Goal: Transaction & Acquisition: Book appointment/travel/reservation

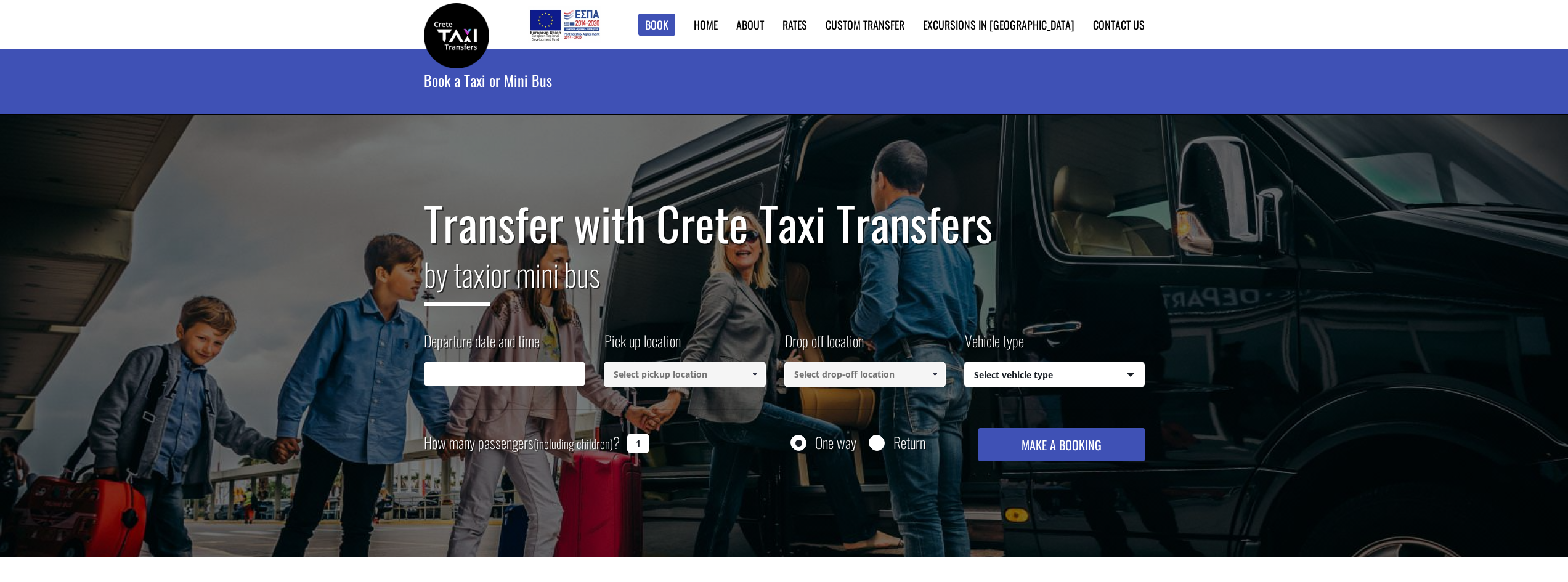
click at [486, 372] on input "Departure date and time" at bounding box center [505, 374] width 162 height 25
click at [515, 373] on input "02/09/2025 06:17" at bounding box center [505, 374] width 162 height 25
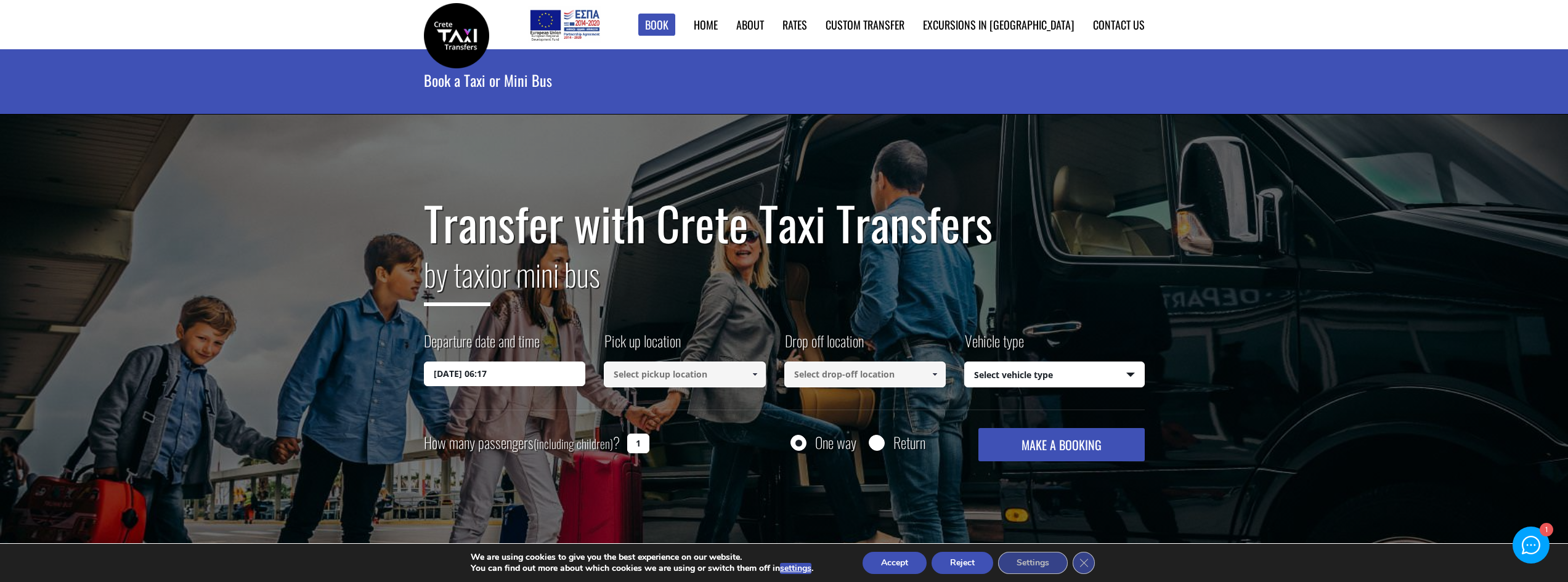
click at [480, 375] on input "02/09/2025 06:17" at bounding box center [505, 374] width 162 height 25
click at [440, 367] on input "02/09/2025 06:17" at bounding box center [505, 374] width 162 height 25
drag, startPoint x: 440, startPoint y: 368, endPoint x: 458, endPoint y: 374, distance: 19.0
click at [442, 369] on input "02/09/2025 06:17" at bounding box center [505, 374] width 162 height 25
drag, startPoint x: 476, startPoint y: 378, endPoint x: 514, endPoint y: 383, distance: 38.3
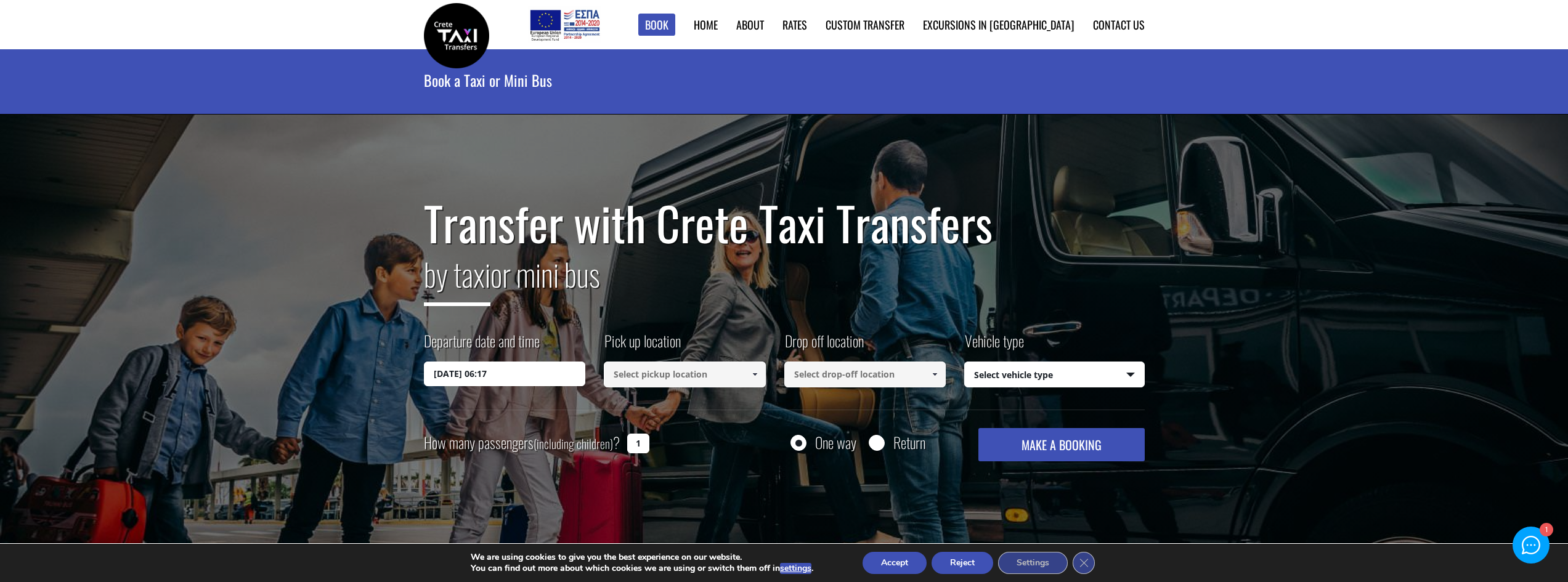
click at [477, 379] on input "02/09/2025 06:17" at bounding box center [505, 374] width 162 height 25
click at [517, 383] on input "02/09/2025 06:17" at bounding box center [505, 374] width 162 height 25
drag, startPoint x: 530, startPoint y: 383, endPoint x: 515, endPoint y: 385, distance: 15.1
click at [529, 385] on input "02/09/2025 06:17" at bounding box center [505, 374] width 162 height 25
drag, startPoint x: 497, startPoint y: 379, endPoint x: 467, endPoint y: 378, distance: 30.0
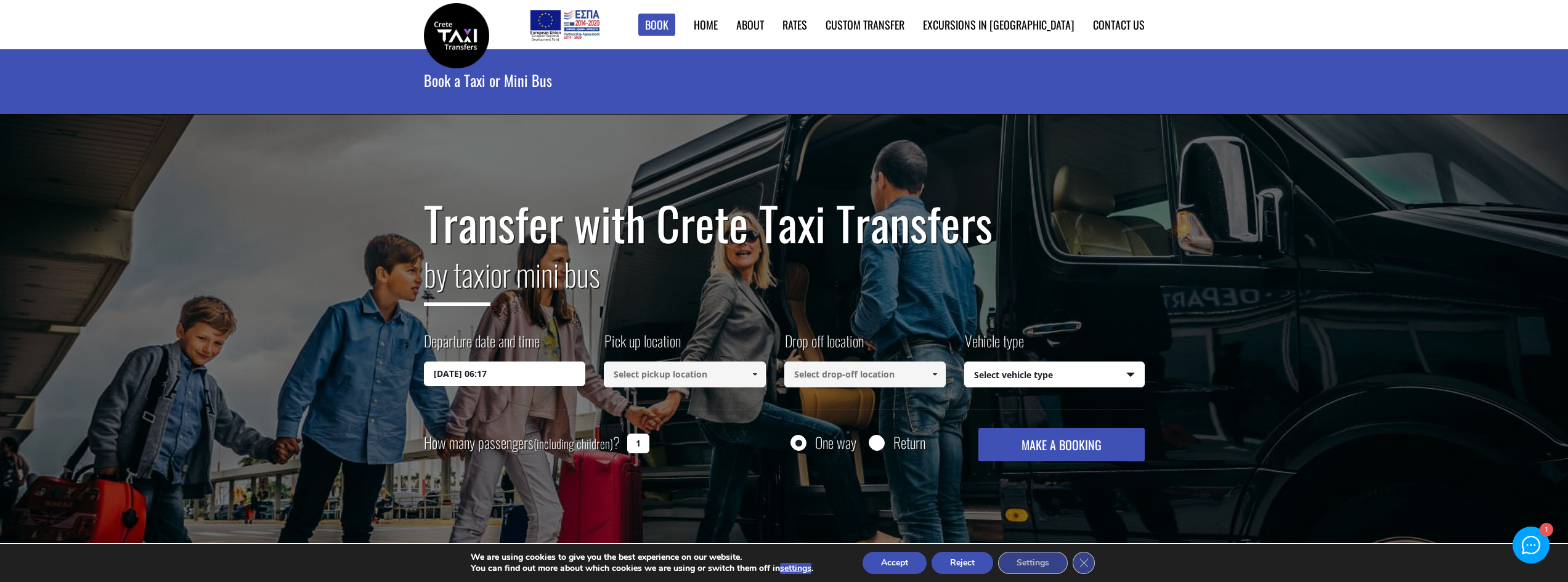
click at [496, 379] on input "02/09/2025 06:17" at bounding box center [505, 374] width 162 height 25
click at [467, 378] on input "02/09/2025 06:17" at bounding box center [505, 374] width 162 height 25
drag, startPoint x: 469, startPoint y: 380, endPoint x: 515, endPoint y: 391, distance: 47.3
click at [478, 383] on input "02/09/2025 06:17" at bounding box center [505, 374] width 162 height 25
click at [515, 392] on div "Departure date and time 02/09/2025 06:17 Pick up location Select pickup locatio…" at bounding box center [784, 370] width 721 height 80
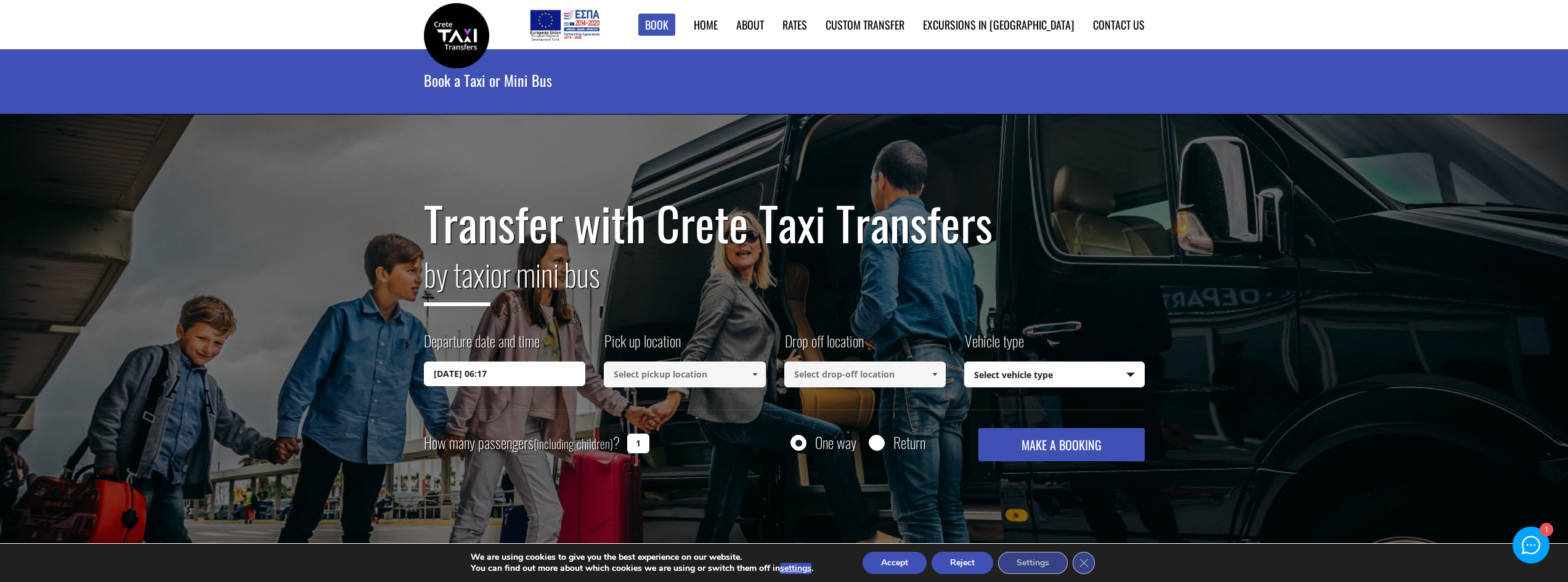
click at [506, 391] on div "Departure date and time 02/09/2025 06:17 Pick up location Select pickup locatio…" at bounding box center [784, 370] width 721 height 80
click at [491, 388] on div "Departure date and time 02/09/2025 06:17 Pick up location Select pickup locatio…" at bounding box center [784, 370] width 721 height 80
click at [495, 388] on div "Departure date and time 02/09/2025 06:17 Pick up location Select pickup locatio…" at bounding box center [784, 370] width 721 height 80
click at [495, 381] on input "02/09/2025 06:17" at bounding box center [505, 374] width 162 height 25
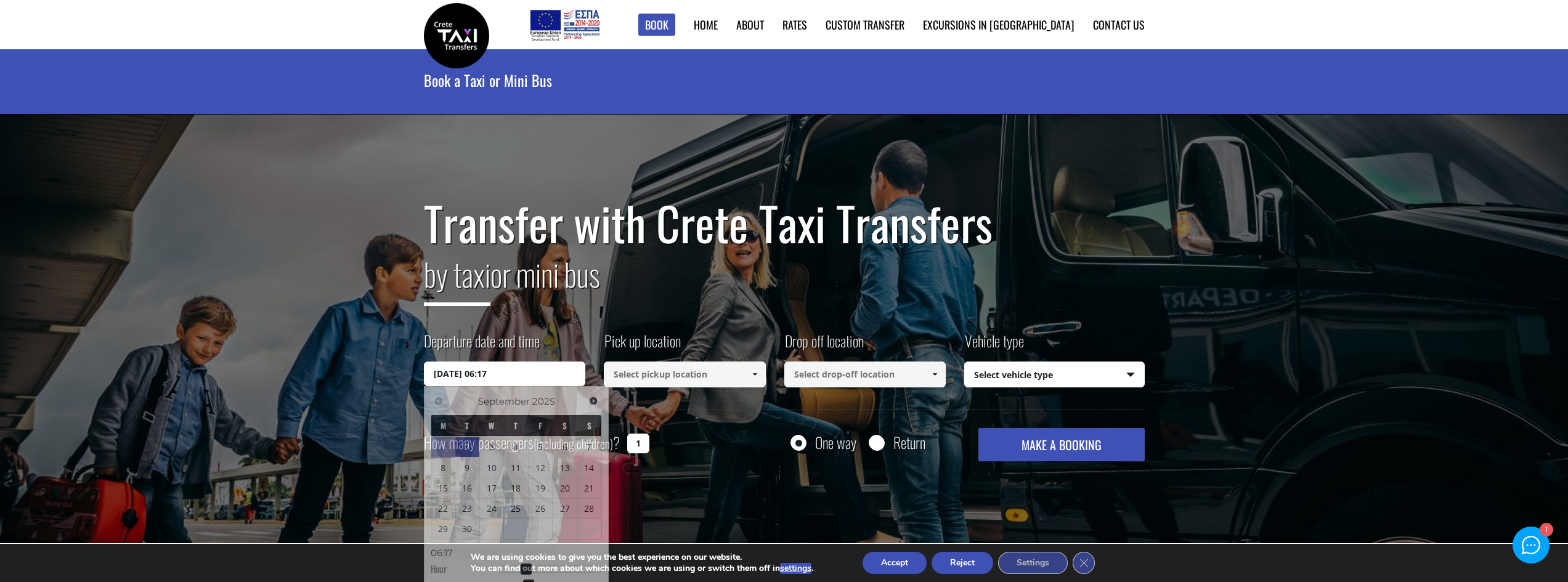
click at [491, 378] on input "02/09/2025 06:17" at bounding box center [505, 374] width 162 height 25
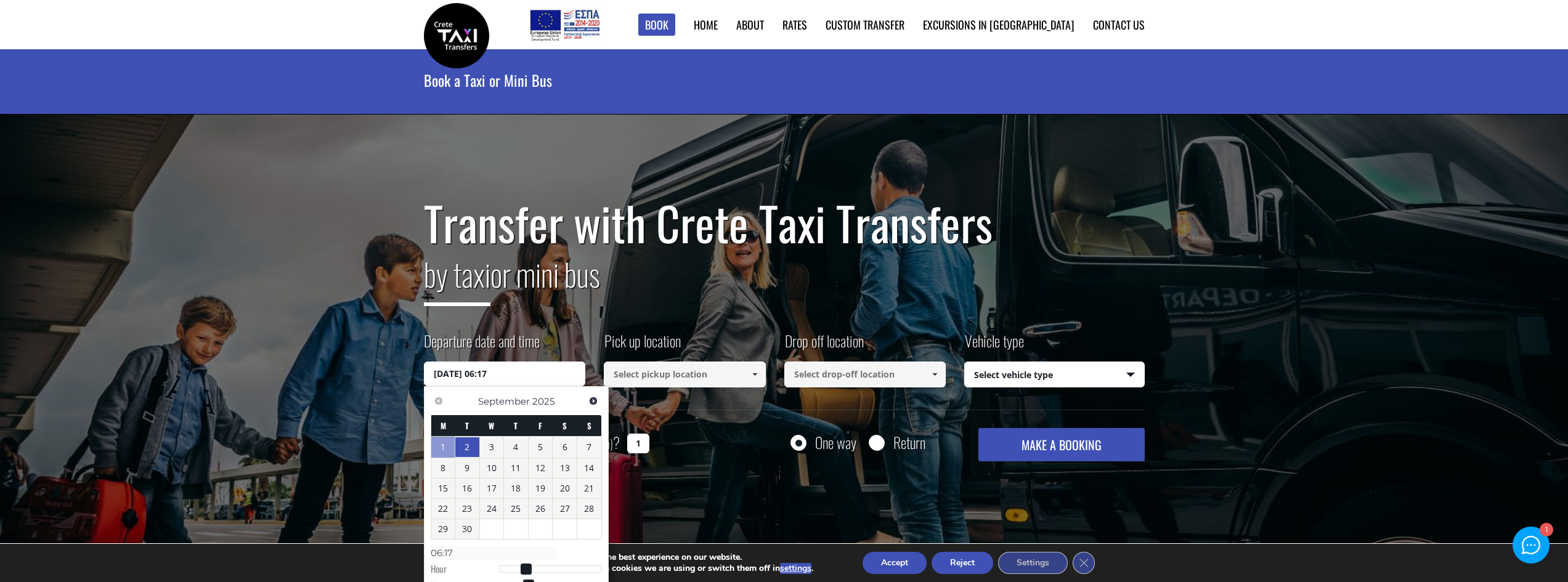
click at [475, 370] on input "02/09/2025 06:17" at bounding box center [505, 374] width 162 height 25
click at [490, 445] on link "3" at bounding box center [491, 447] width 24 height 19
click at [366, 358] on div "Transfer with Crete Taxi Transfers by taxi or mini bus Departure date and time …" at bounding box center [784, 336] width 1568 height 443
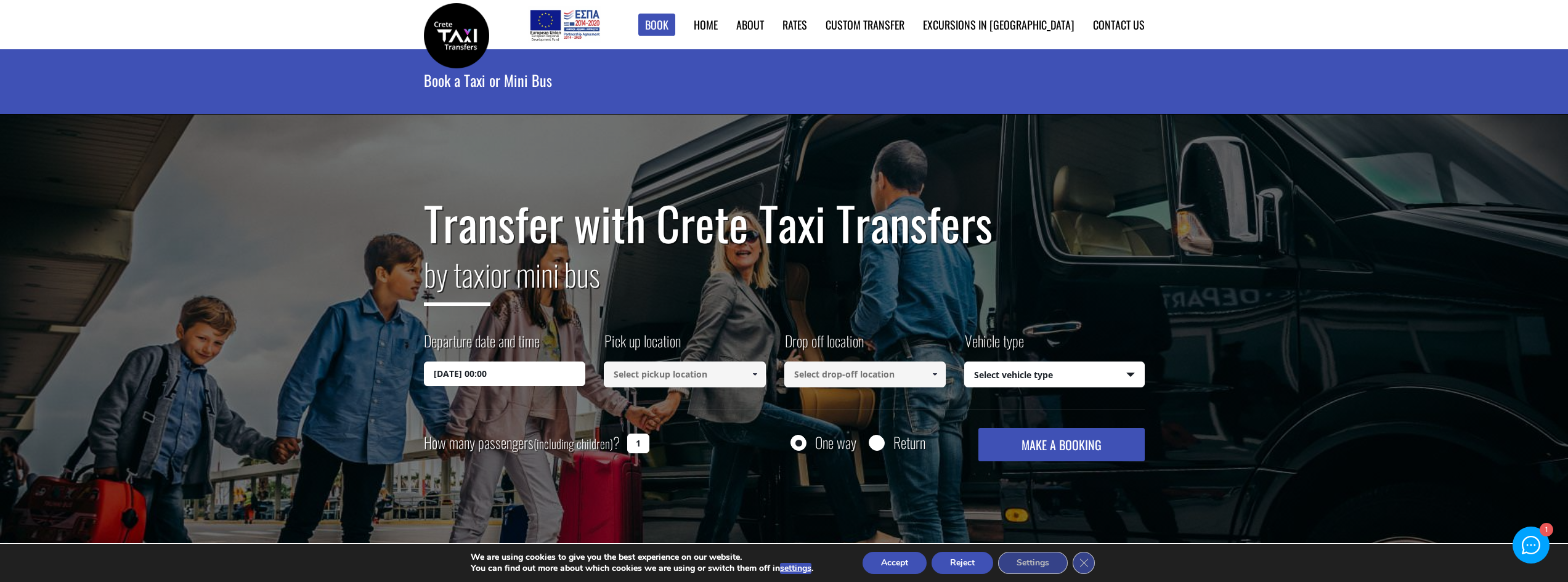
click at [487, 375] on input "03/09/2025 00:00" at bounding box center [505, 374] width 162 height 25
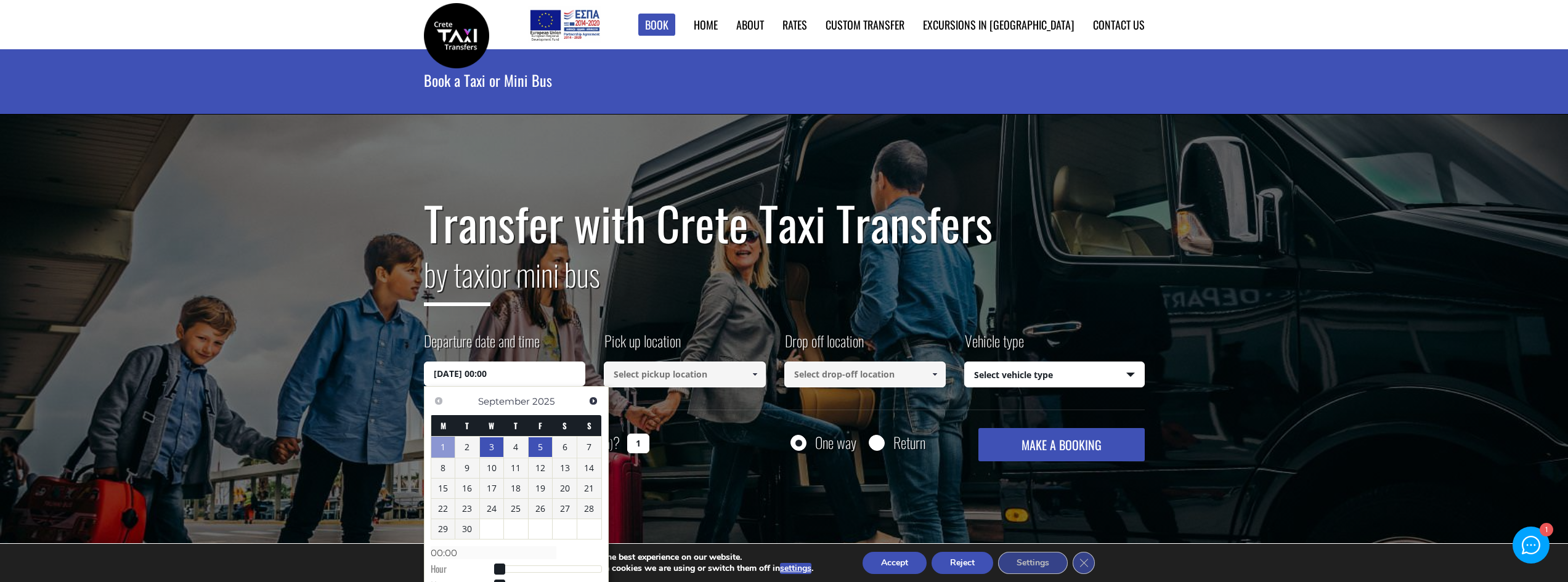
scroll to position [267, 0]
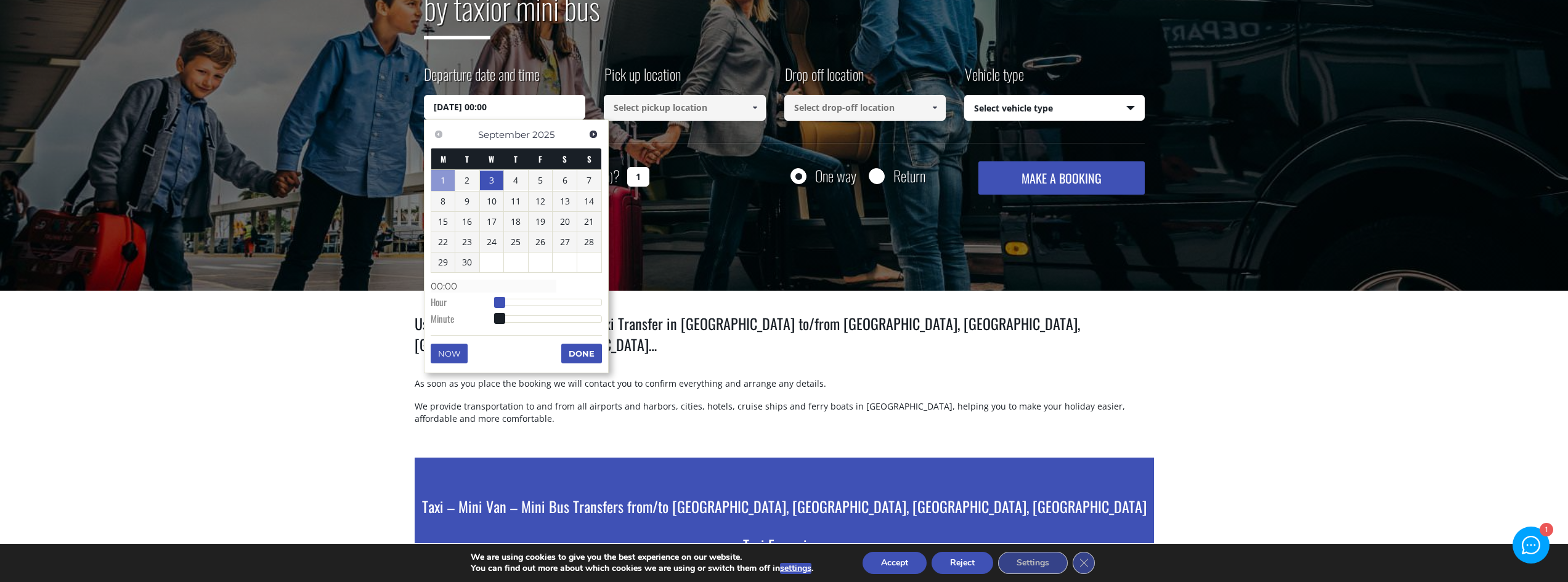
type input "03/09/2025 01:00"
type input "01:00"
type input "03/09/2025 02:00"
type input "02:00"
type input "03/09/2025 03:00"
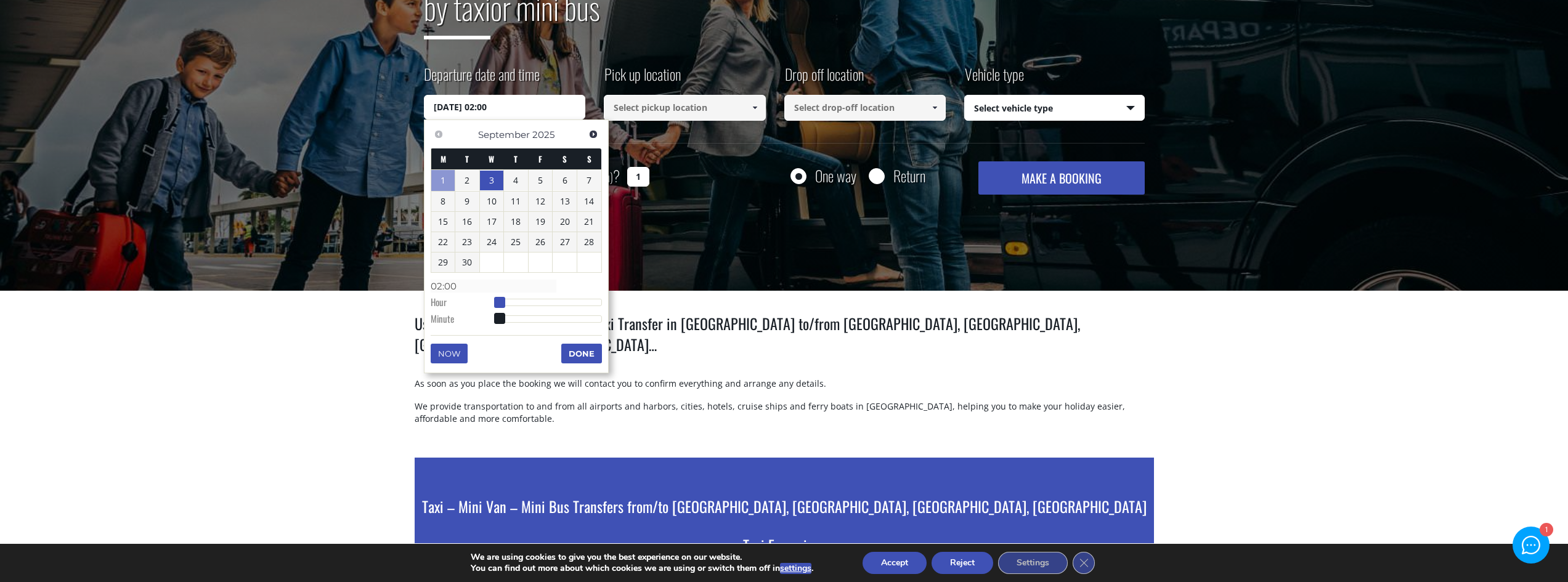
type input "03:00"
type input "03/09/2025 04:00"
type input "04:00"
type input "03/09/2025 05:00"
type input "05:00"
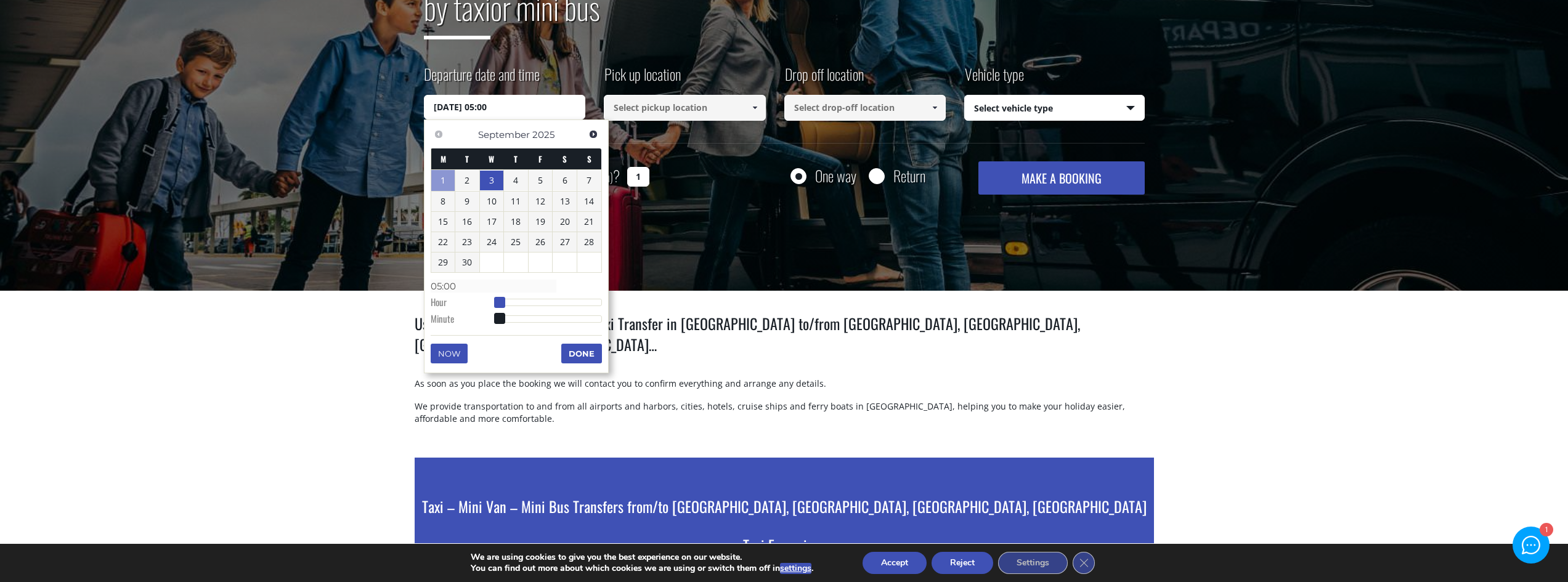
type input "03/09/2025 06:00"
type input "06:00"
type input "03/09/2025 07:00"
type input "07:00"
type input "03/09/2025 08:00"
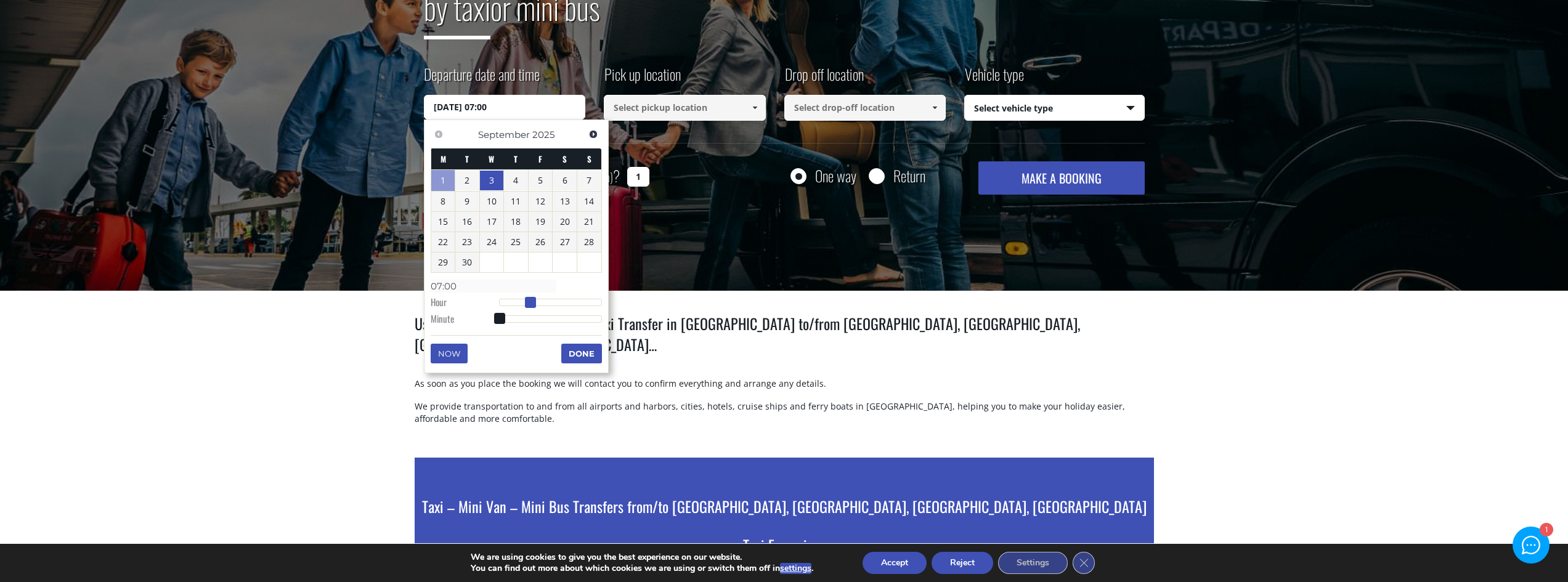
type input "08:00"
type input "03/09/2025 09:00"
type input "09:00"
type input "03/09/2025 10:00"
type input "10:00"
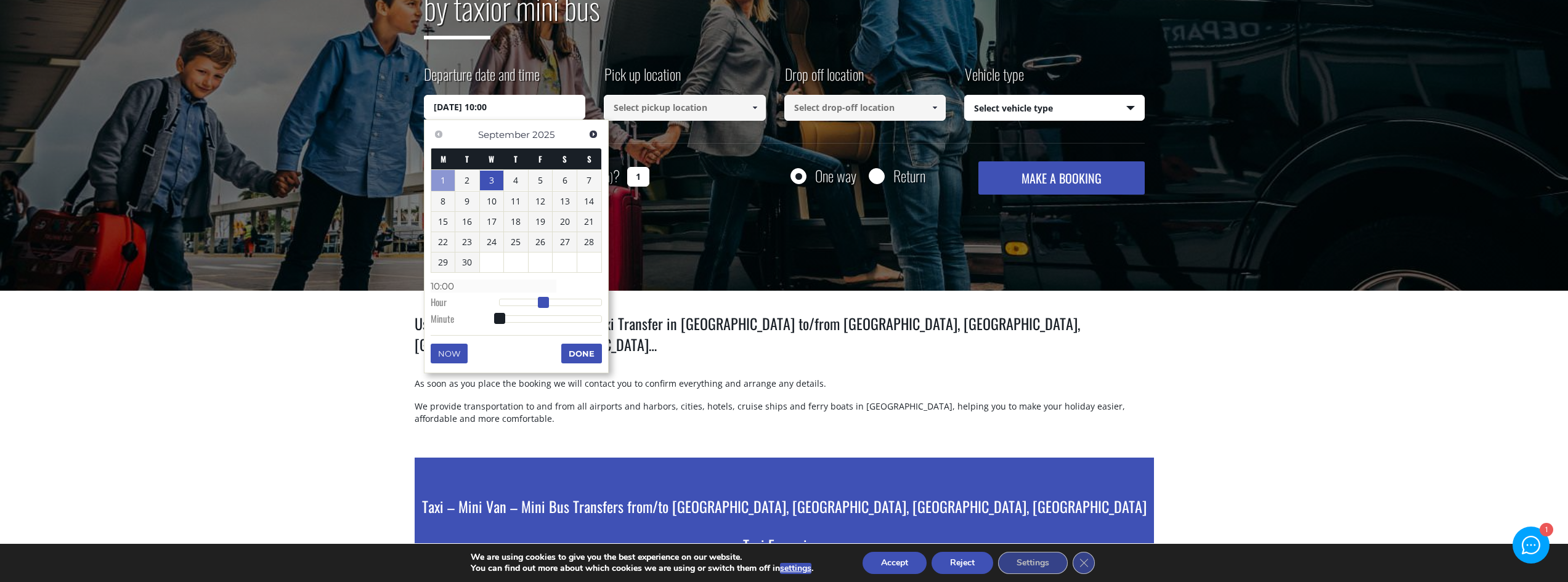
type input "03/09/2025 11:00"
type input "11:00"
type input "03/09/2025 12:00"
type input "12:00"
type input "03/09/2025 13:00"
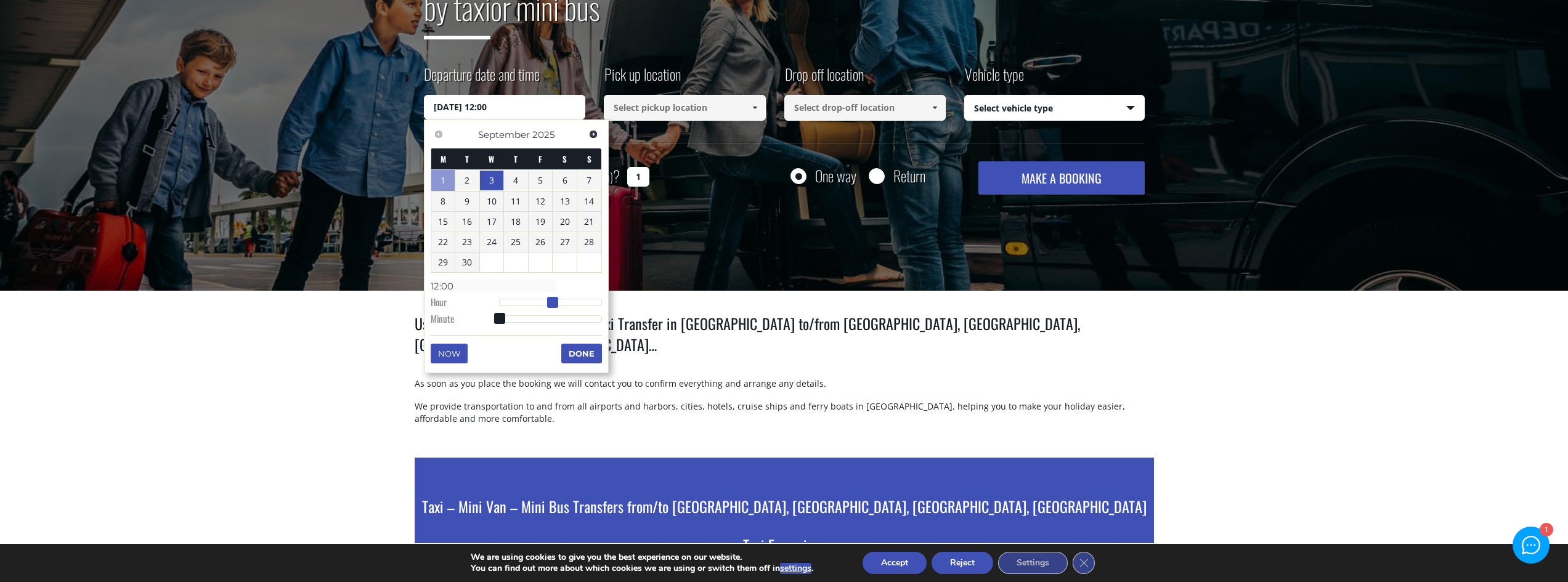
type input "13:00"
type input "03/09/2025 14:00"
type input "14:00"
type input "03/09/2025 15:00"
type input "15:00"
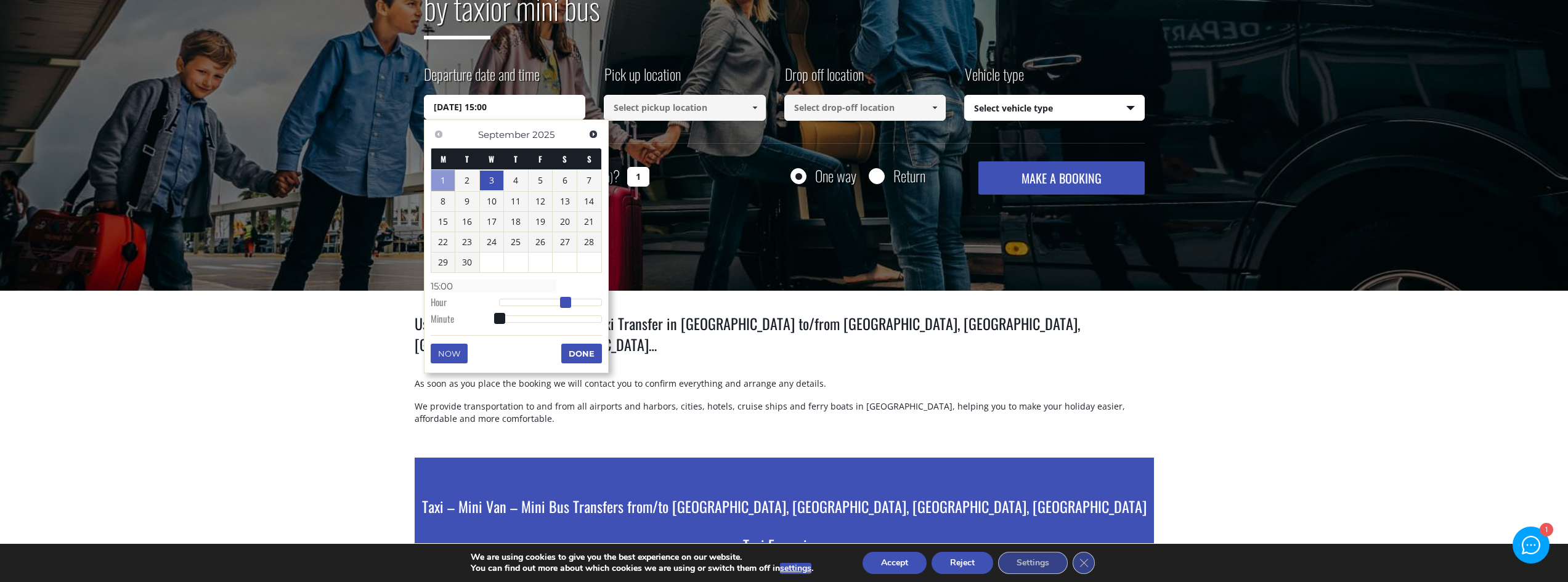
type input "03/09/2025 16:00"
type input "16:00"
type input "03/09/2025 17:00"
type input "17:00"
type input "03/09/2025 18:00"
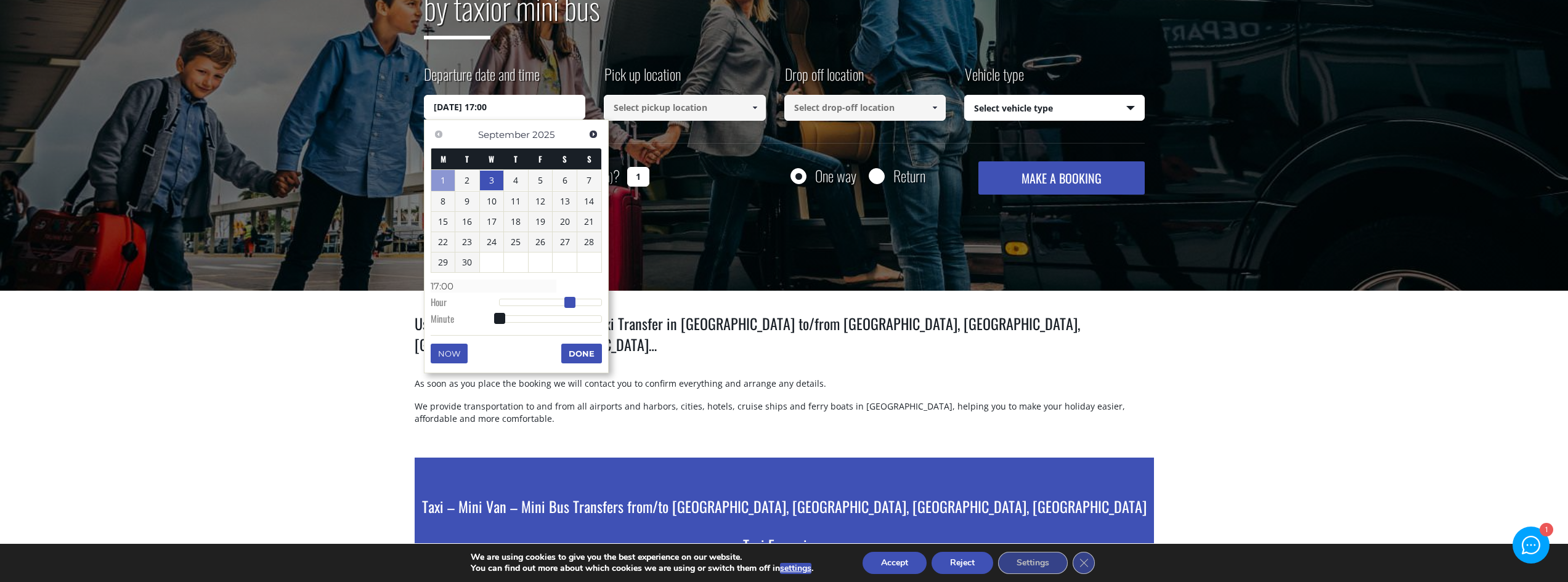
type input "18:00"
type input "03/09/2025 19:00"
type input "19:00"
type input "03/09/2025 20:00"
type input "20:00"
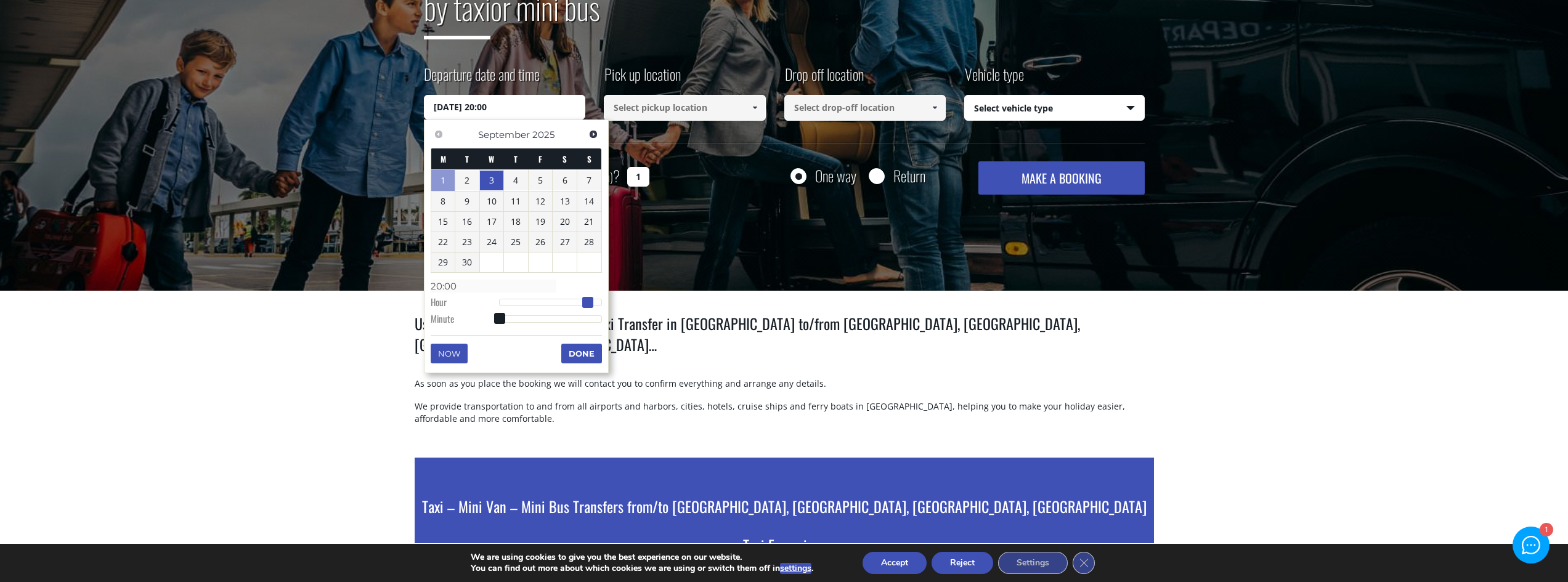
type input "03/09/2025 21:00"
type input "21:00"
type input "03/09/2025 22:00"
type input "22:00"
type input "03/09/2025 23:00"
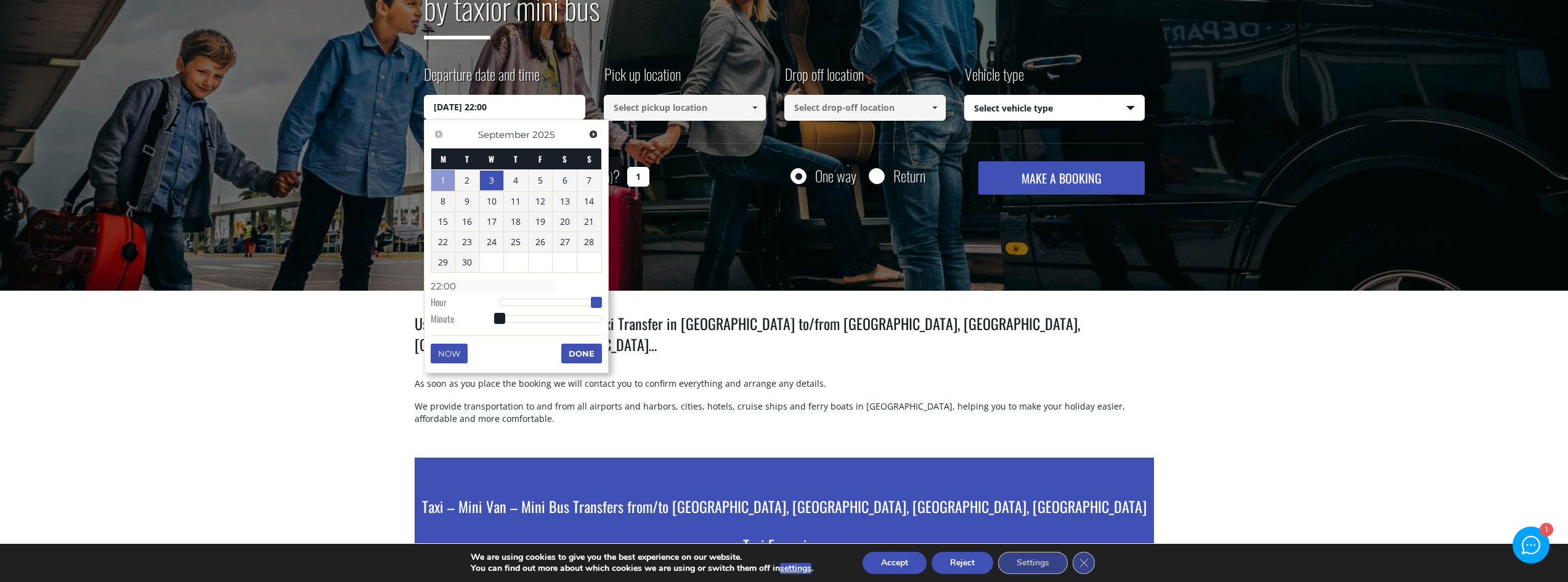
type input "23:00"
type input "03/09/2025 22:00"
type input "22:00"
type input "03/09/2025 21:00"
type input "21:00"
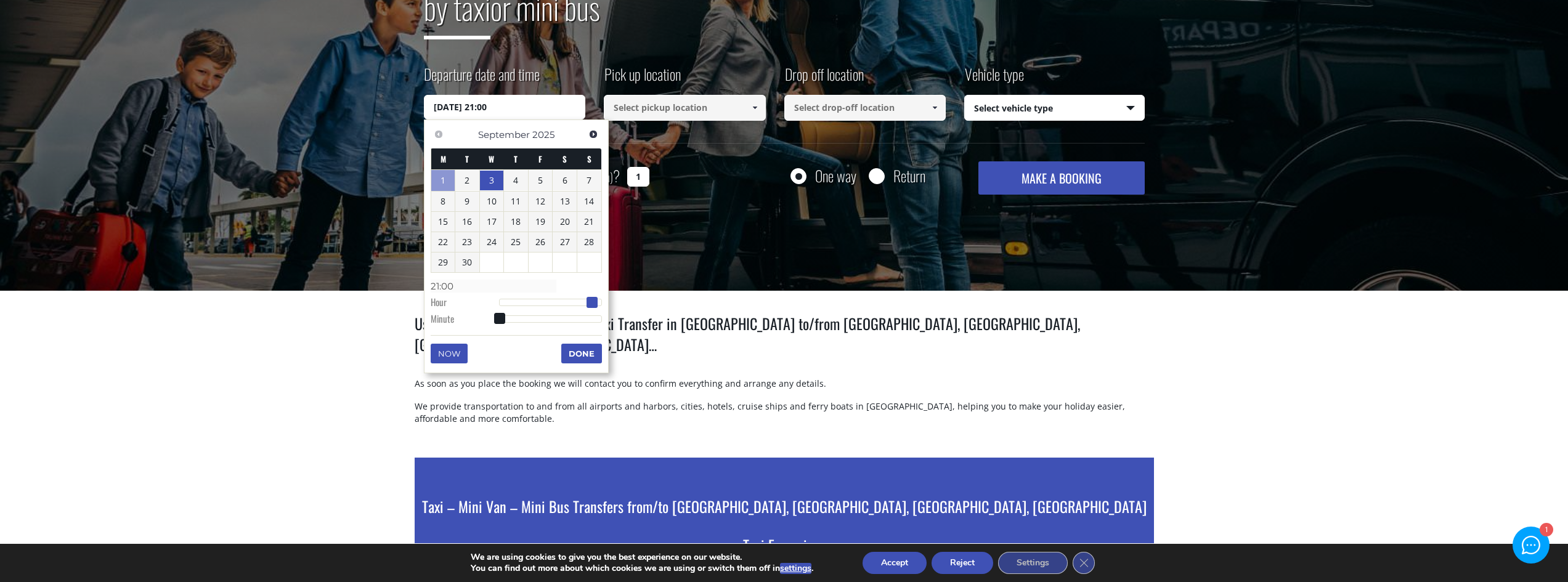
type input "03/09/2025 22:00"
type input "22:00"
drag, startPoint x: 498, startPoint y: 304, endPoint x: 594, endPoint y: 310, distance: 96.2
click at [594, 310] on dl "Time 22:00 Hour Minute Second Millisecond Microsecond Time Zone -1200 -1100 -10…" at bounding box center [516, 302] width 172 height 52
type input "03/09/2025 22:01"
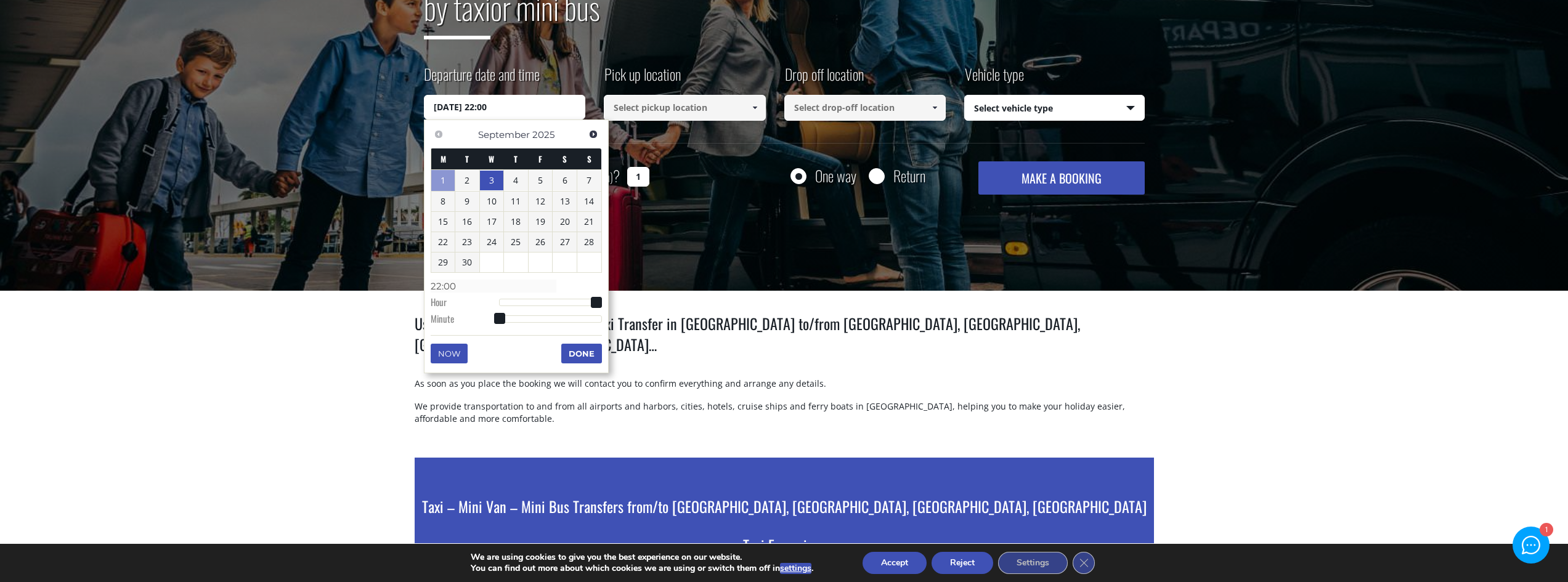
type input "22:01"
type input "03/09/2025 22:02"
type input "22:02"
type input "03/09/2025 22:04"
type input "22:04"
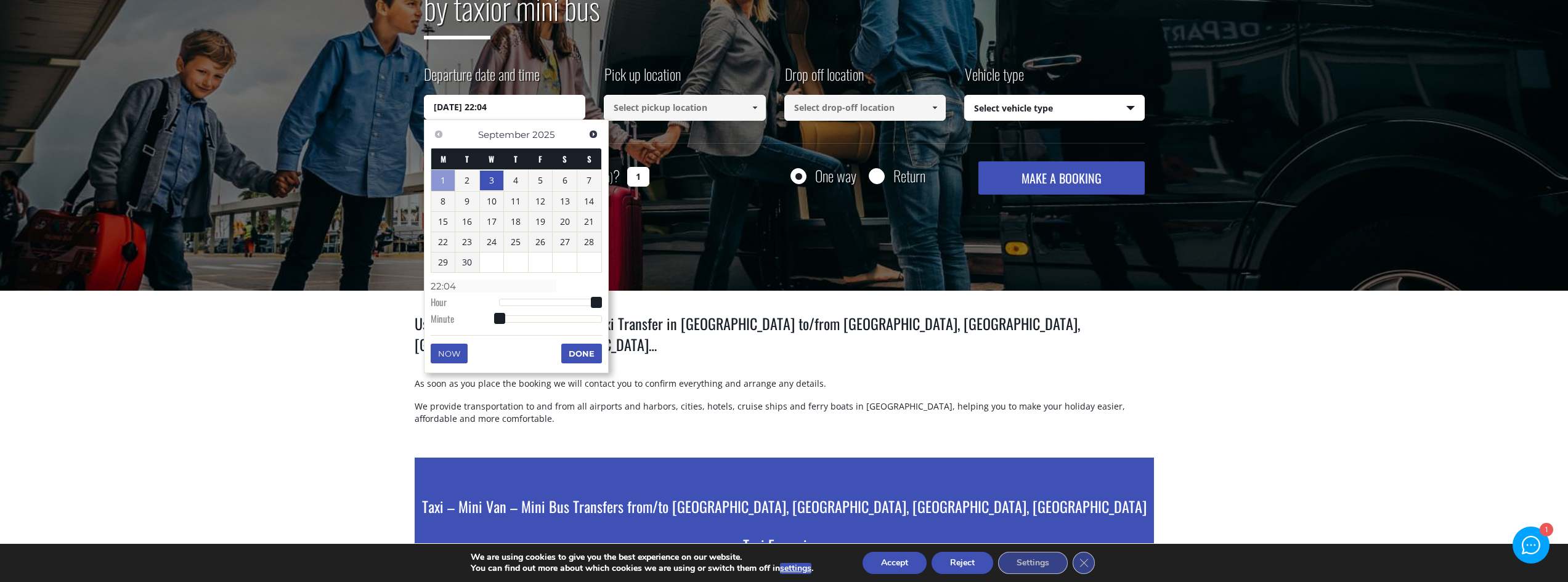
type input "03/09/2025 22:05"
type input "22:05"
type input "03/09/2025 22:07"
type input "22:07"
type input "03/09/2025 22:08"
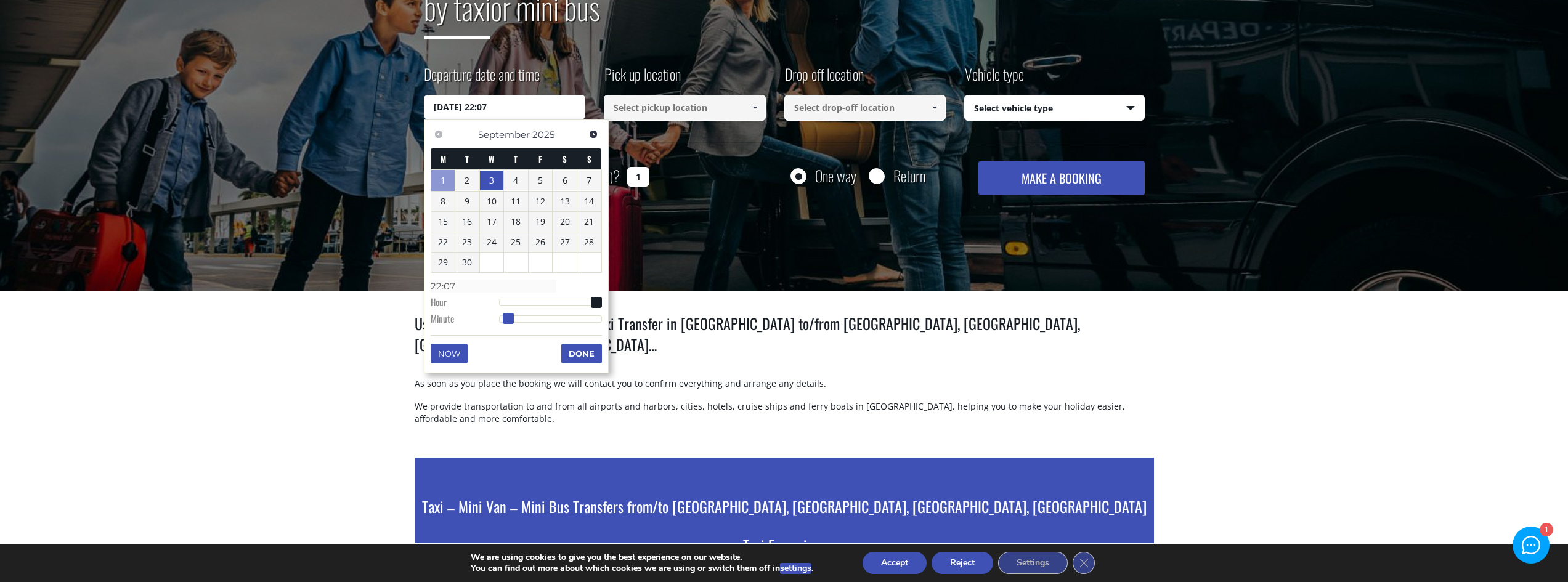
type input "22:08"
type input "03/09/2025 22:09"
type input "22:09"
type input "03/09/2025 22:10"
type input "22:10"
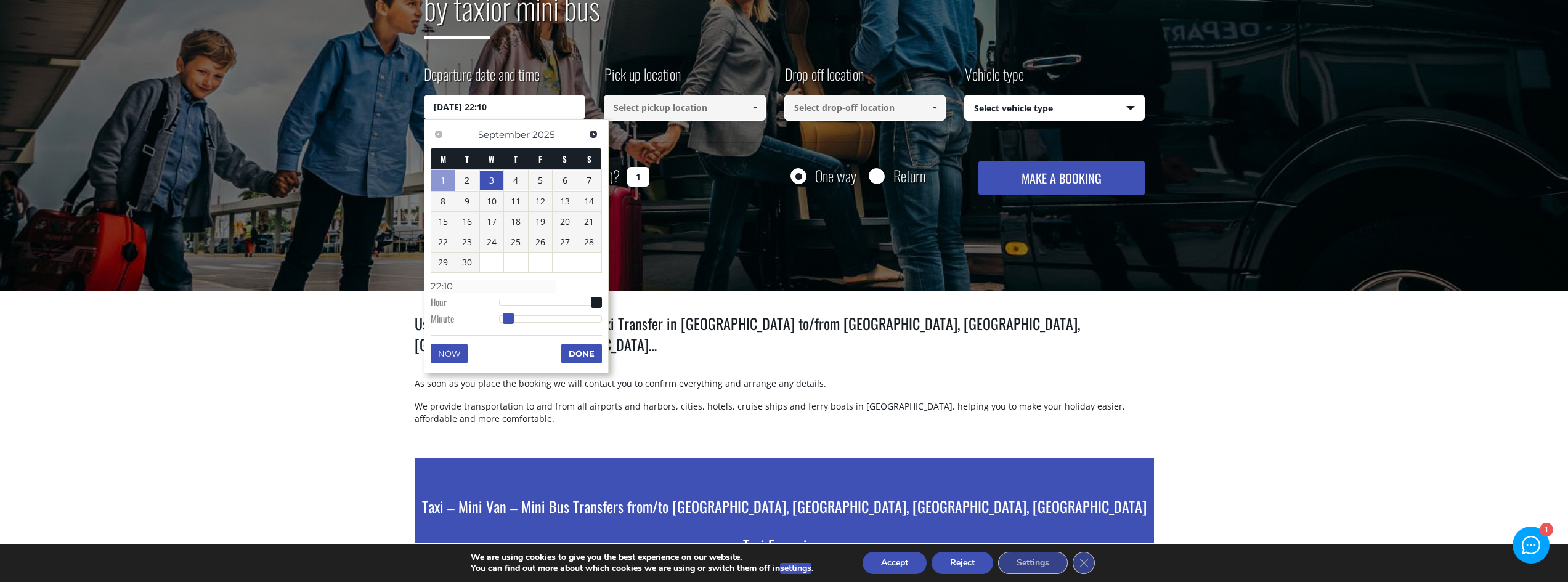
type input "03/09/2025 22:11"
type input "22:11"
type input "03/09/2025 22:12"
type input "22:12"
type input "03/09/2025 22:13"
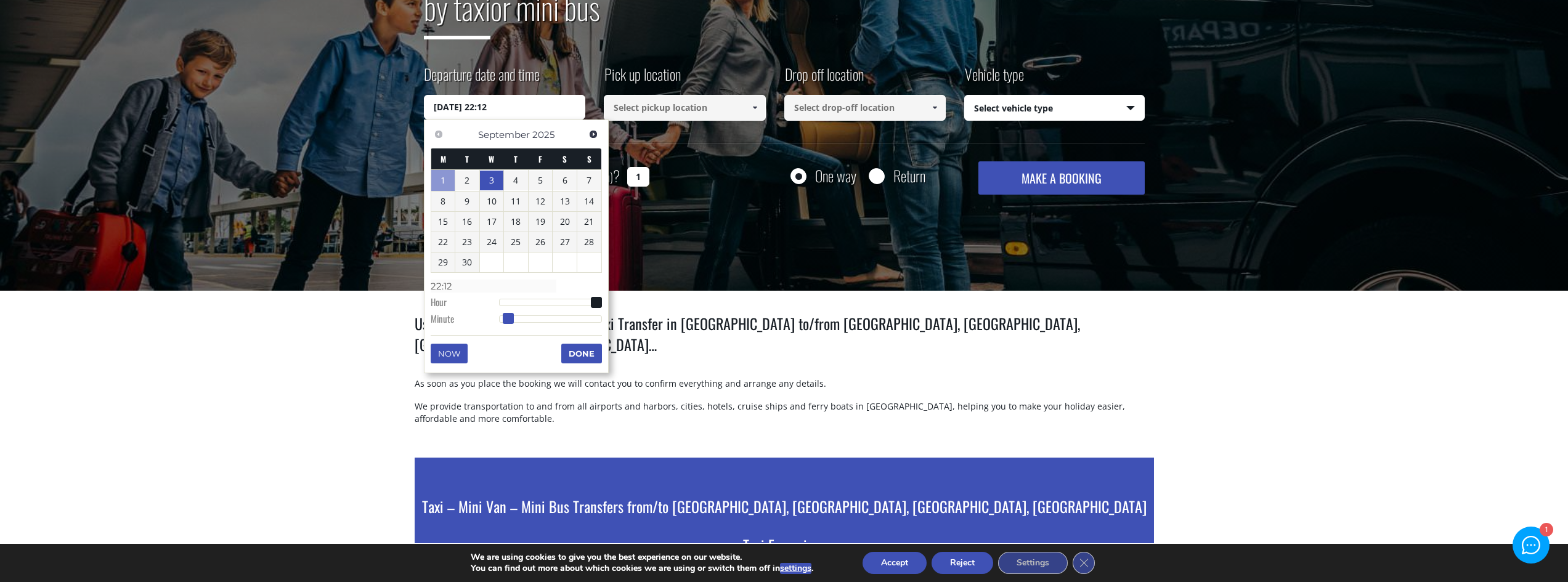
type input "22:13"
type input "03/09/2025 22:15"
type input "22:15"
type input "03/09/2025 22:17"
type input "22:17"
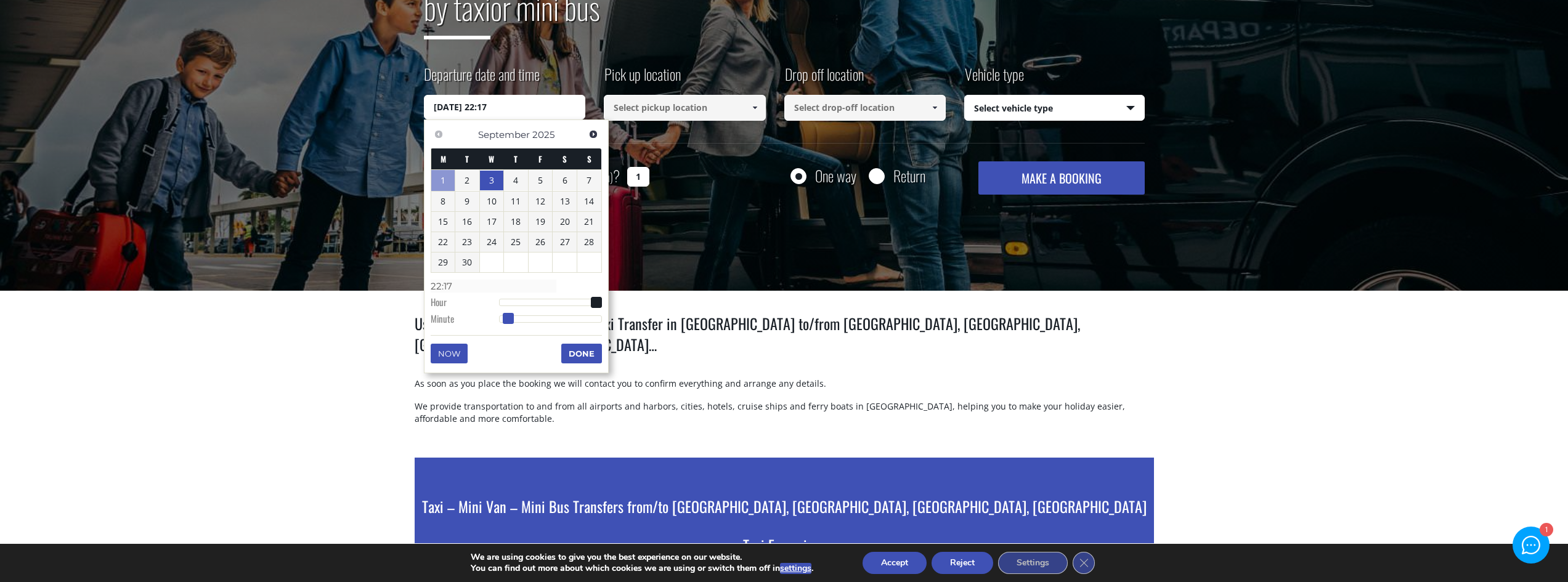
type input "03/09/2025 22:18"
type input "22:18"
type input "03/09/2025 22:19"
type input "22:19"
type input "03/09/2025 22:21"
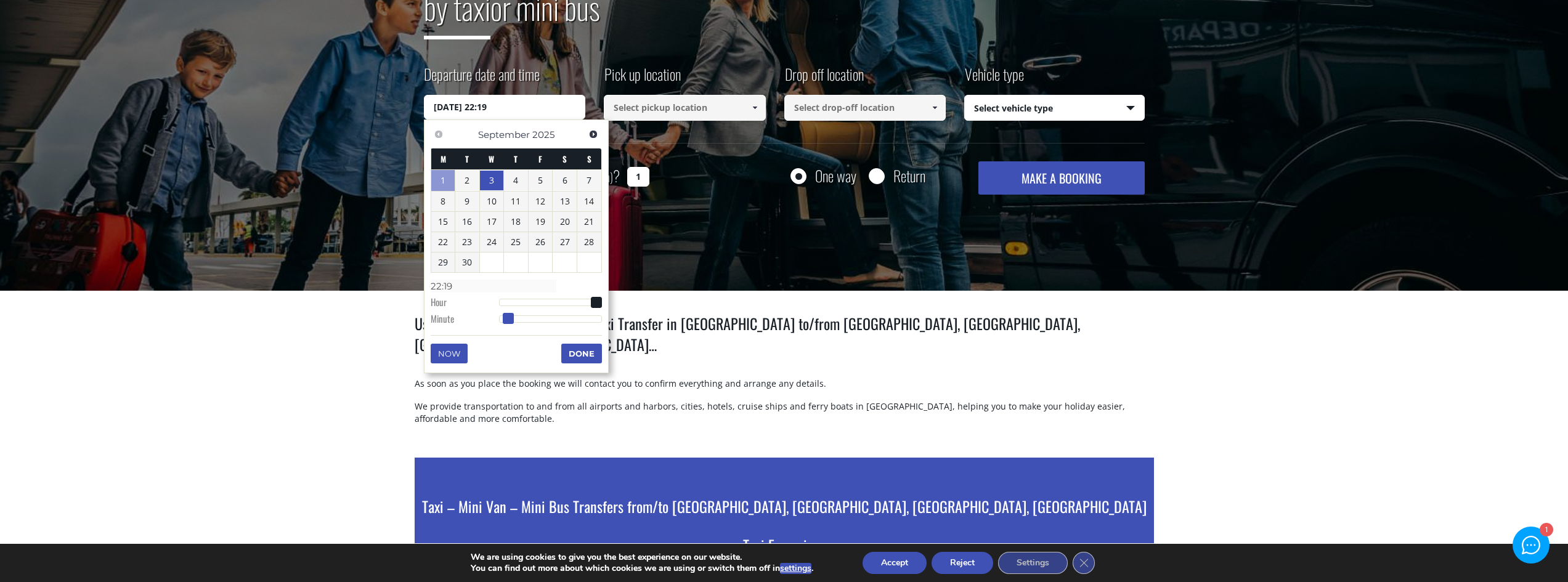
type input "22:21"
type input "03/09/2025 22:22"
type input "22:22"
type input "03/09/2025 22:23"
type input "22:23"
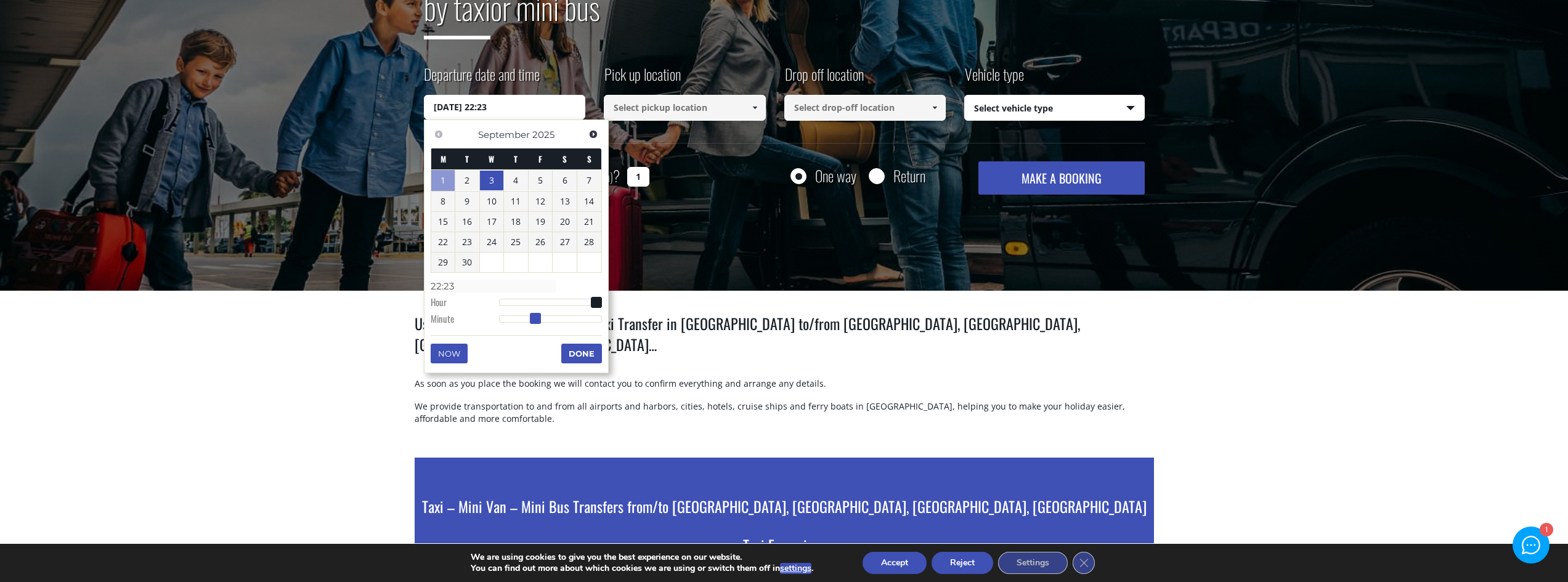
type input "03/09/2025 22:24"
type input "22:24"
type input "03/09/2025 22:25"
type input "22:25"
type input "03/09/2025 22:26"
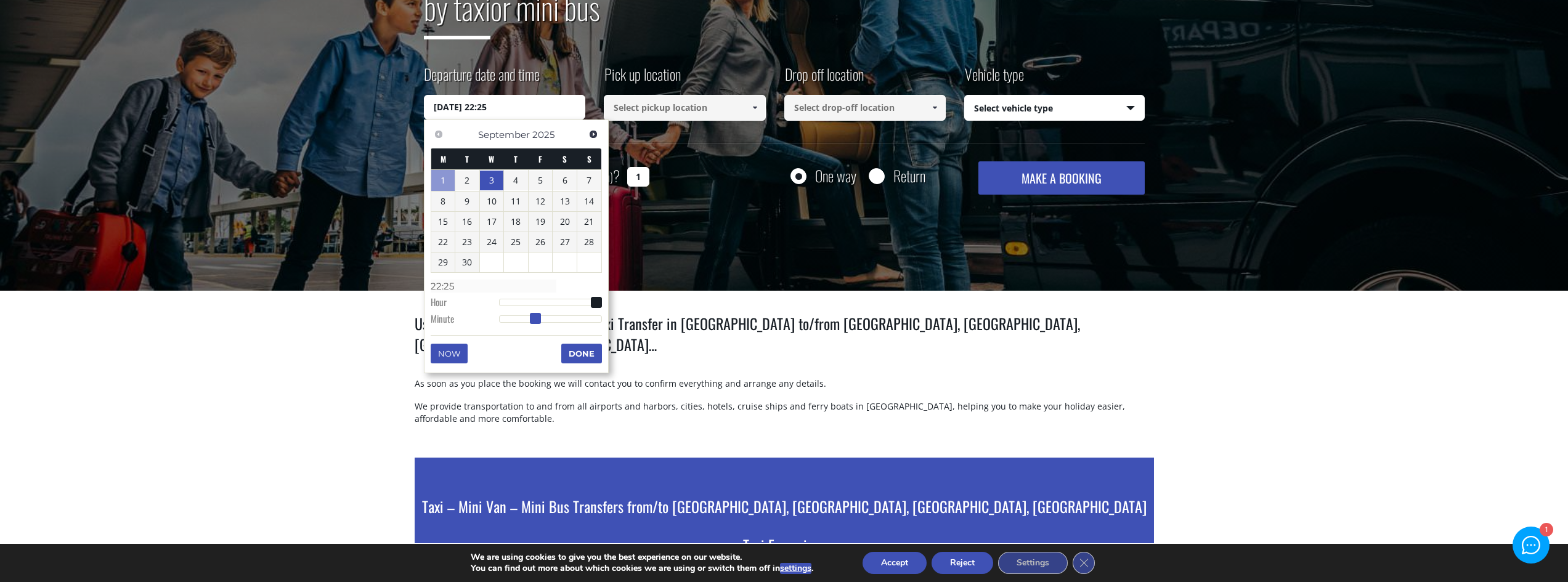
type input "22:26"
type input "03/09/2025 22:27"
type input "22:27"
type input "03/09/2025 22:28"
type input "22:28"
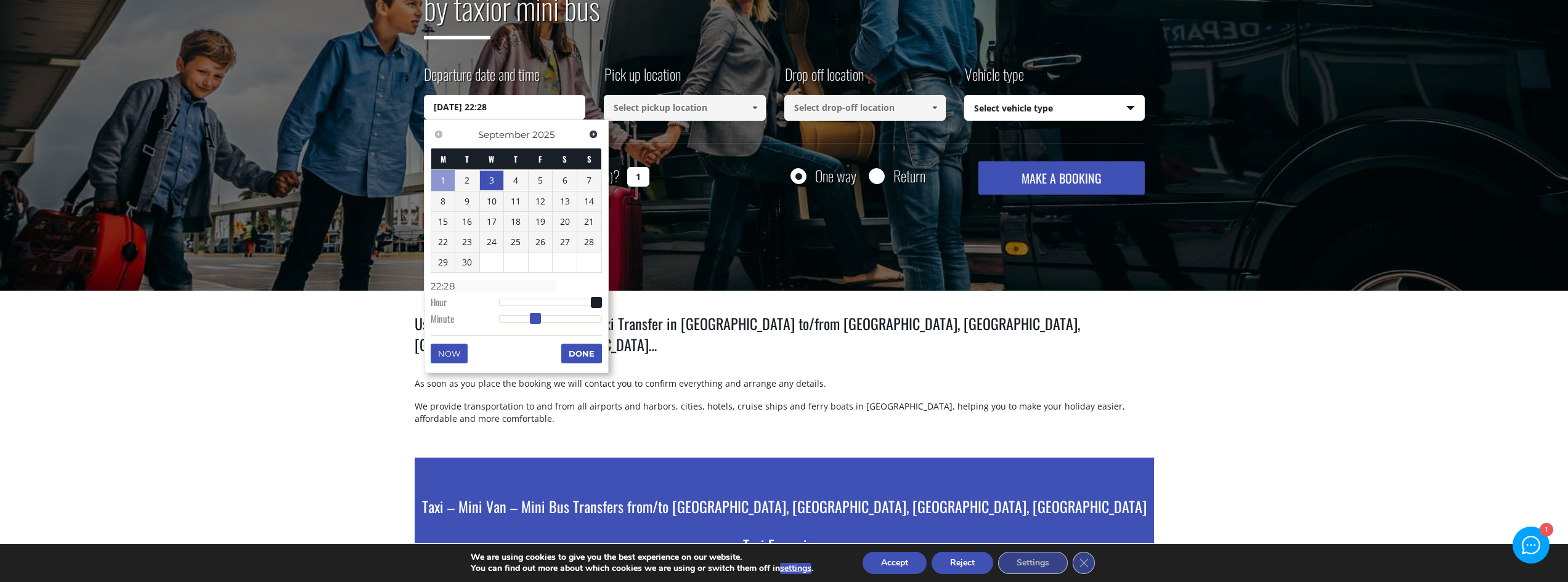
type input "03/09/2025 22:29"
type input "22:29"
type input "03/09/2025 22:30"
type input "22:30"
type input "03/09/2025 22:31"
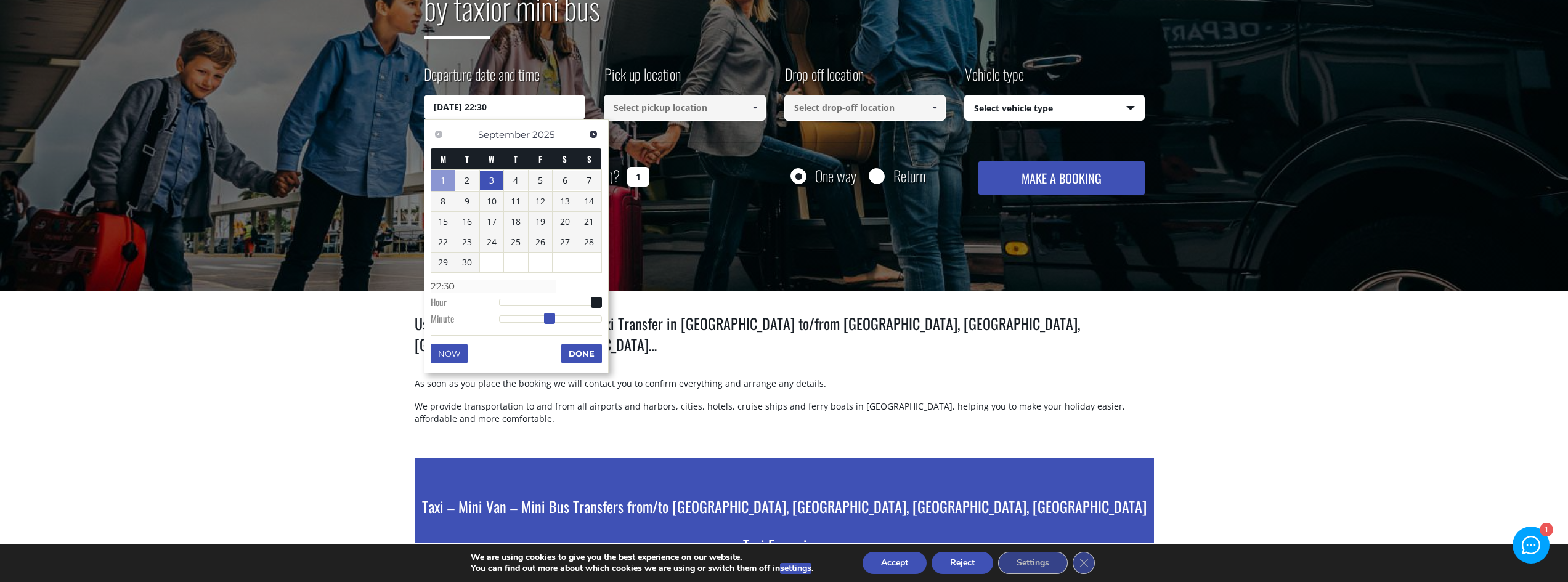
type input "22:31"
type input "03/09/2025 22:33"
type input "22:33"
type input "03/09/2025 22:34"
type input "22:34"
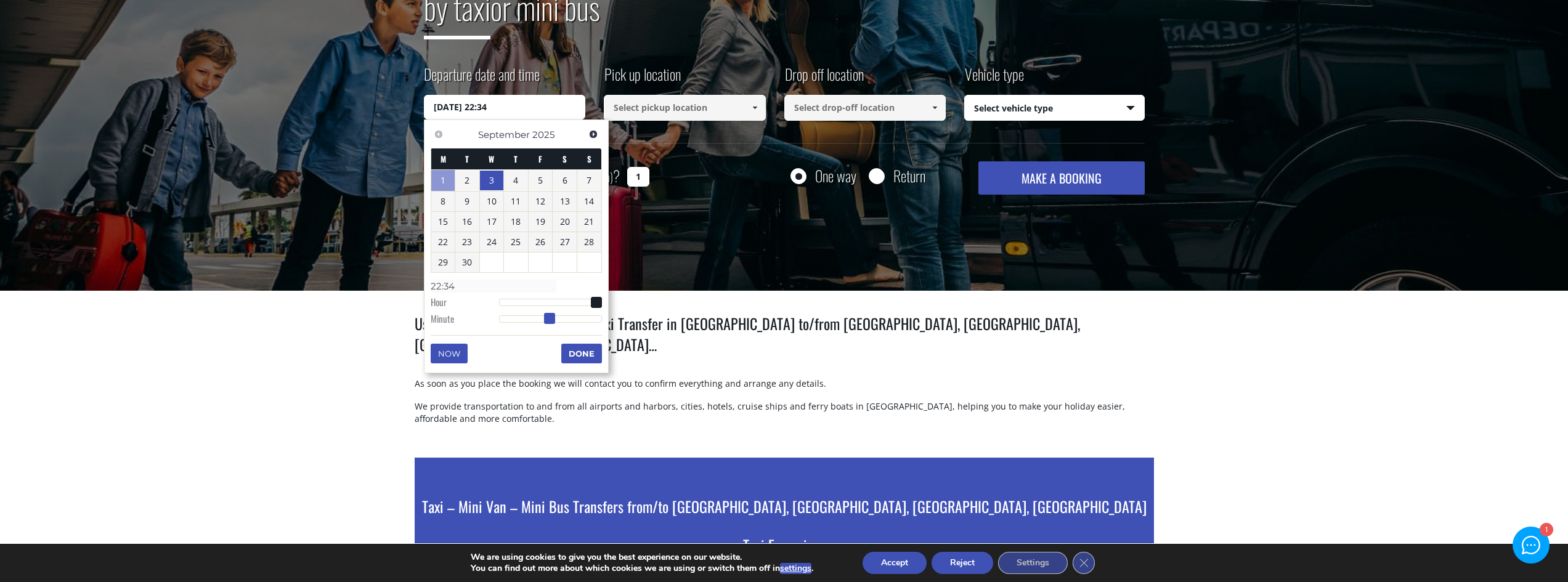
type input "03/09/2025 22:36"
type input "22:36"
type input "03/09/2025 22:38"
type input "22:38"
type input "03/09/2025 22:39"
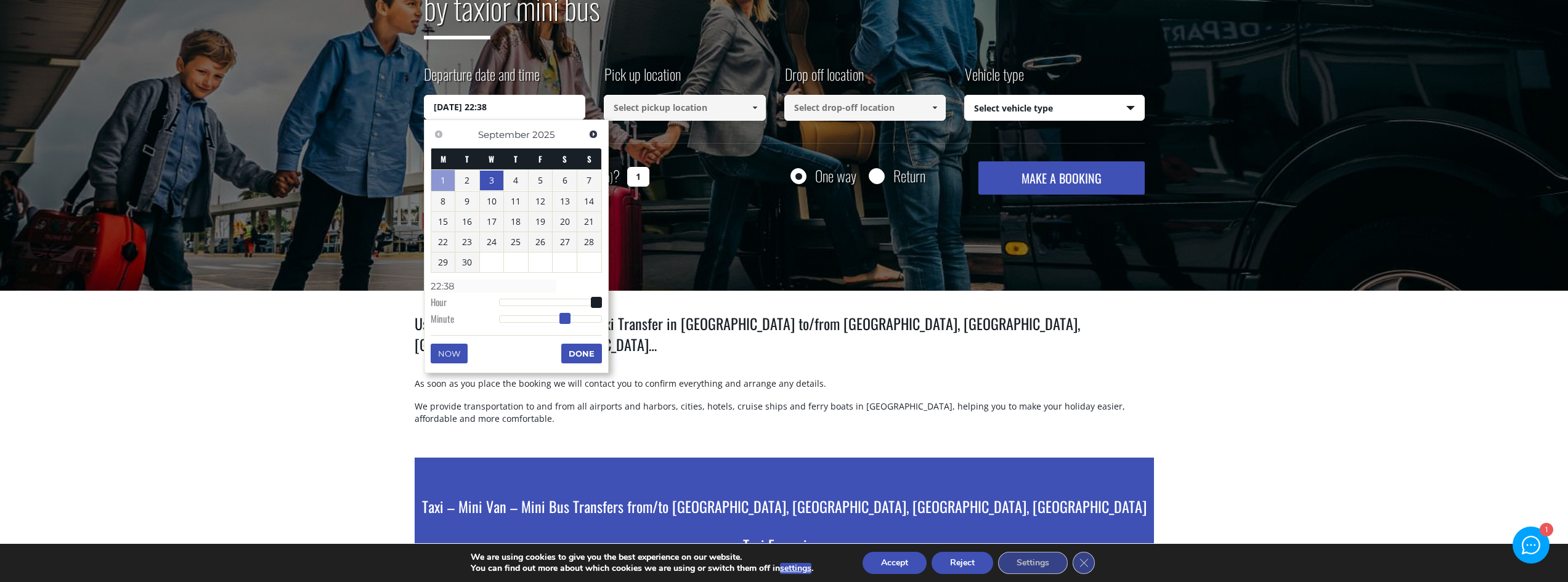
type input "22:39"
type input "03/09/2025 22:40"
type input "22:40"
type input "03/09/2025 22:41"
type input "22:41"
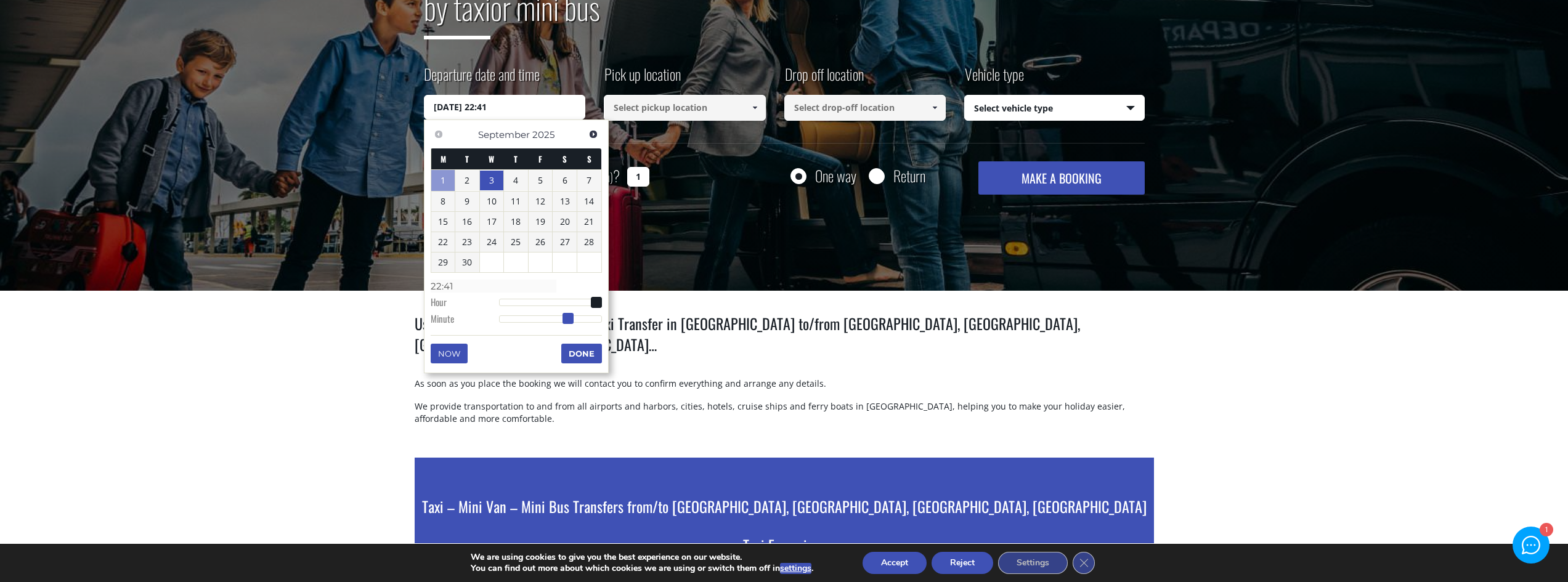
type input "03/09/2025 22:42"
type input "22:42"
type input "03/09/2025 22:43"
type input "22:43"
type input "03/09/2025 22:44"
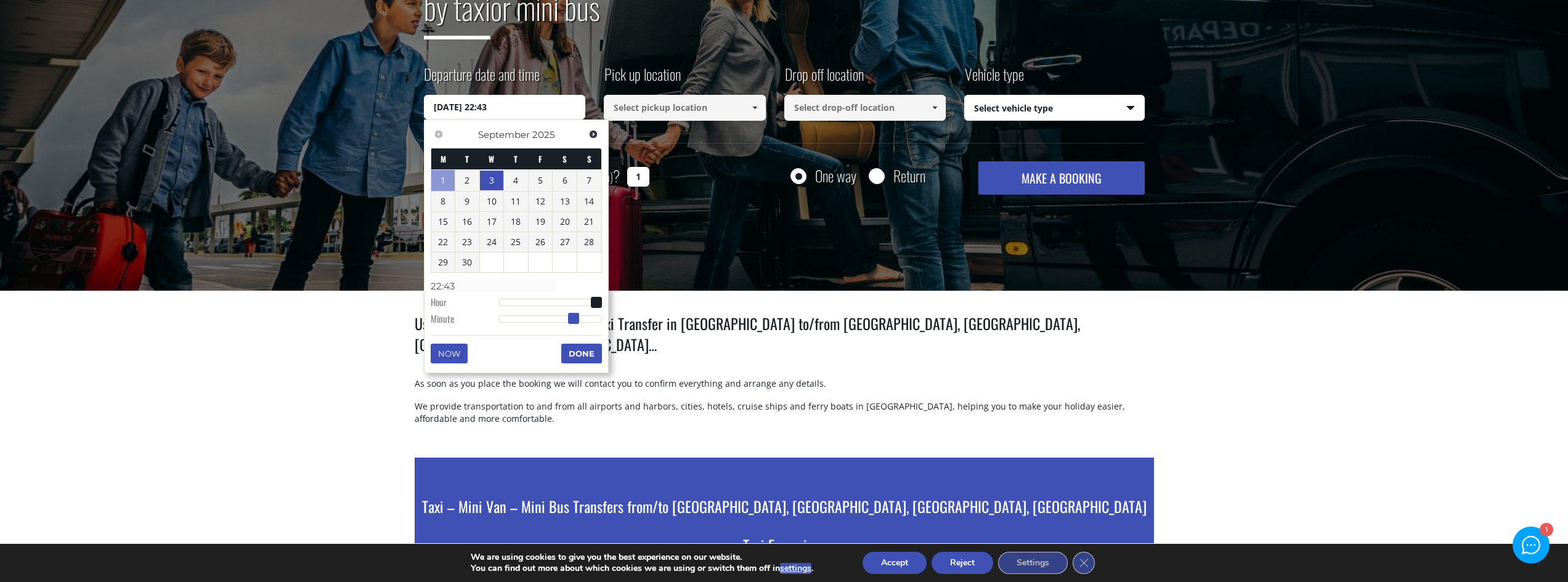
type input "22:44"
type input "03/09/2025 22:45"
type input "22:45"
type input "03/09/2025 22:46"
type input "22:46"
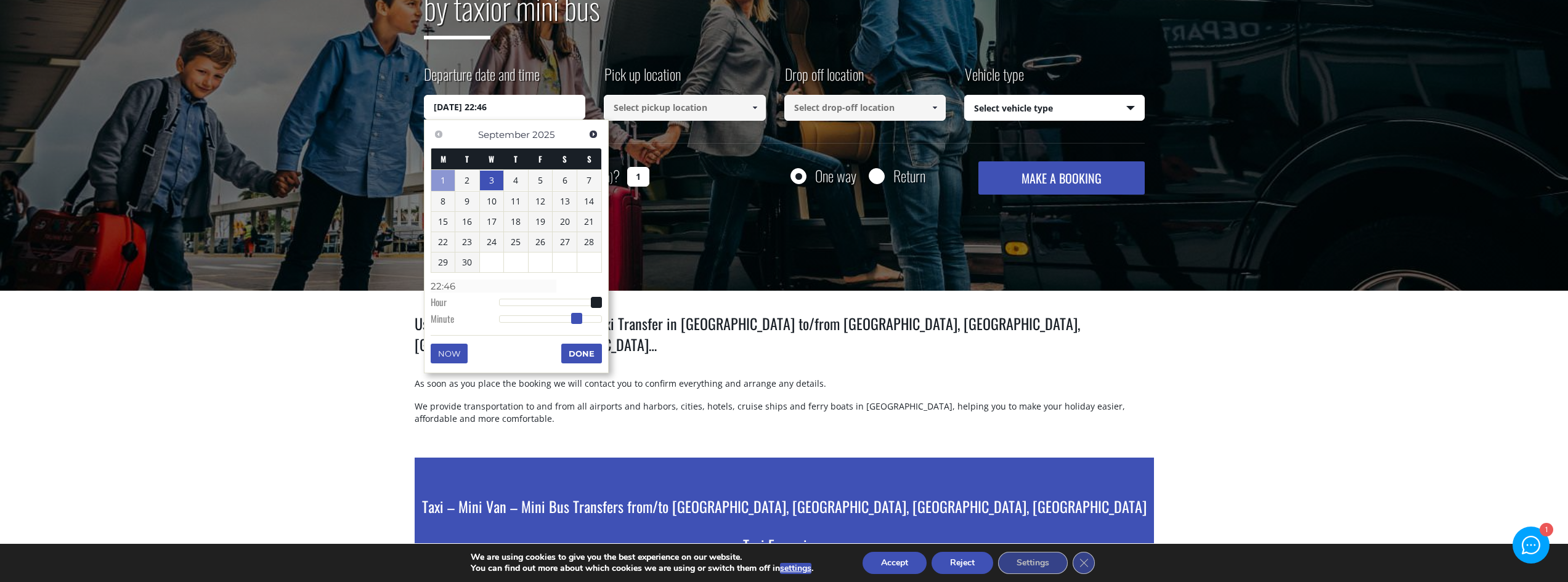
type input "03/09/2025 22:47"
type input "22:47"
type input "03/09/2025 22:48"
type input "22:48"
type input "03/09/2025 22:49"
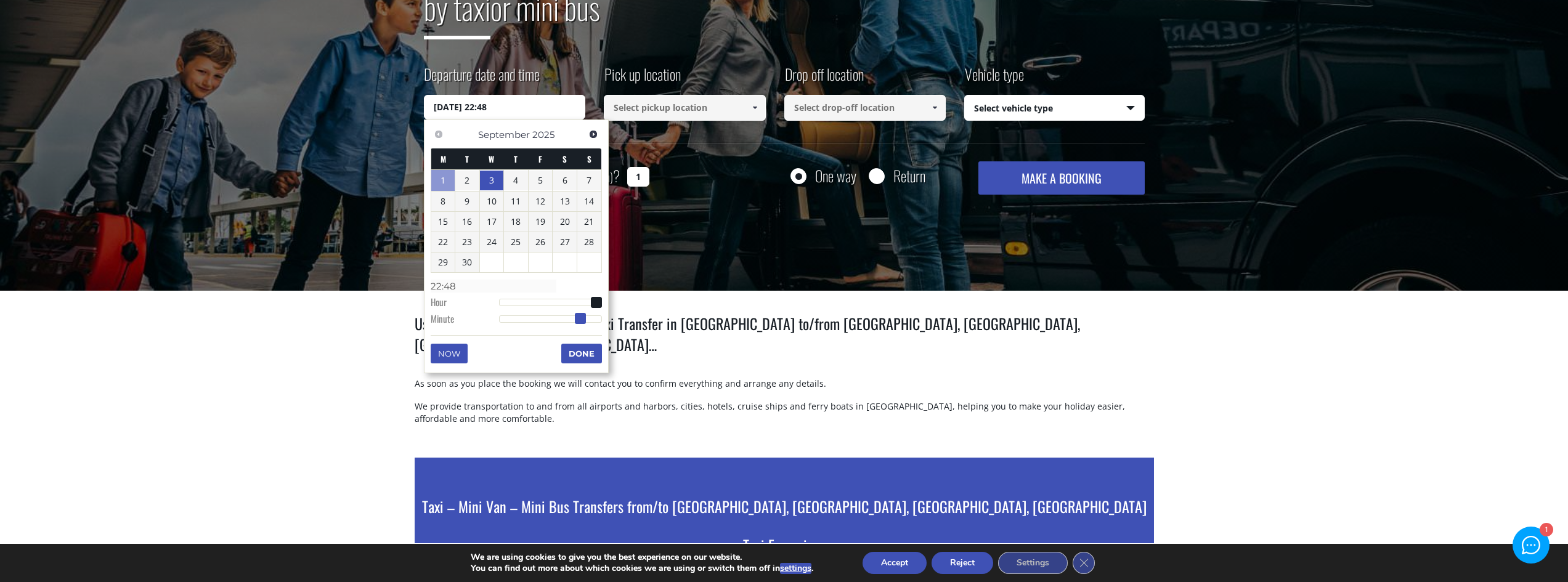
type input "22:49"
type input "03/09/2025 22:50"
type input "22:50"
type input "03/09/2025 22:51"
type input "22:51"
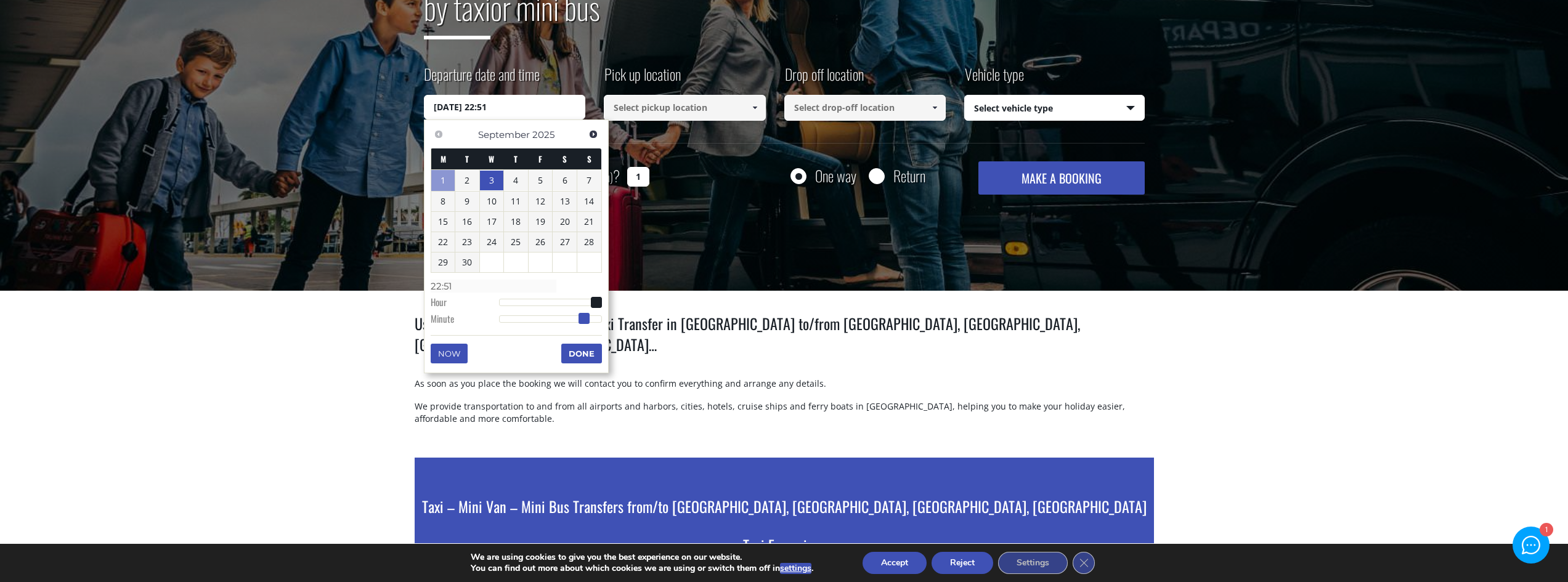
type input "03/09/2025 22:52"
type input "22:52"
type input "03/09/2025 22:51"
type input "22:51"
type input "03/09/2025 22:50"
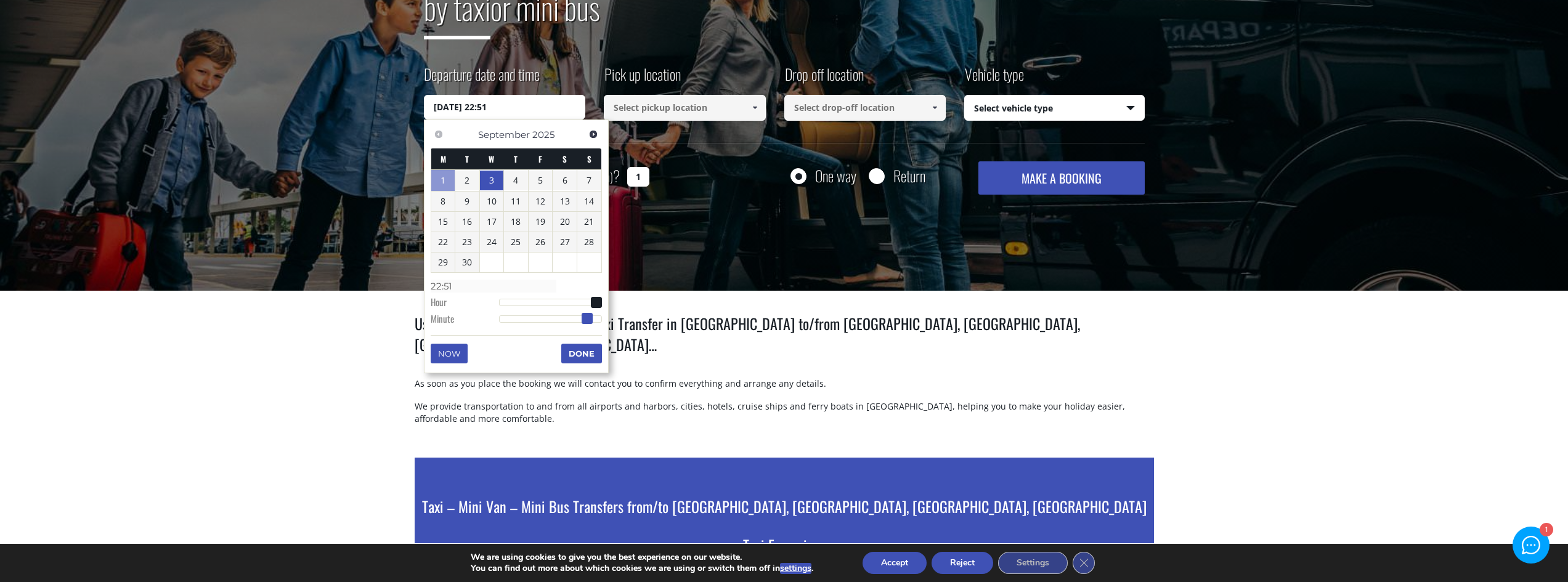
type input "22:50"
drag, startPoint x: 497, startPoint y: 318, endPoint x: 584, endPoint y: 327, distance: 87.5
click at [584, 327] on dl "Time 22:50 Hour Minute Second Millisecond Microsecond Time Zone -1200 -1100 -10…" at bounding box center [516, 302] width 172 height 52
click at [572, 353] on button "Done" at bounding box center [581, 353] width 41 height 19
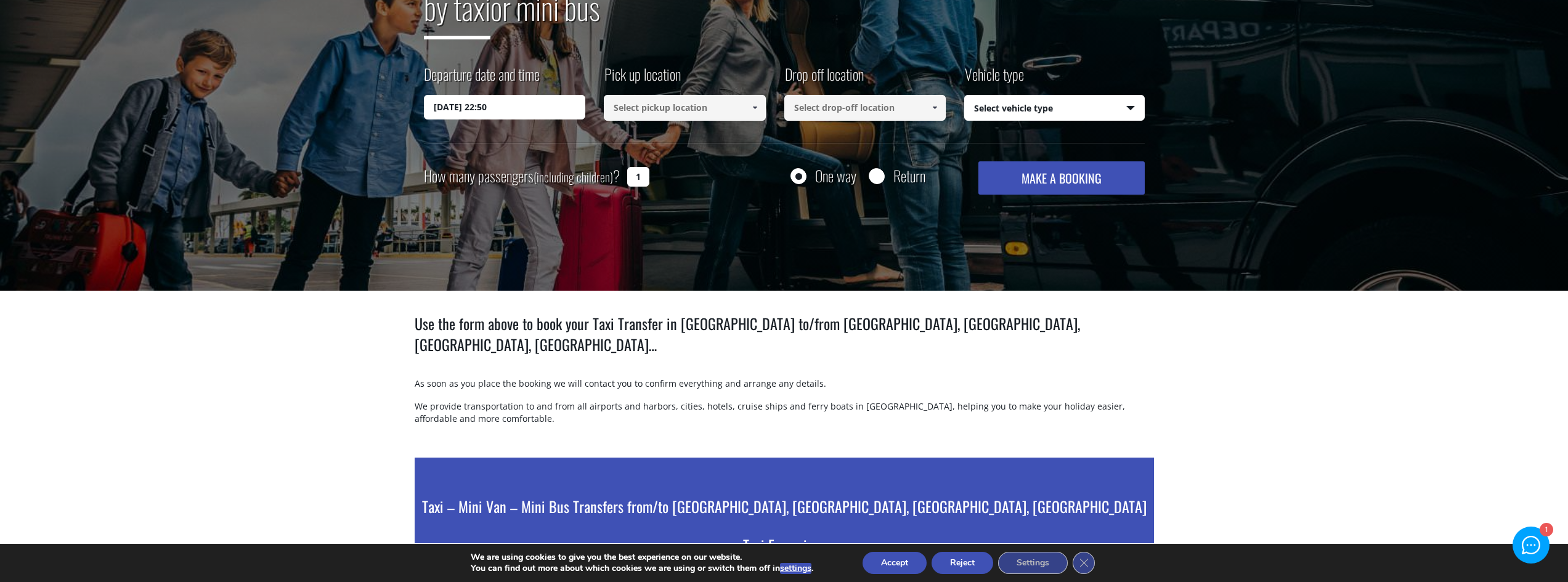
click at [695, 107] on input at bounding box center [684, 108] width 162 height 26
click at [753, 106] on span at bounding box center [754, 107] width 10 height 10
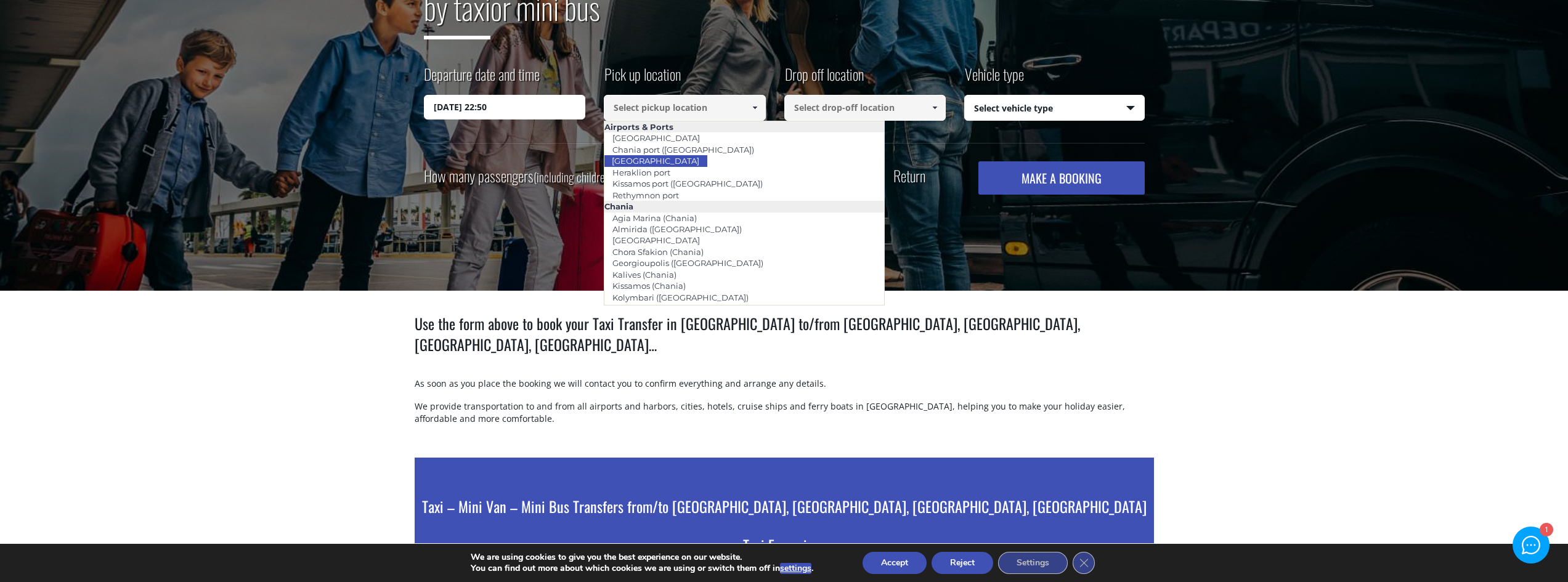
click at [648, 160] on link "[GEOGRAPHIC_DATA]" at bounding box center [655, 161] width 104 height 17
type input "[GEOGRAPHIC_DATA]"
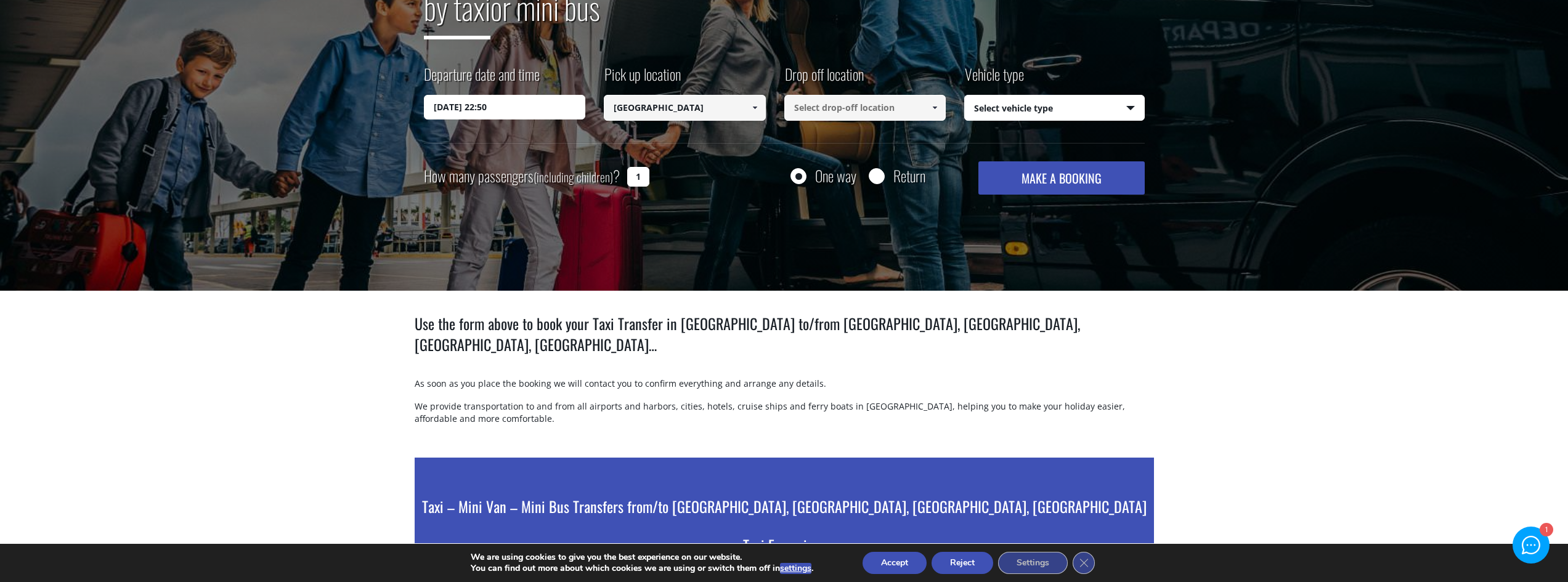
click at [753, 104] on span at bounding box center [754, 107] width 10 height 10
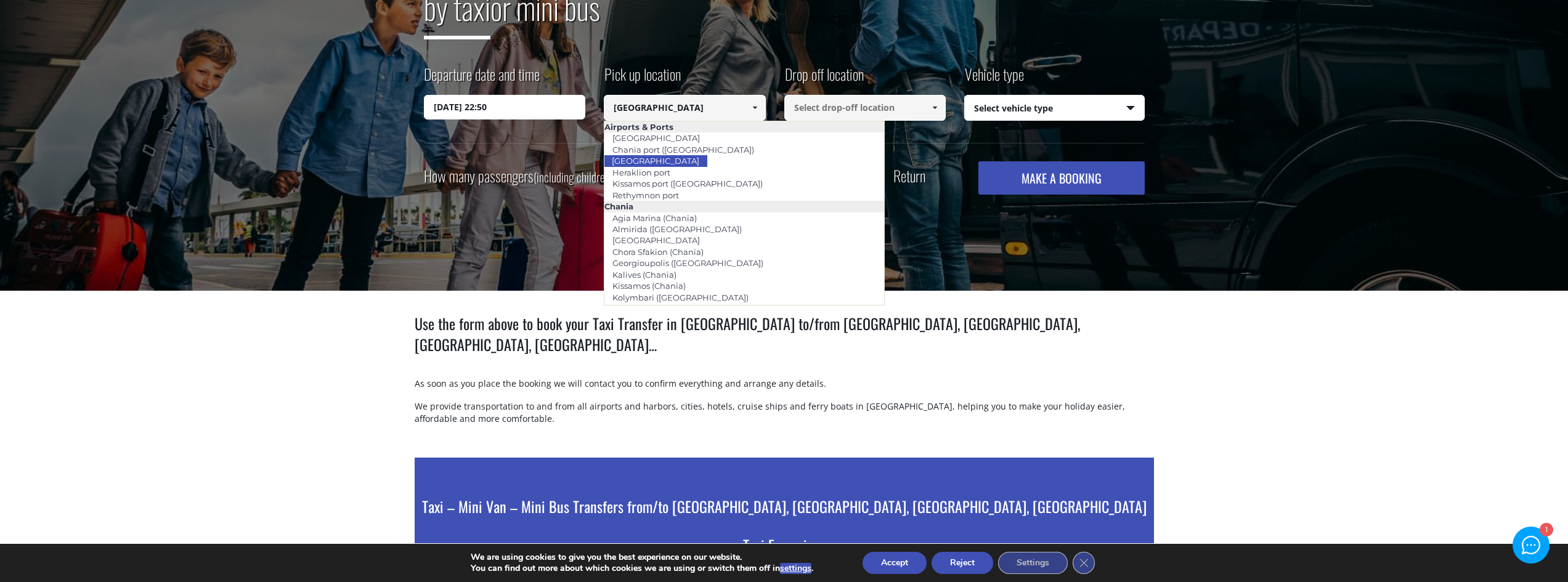
click at [676, 157] on link "[GEOGRAPHIC_DATA]" at bounding box center [655, 161] width 104 height 17
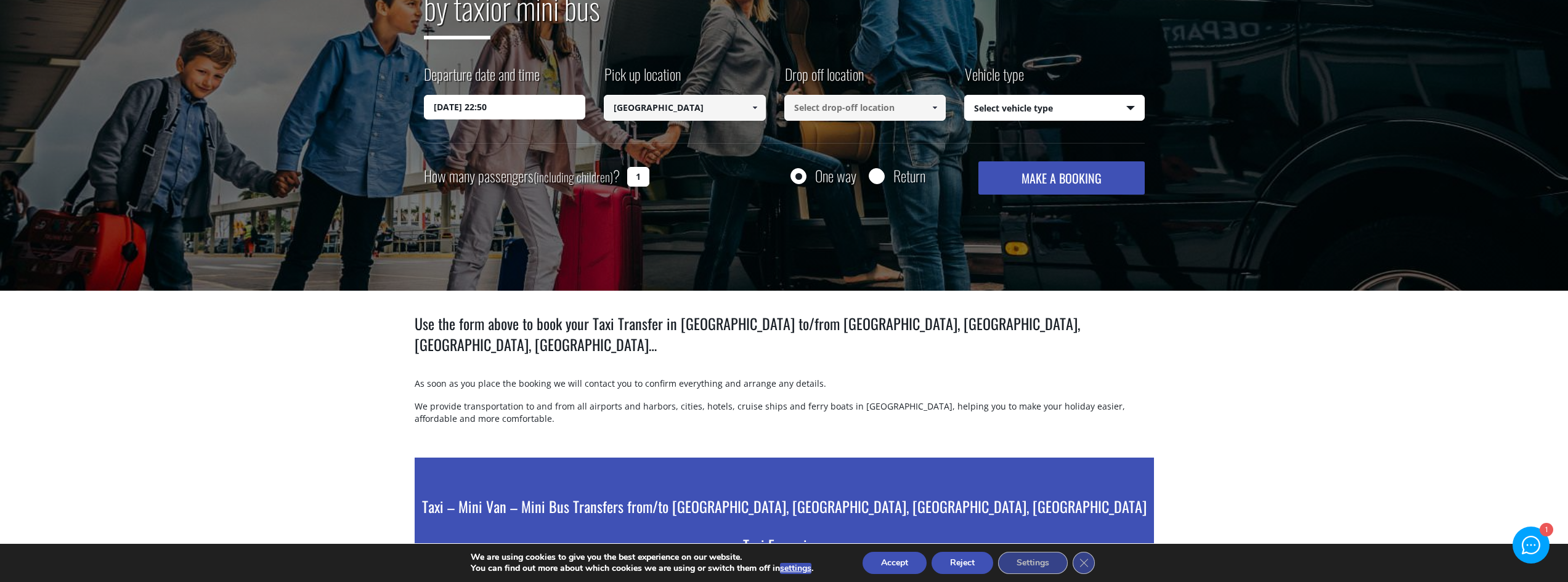
click at [852, 111] on input at bounding box center [865, 108] width 162 height 26
click at [932, 106] on span at bounding box center [934, 107] width 10 height 10
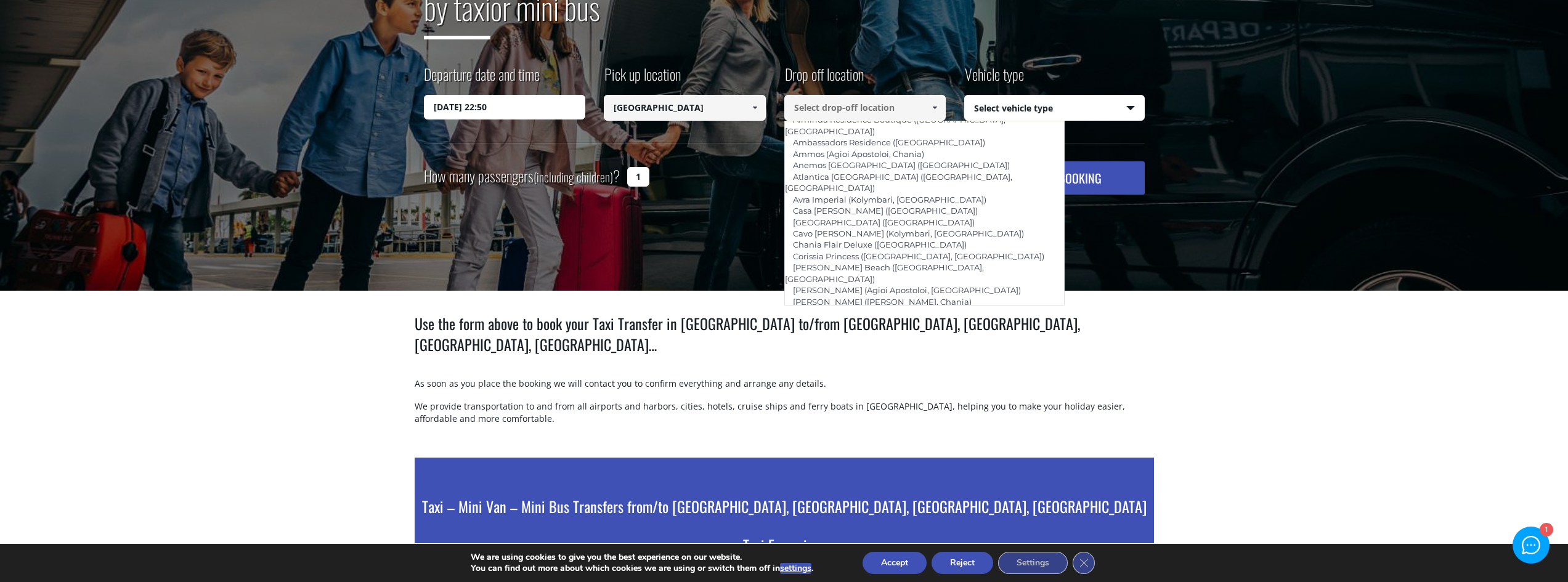
scroll to position [0, 0]
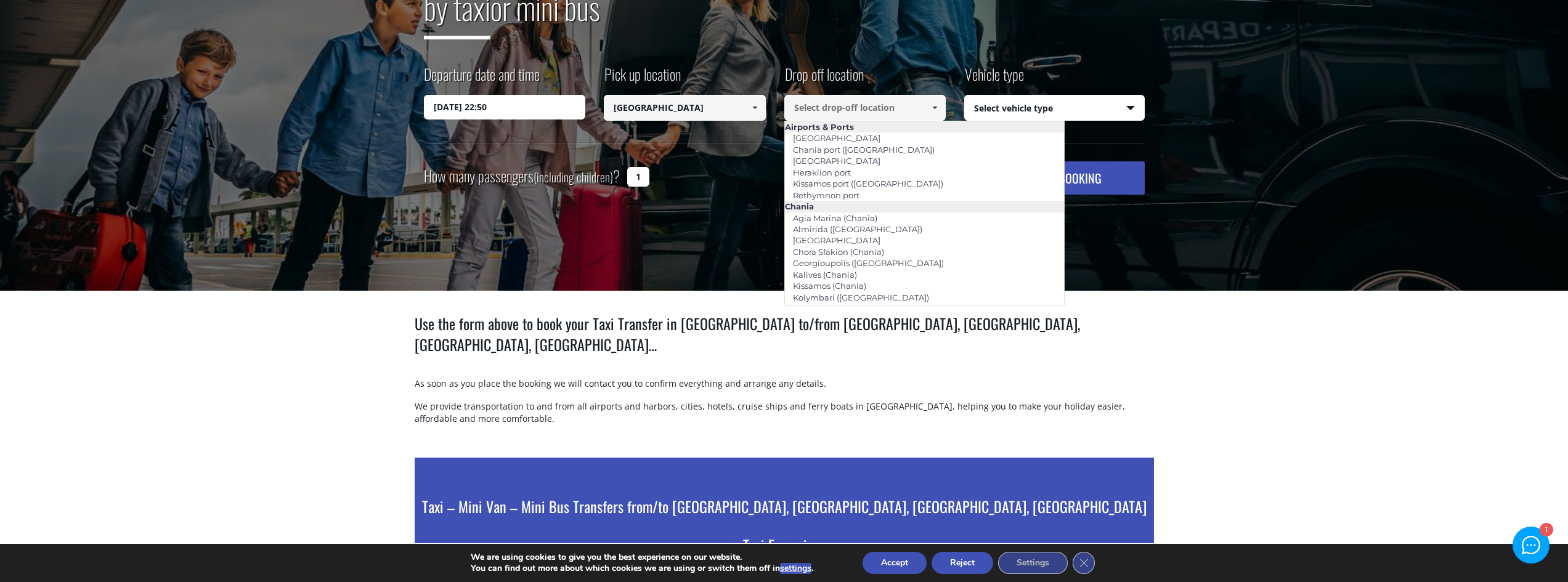
click at [844, 102] on input at bounding box center [865, 108] width 162 height 26
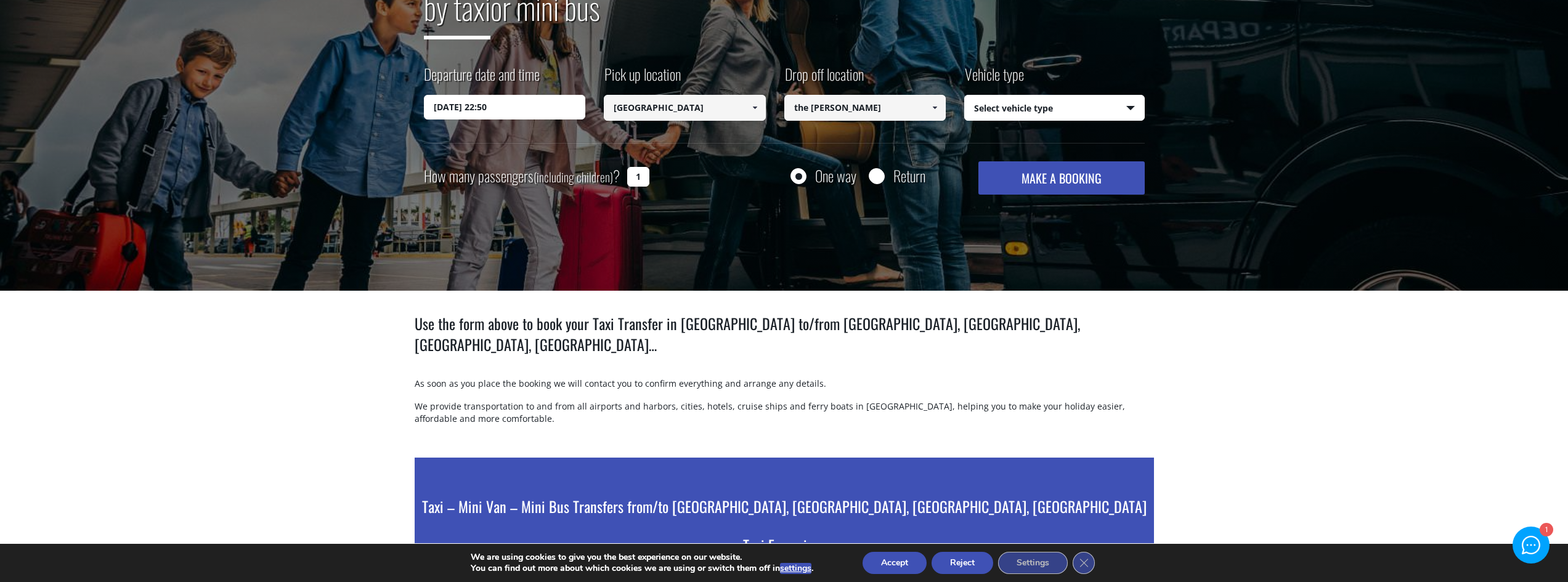
click at [844, 103] on input "the roy" at bounding box center [865, 108] width 162 height 26
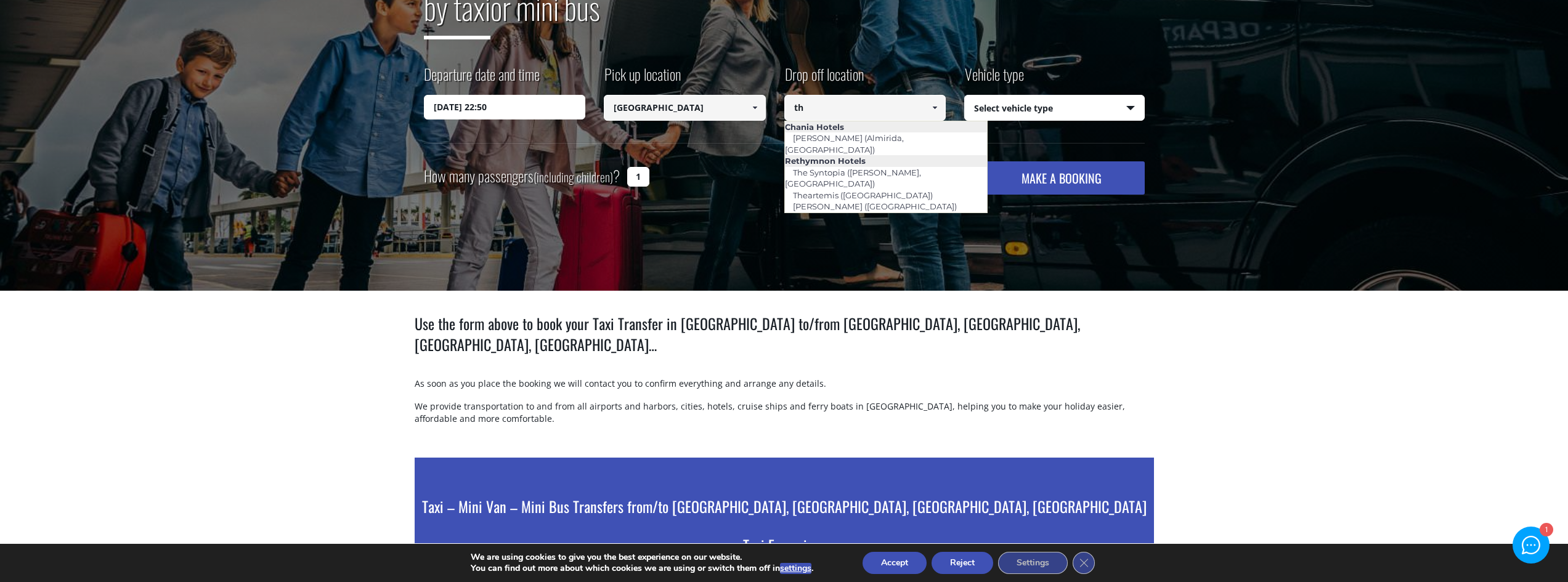
type input "t"
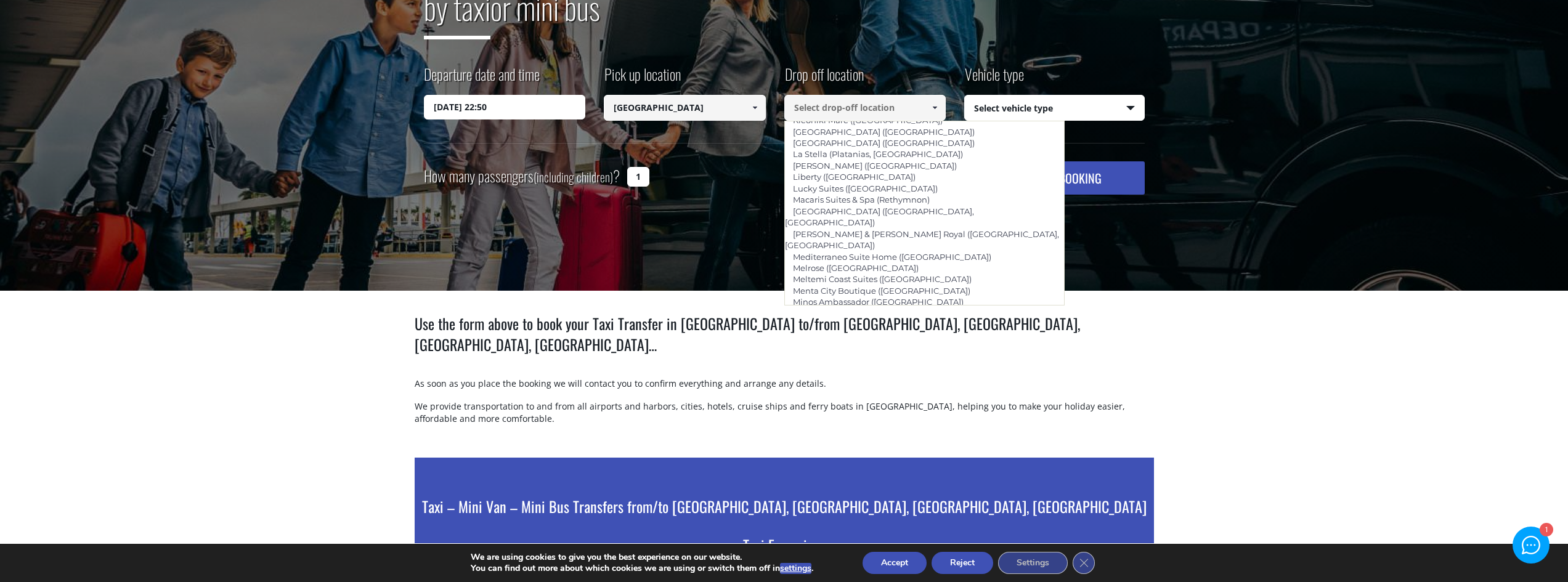
scroll to position [2647, 0]
click at [840, 506] on link "Royal Blue (Panormo)" at bounding box center [836, 515] width 104 height 17
type input "Royal Blue (Panormo)"
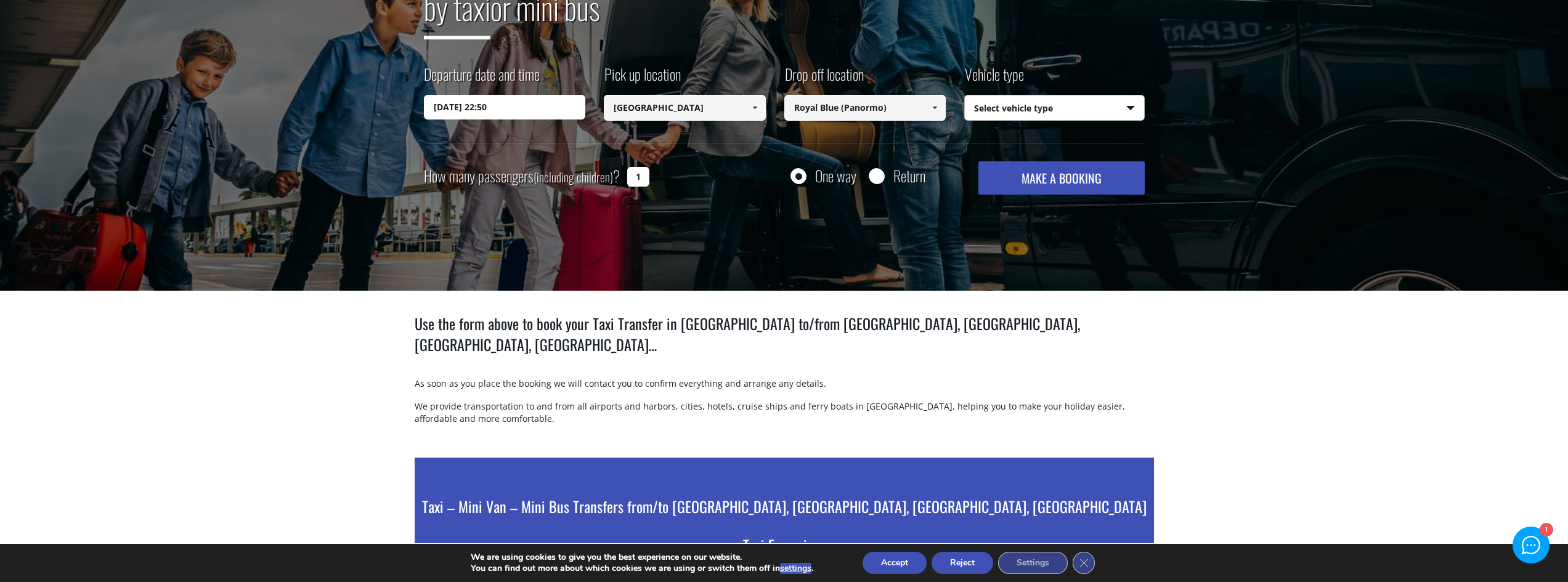
click at [1067, 102] on select "Select vehicle type Taxi (4 passengers) Mercedes E Class Mini Van (7 passengers…" at bounding box center [1054, 108] width 179 height 26
select select "540"
click at [965, 95] on select "Select vehicle type Taxi (4 passengers) Mercedes E Class Mini Van (7 passengers…" at bounding box center [1054, 108] width 179 height 26
click at [794, 176] on input "One way" at bounding box center [798, 177] width 16 height 16
click at [1062, 197] on div "Transfer with Crete Taxi Transfers by taxi or mini bus Departure date and time …" at bounding box center [784, 69] width 1568 height 443
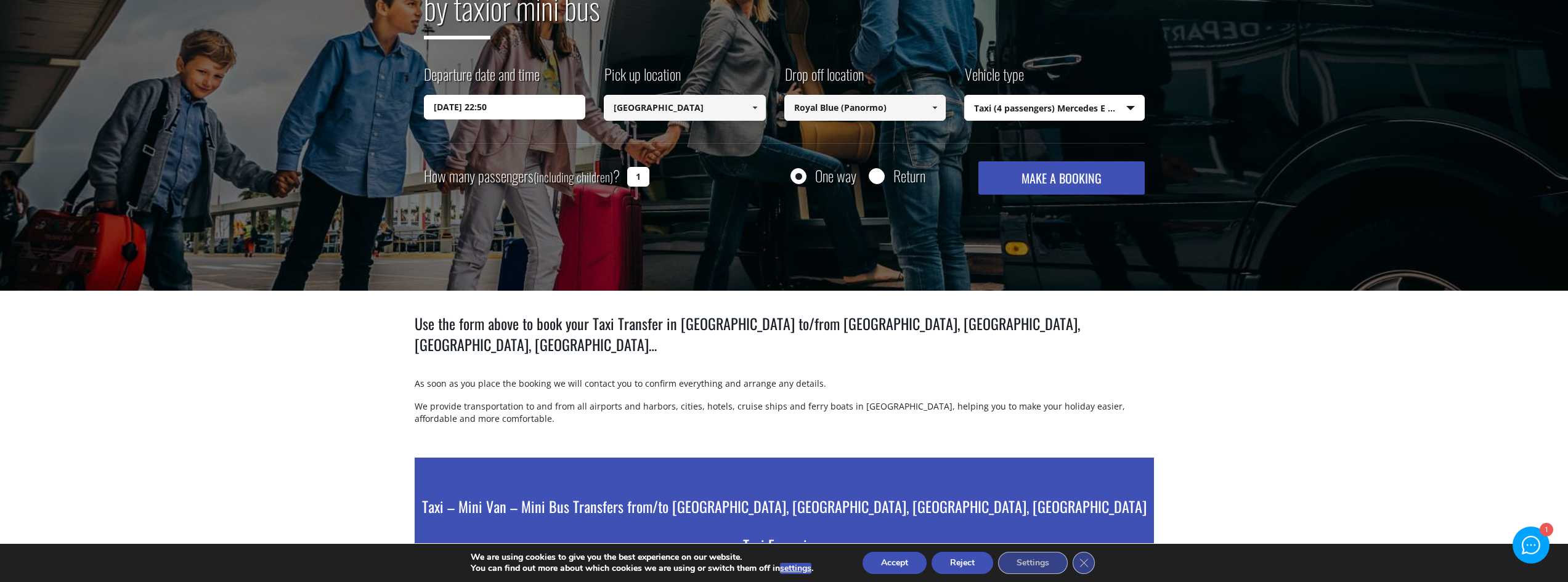
click at [642, 175] on input "1" at bounding box center [638, 177] width 22 height 19
type input "2"
click at [1020, 172] on button "MAKE A BOOKING" at bounding box center [1061, 177] width 166 height 33
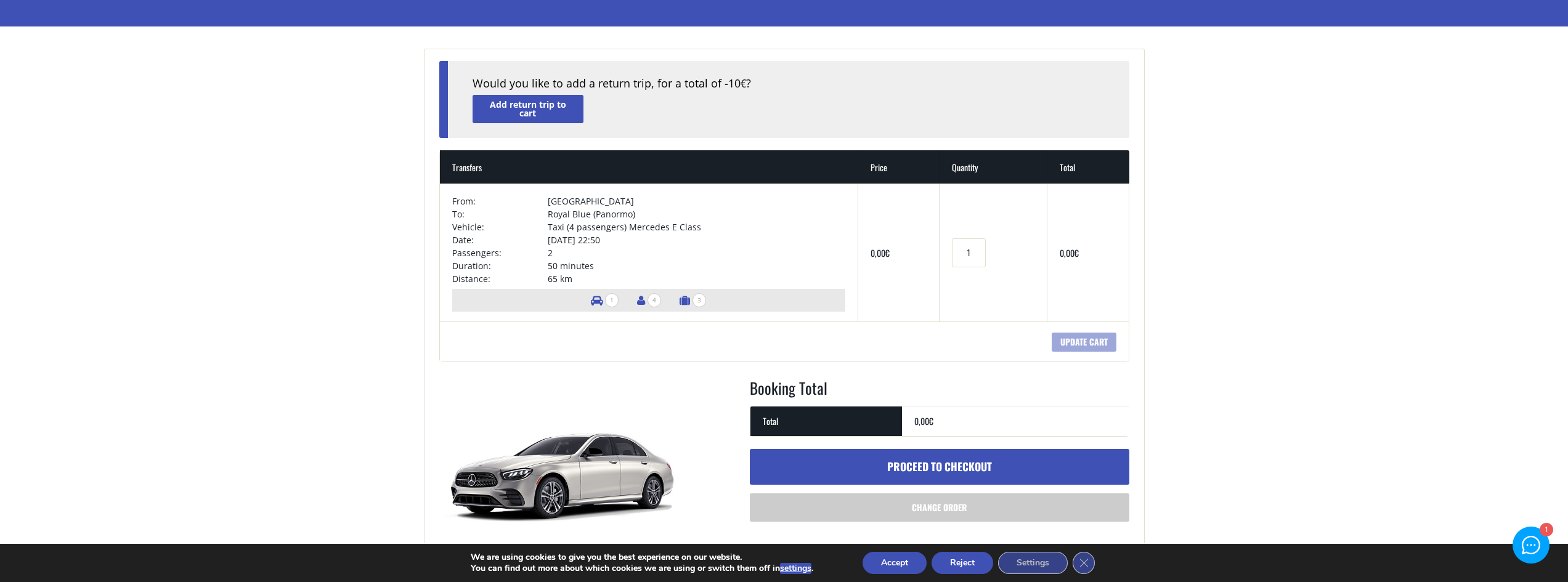
scroll to position [95, 0]
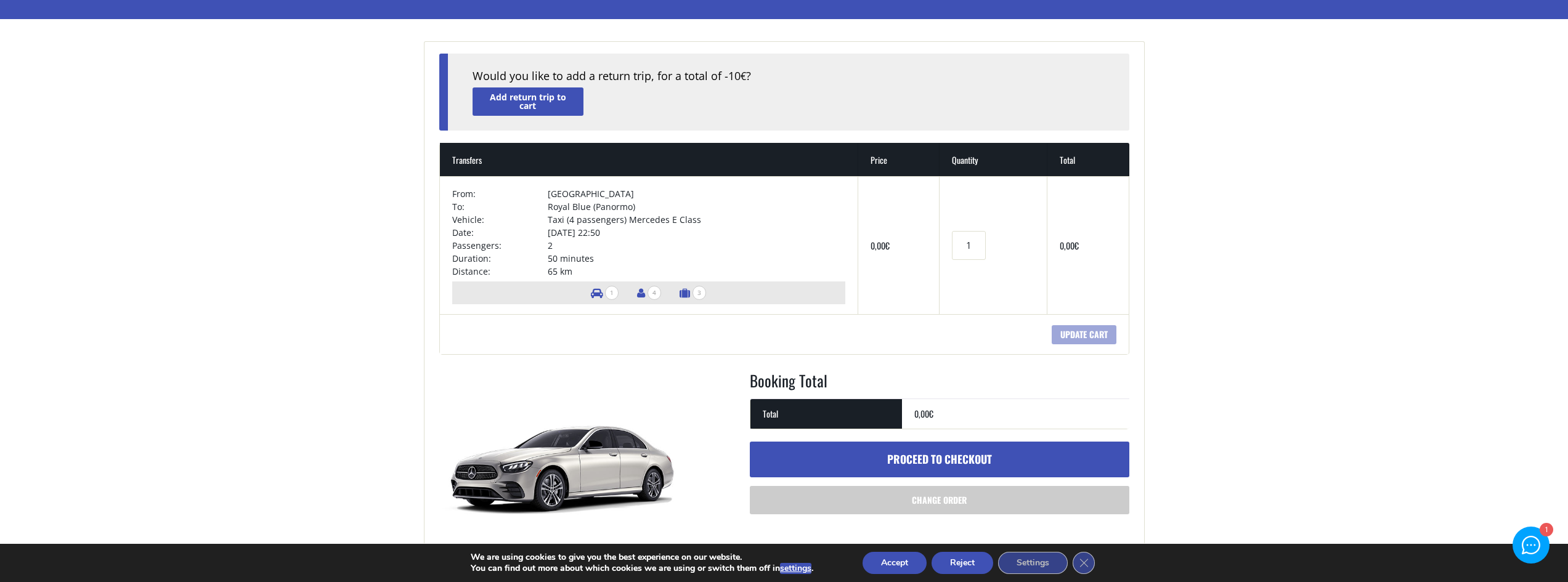
click at [1180, 276] on main "Cart Home Cart + Would you like to add a return trip, for a total of -10 € ? Ad…" at bounding box center [784, 313] width 1568 height 717
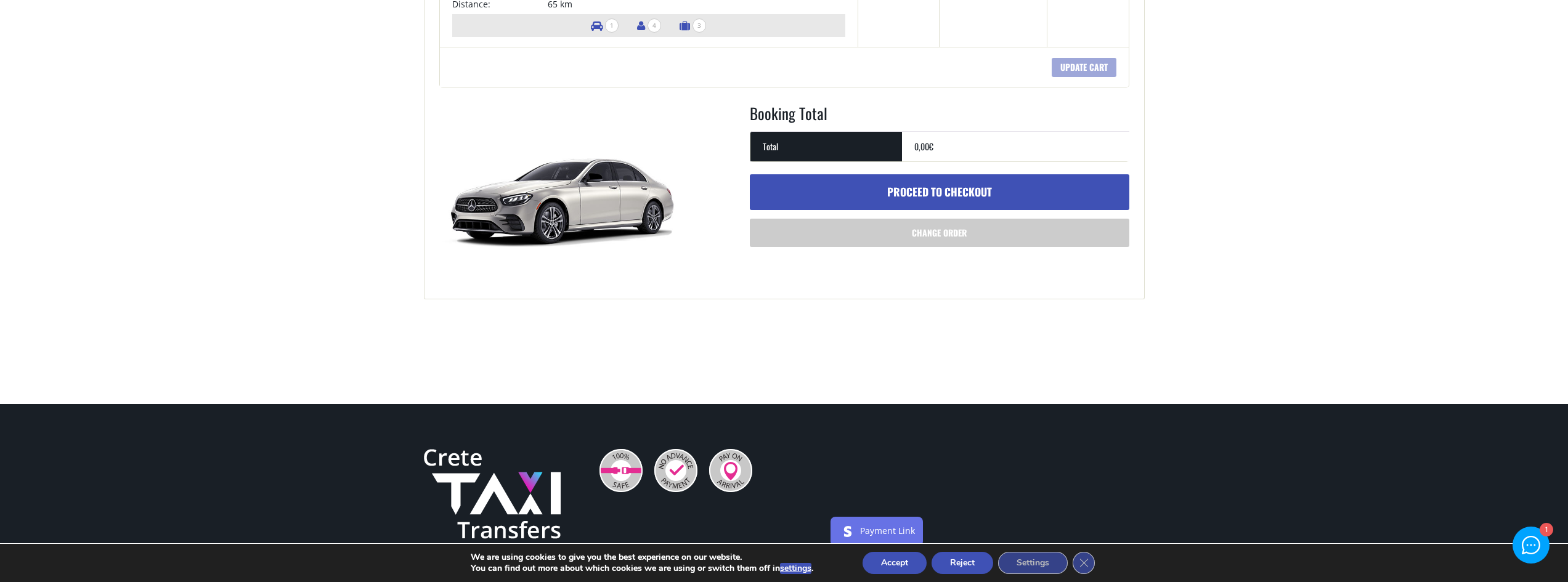
drag, startPoint x: 874, startPoint y: 190, endPoint x: 688, endPoint y: 233, distance: 190.9
click at [874, 190] on link "Proceed to checkout" at bounding box center [939, 192] width 379 height 36
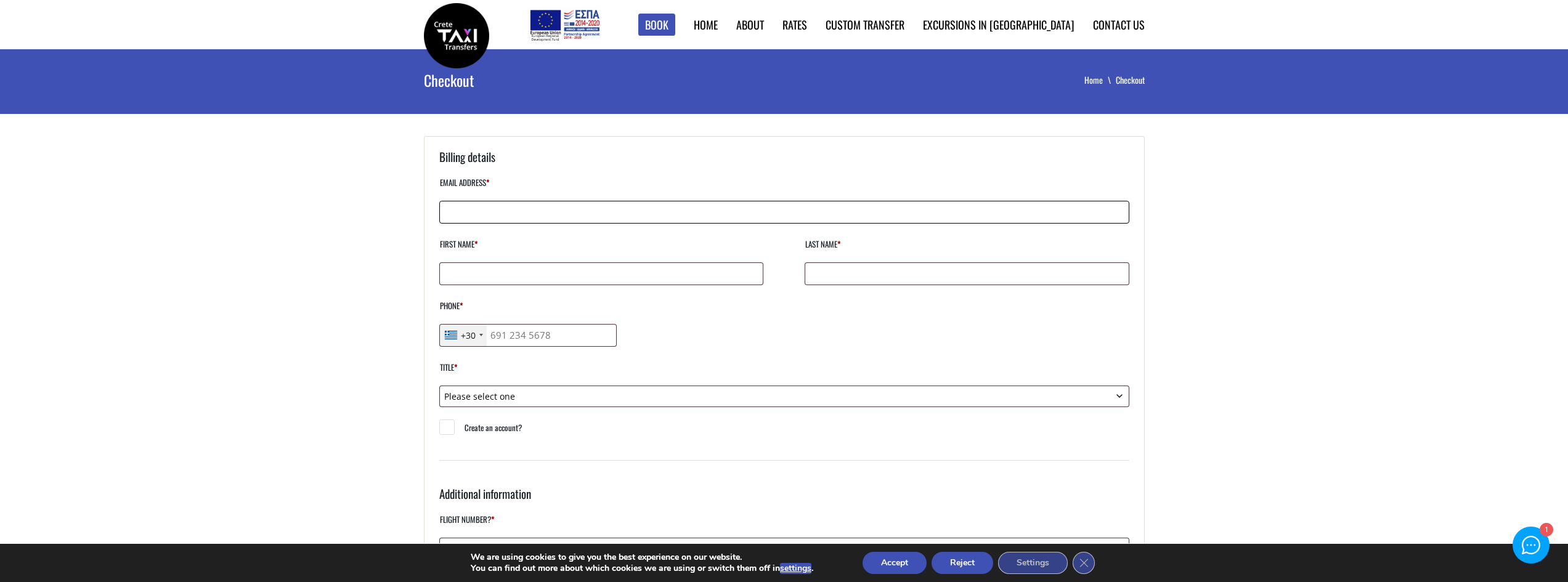
click at [527, 218] on input "Email address *" at bounding box center [784, 212] width 690 height 23
type input "jason@jasonbramblett.com"
click at [517, 277] on input "First name *" at bounding box center [601, 273] width 324 height 23
type input "Jason"
type input "Bramblett"
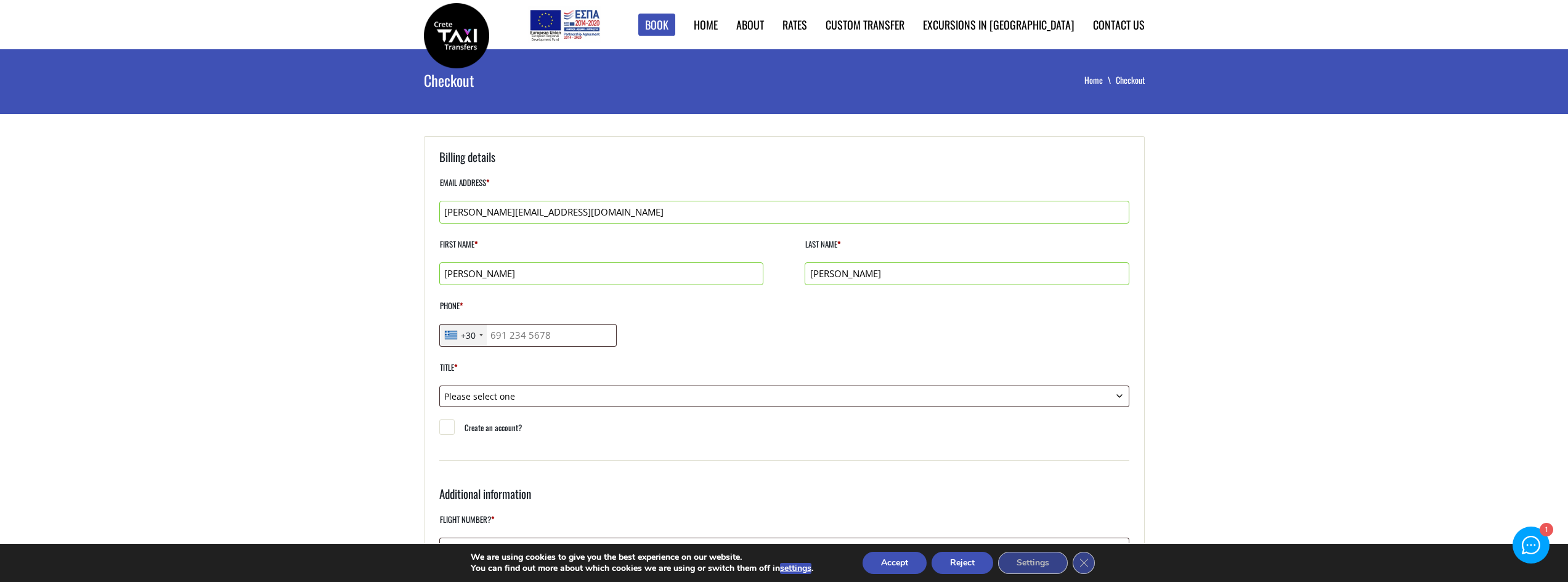
click at [478, 335] on div "+30" at bounding box center [463, 335] width 47 height 21
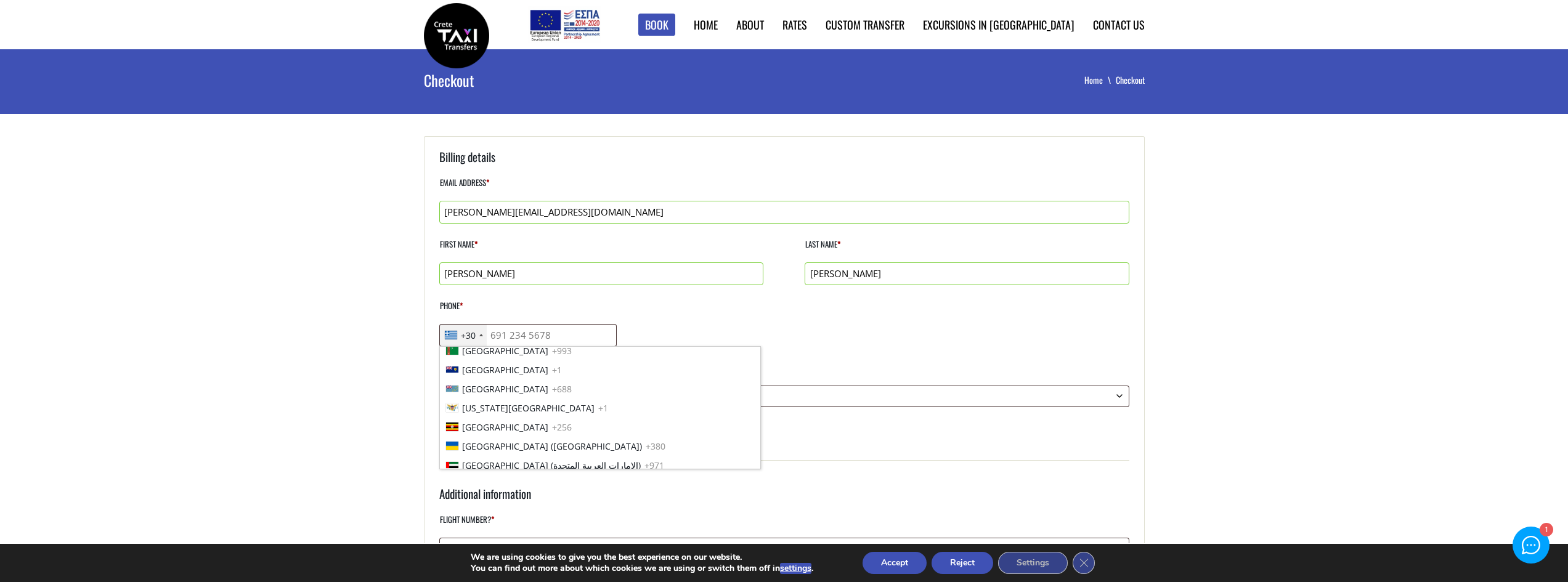
scroll to position [4213, 0]
click at [476, 451] on span "United States" at bounding box center [505, 446] width 86 height 13
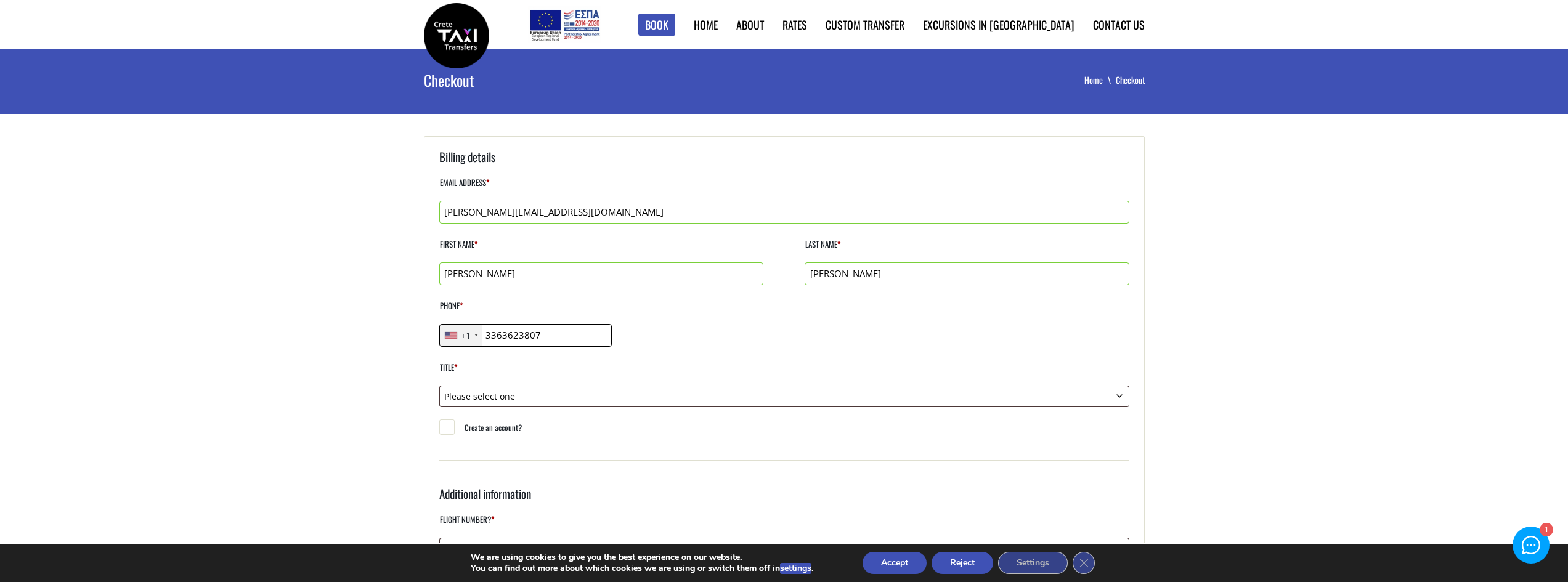
type input "3363623807"
click at [570, 396] on select "Please select one Mr. Mrs." at bounding box center [784, 396] width 690 height 21
select select "mr"
click at [439, 386] on select "Please select one Mr. Mrs." at bounding box center [784, 396] width 690 height 21
click at [385, 376] on main "Checkout Home Checkout If you have shopped with us before, please enter your de…" at bounding box center [784, 579] width 1568 height 1060
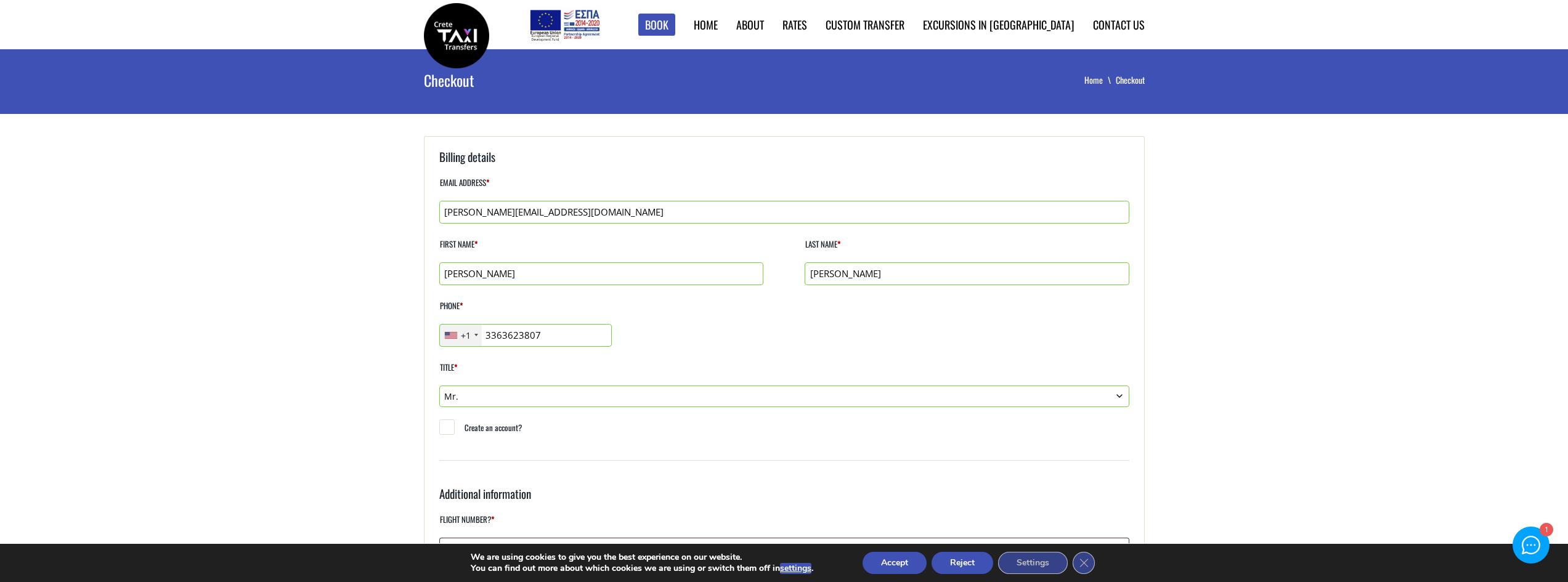
scroll to position [267, 0]
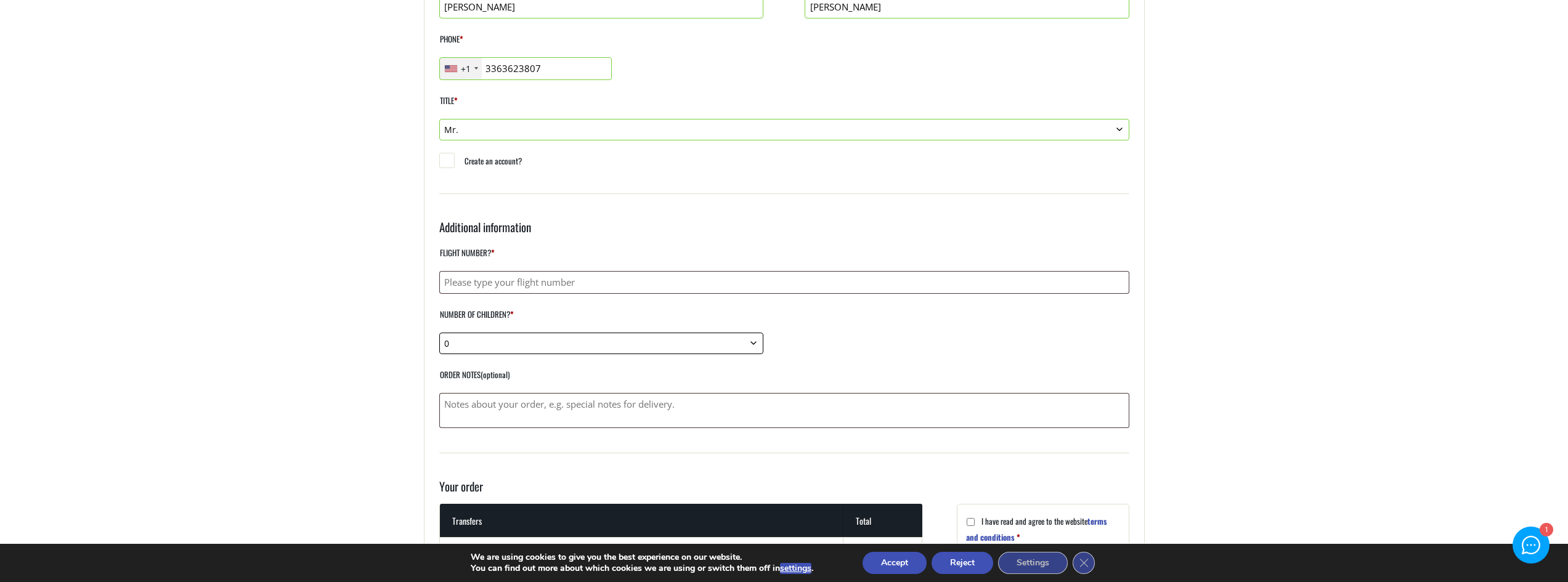
click at [702, 344] on select "0 1 2 3 4 5 6 7 8 9 10" at bounding box center [601, 343] width 324 height 21
click at [300, 260] on main "Checkout Home Checkout If you have shopped with us before, please enter your de…" at bounding box center [784, 312] width 1568 height 1060
click at [495, 280] on input "Flight number? *" at bounding box center [784, 282] width 690 height 23
paste input "A3431,"
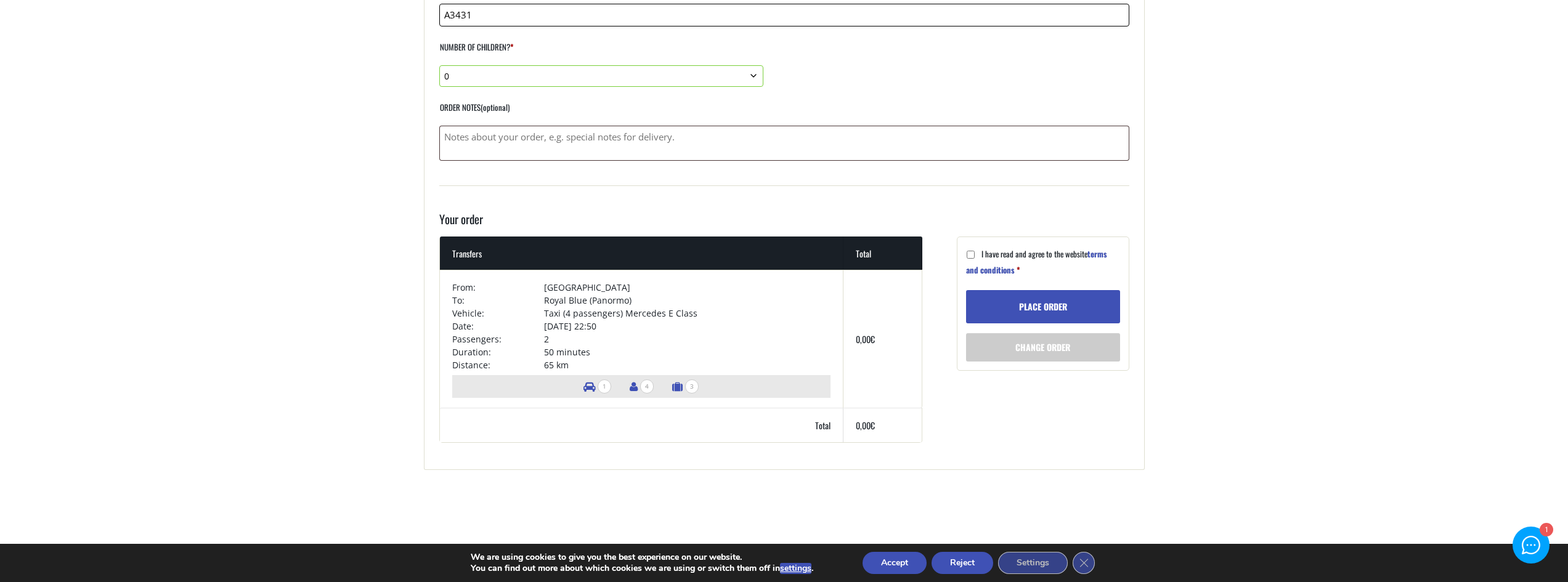
type input "A3431"
click at [972, 254] on input "I have read and agree to the website terms and conditions *" at bounding box center [970, 254] width 8 height 8
checkbox input "true"
click at [1025, 300] on button "Place order" at bounding box center [1043, 306] width 154 height 33
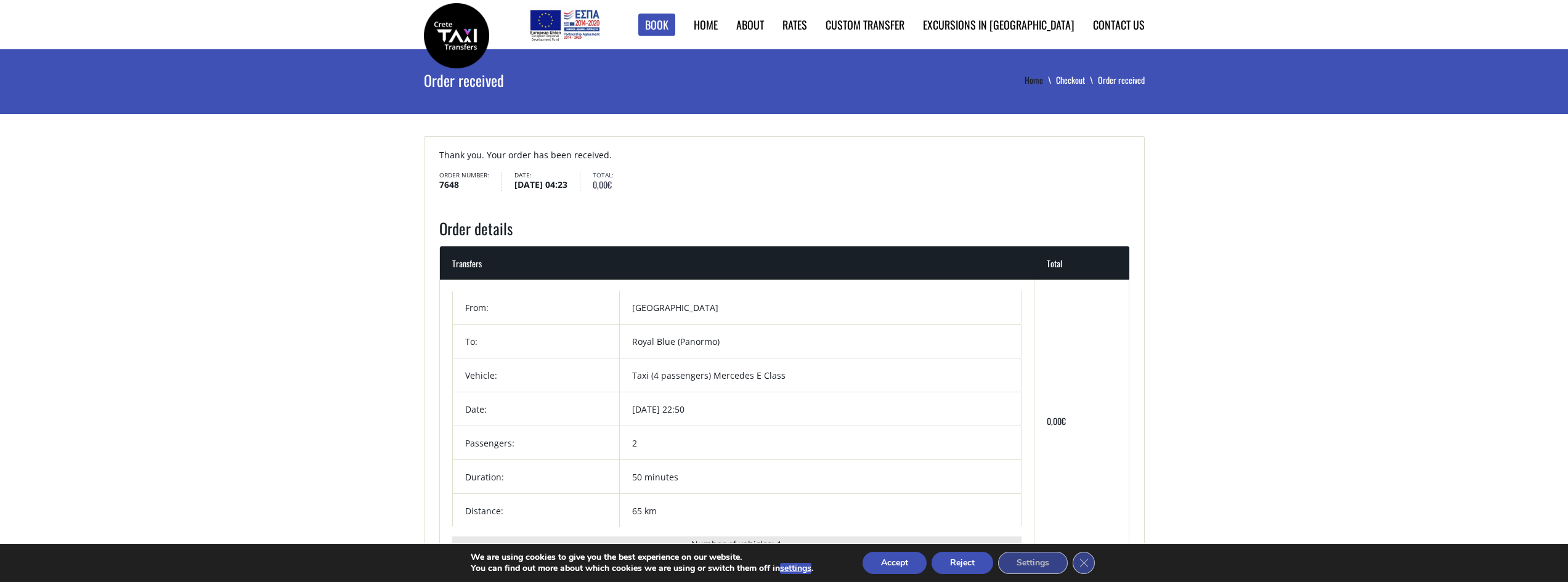
click at [1035, 79] on link "Home" at bounding box center [1040, 80] width 32 height 13
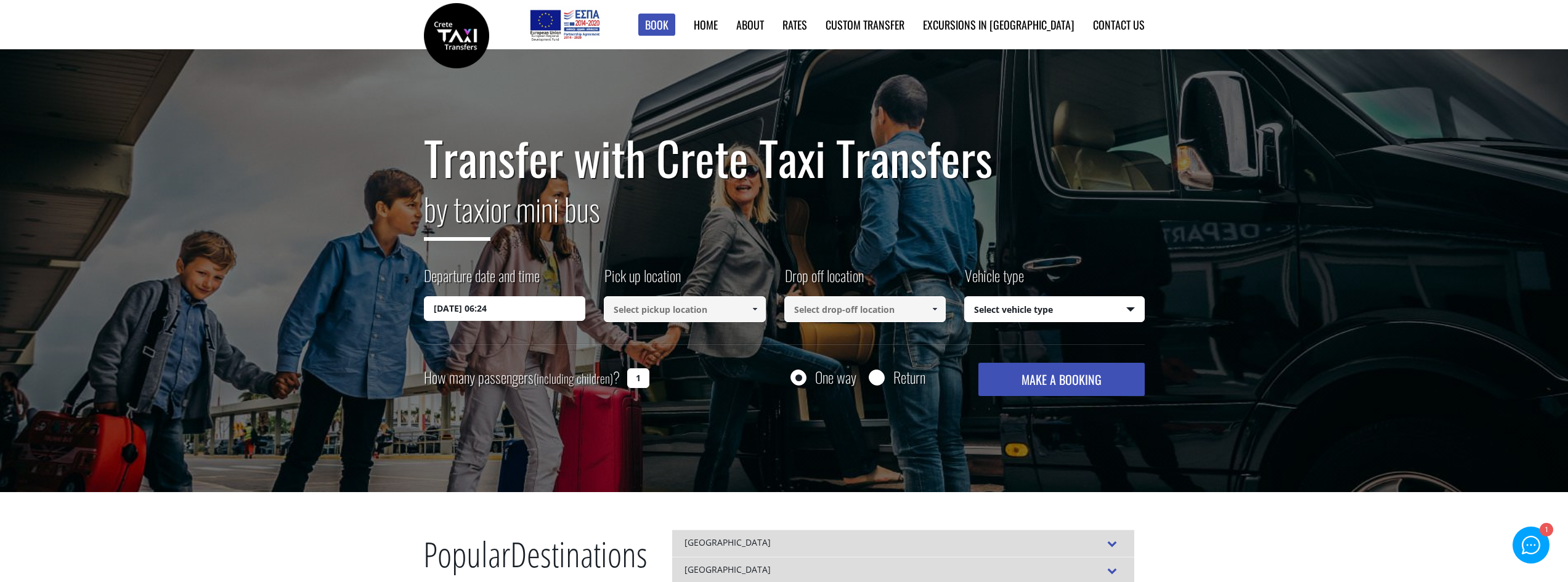
click at [510, 302] on input "02/09/2025 06:24" at bounding box center [505, 309] width 162 height 25
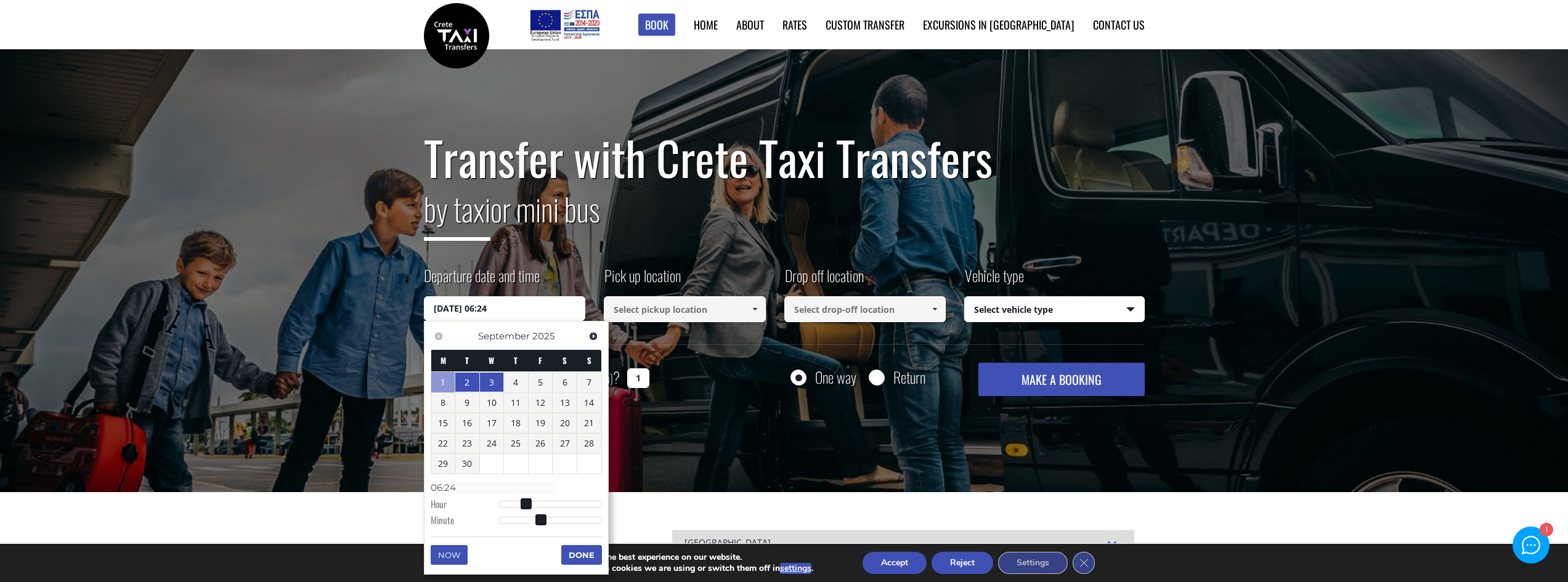
click at [493, 383] on link "3" at bounding box center [491, 383] width 24 height 19
type input "03/09/2025 01:00"
type input "01:00"
type input "03/09/2025 02:00"
type input "02:00"
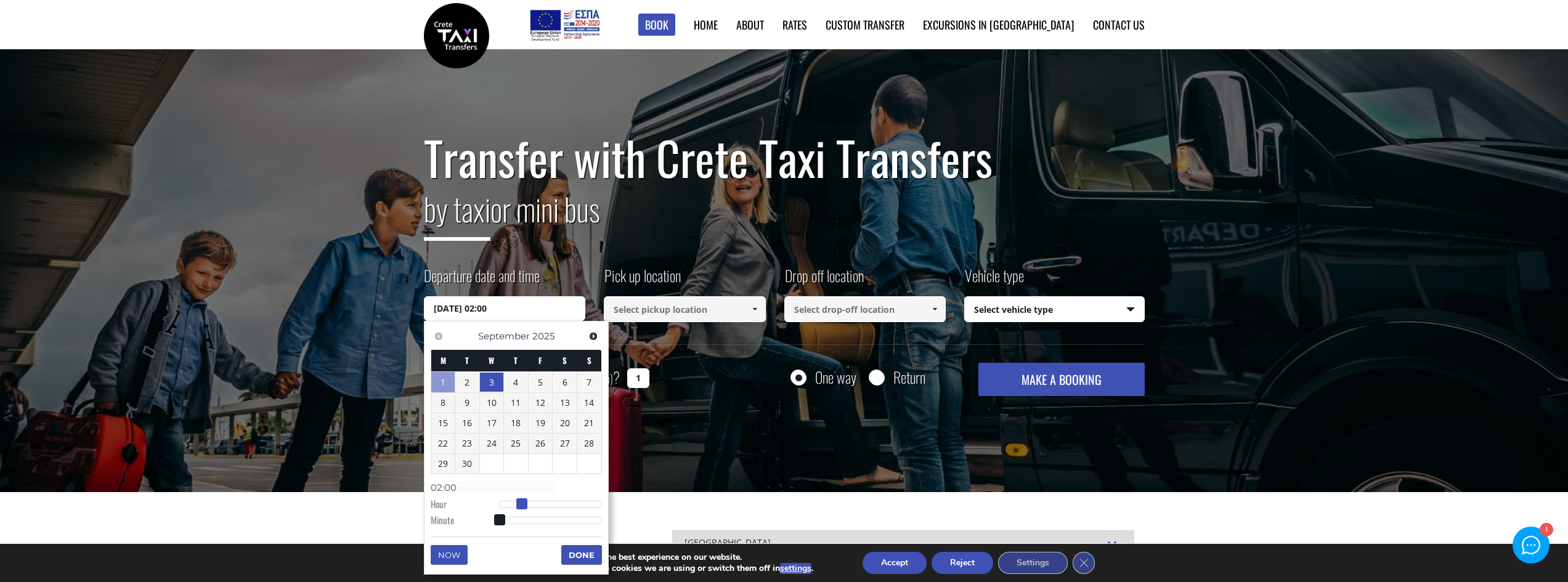
type input "03/09/2025 05:00"
type input "05:00"
type input "03/09/2025 06:00"
type input "06:00"
type input "03/09/2025 07:00"
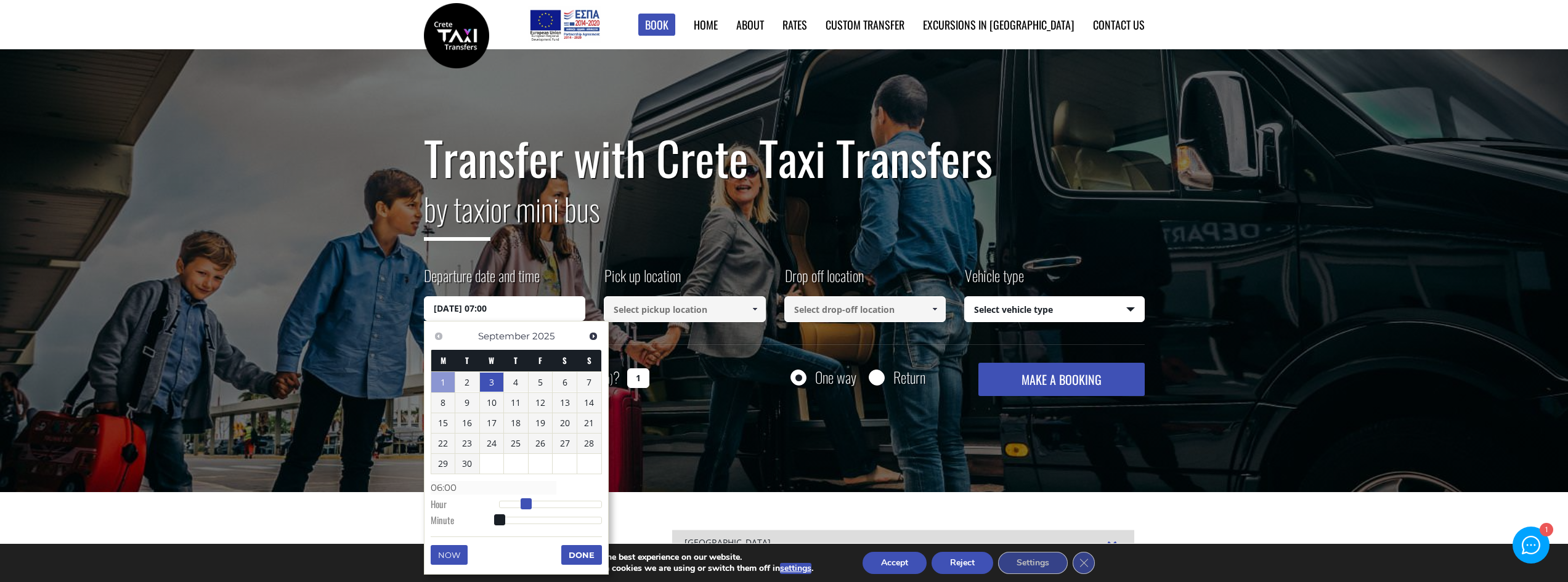
type input "07:00"
type input "03/09/2025 08:00"
type input "08:00"
type input "03/09/2025 09:00"
type input "09:00"
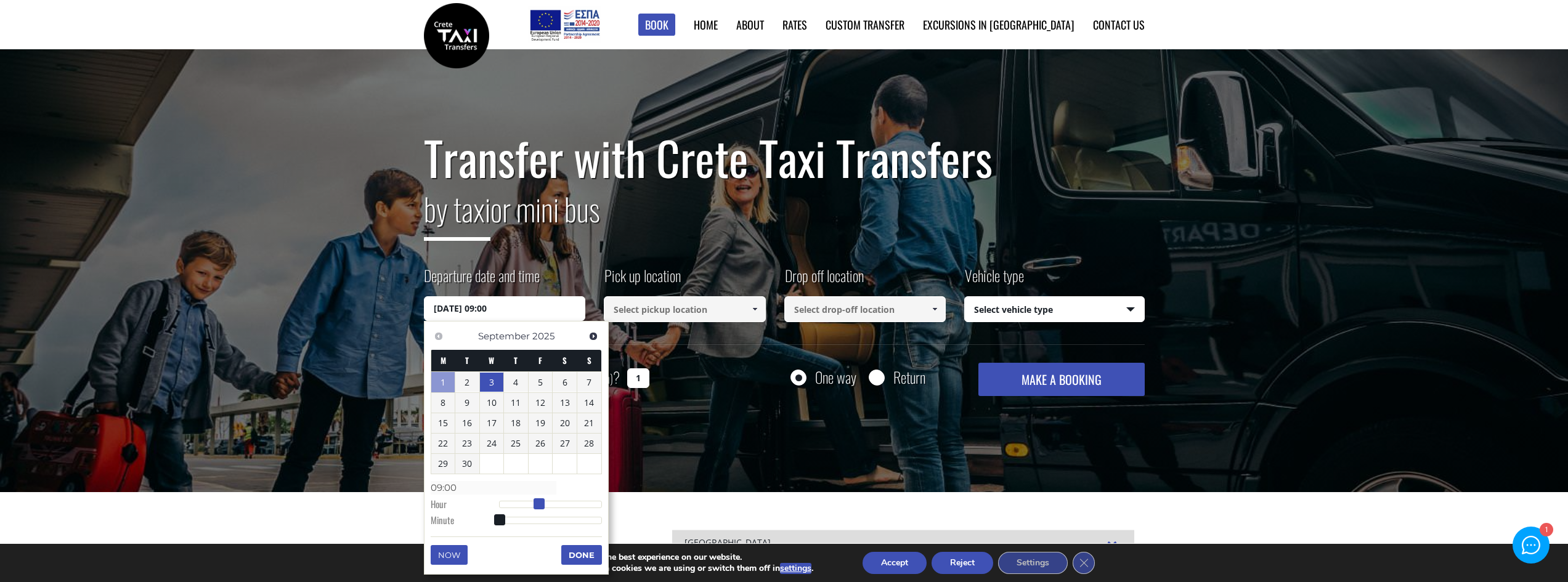
type input "03/09/2025 10:00"
type input "10:00"
type input "03/09/2025 11:00"
type input "11:00"
type input "03/09/2025 12:00"
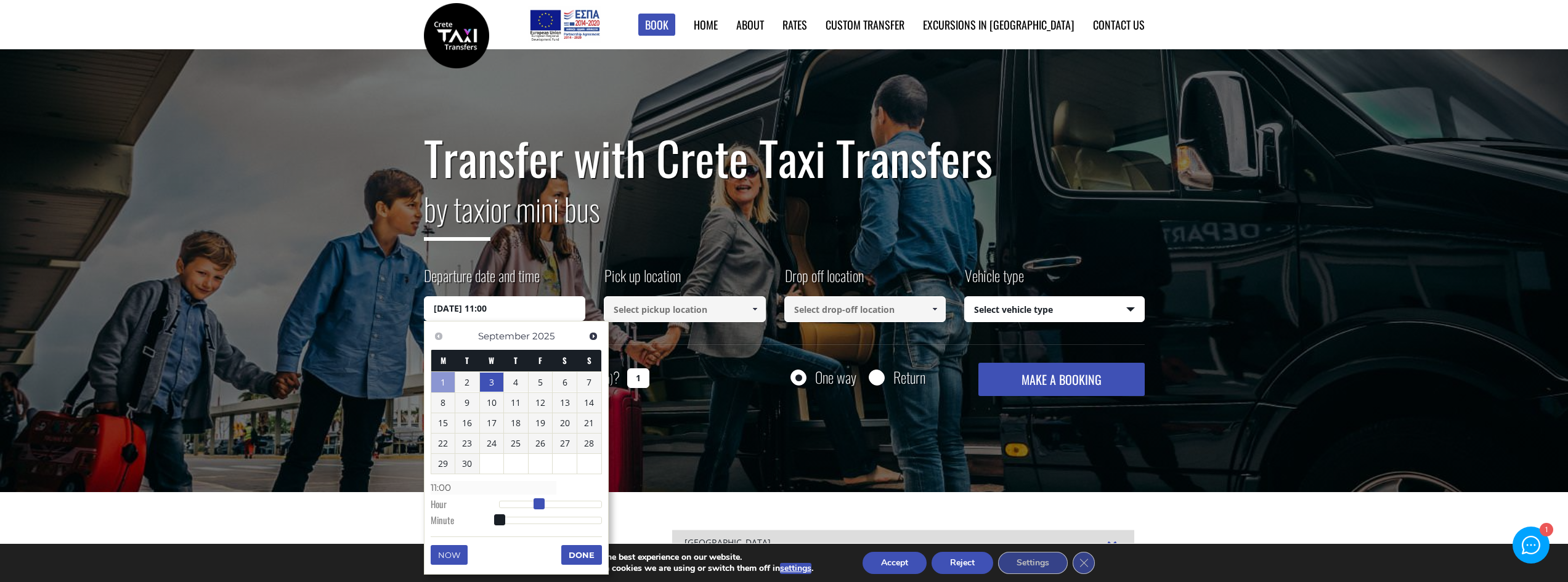
type input "12:00"
type input "03/09/2025 13:00"
type input "13:00"
type input "03/09/2025 14:00"
type input "14:00"
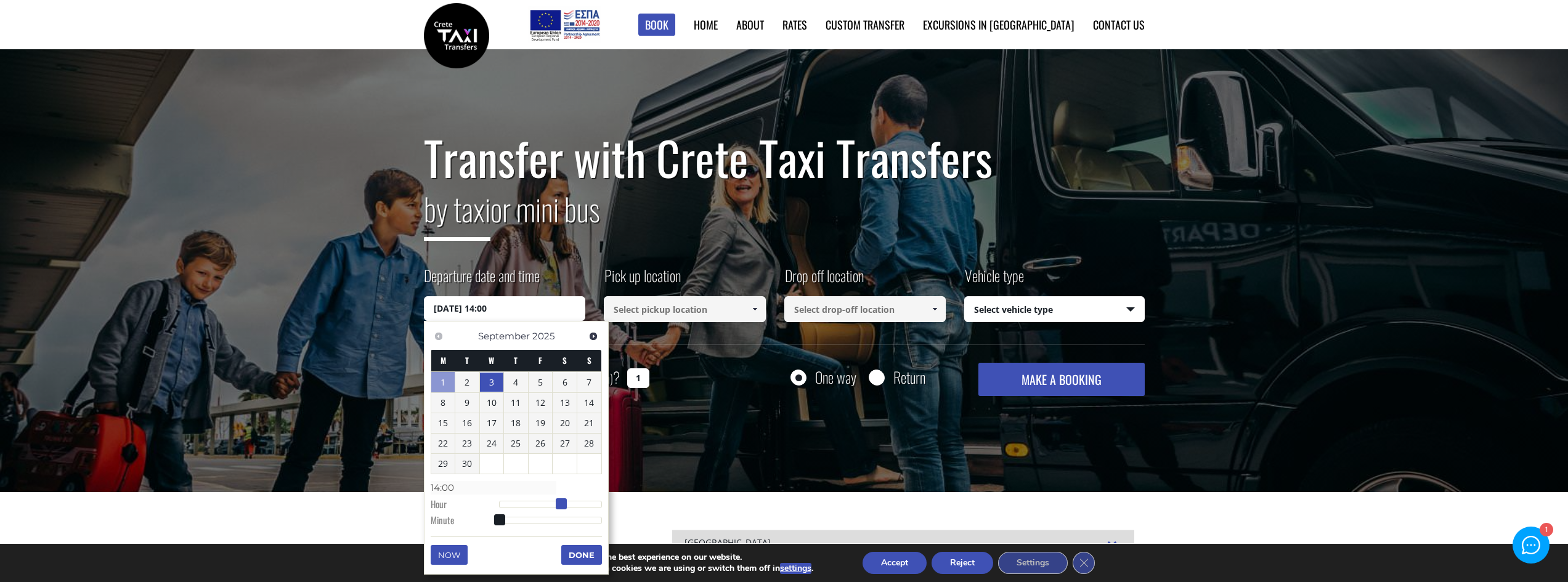
type input "03/09/2025 15:00"
type input "15:00"
type input "03/09/2025 16:00"
type input "16:00"
type input "03/09/2025 17:00"
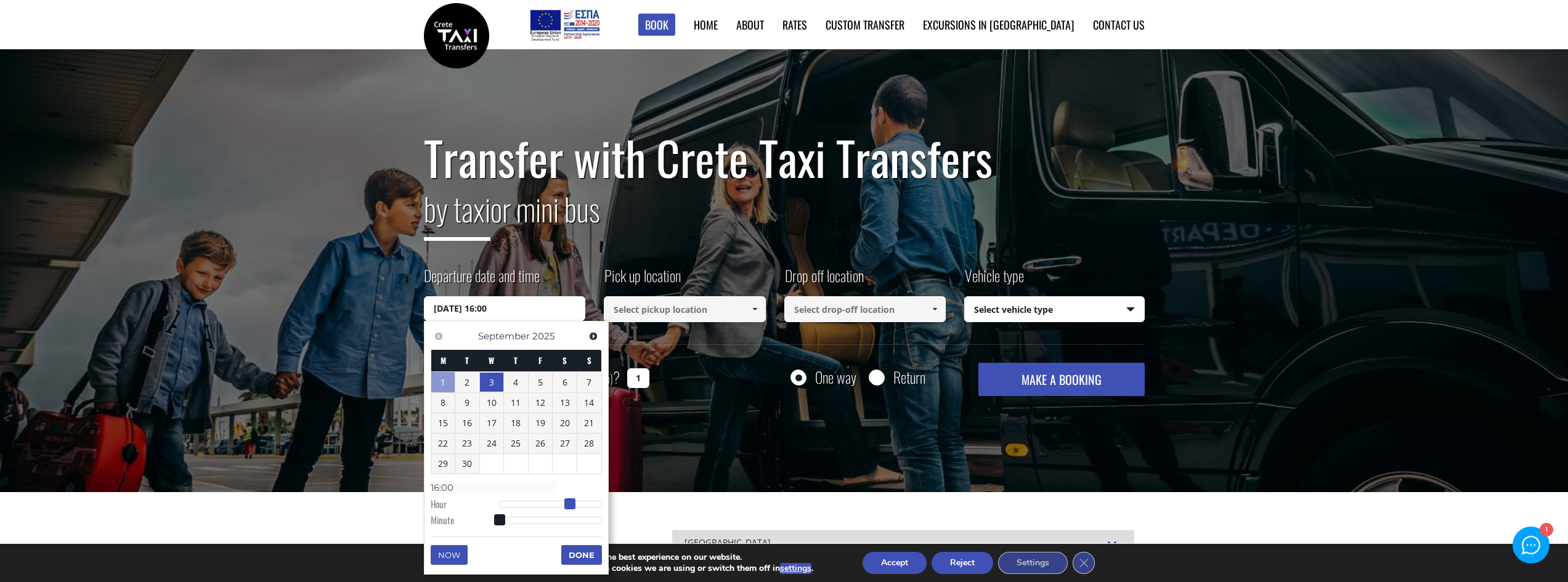
type input "17:00"
type input "03/09/2025 18:00"
type input "18:00"
type input "03/09/2025 19:00"
type input "19:00"
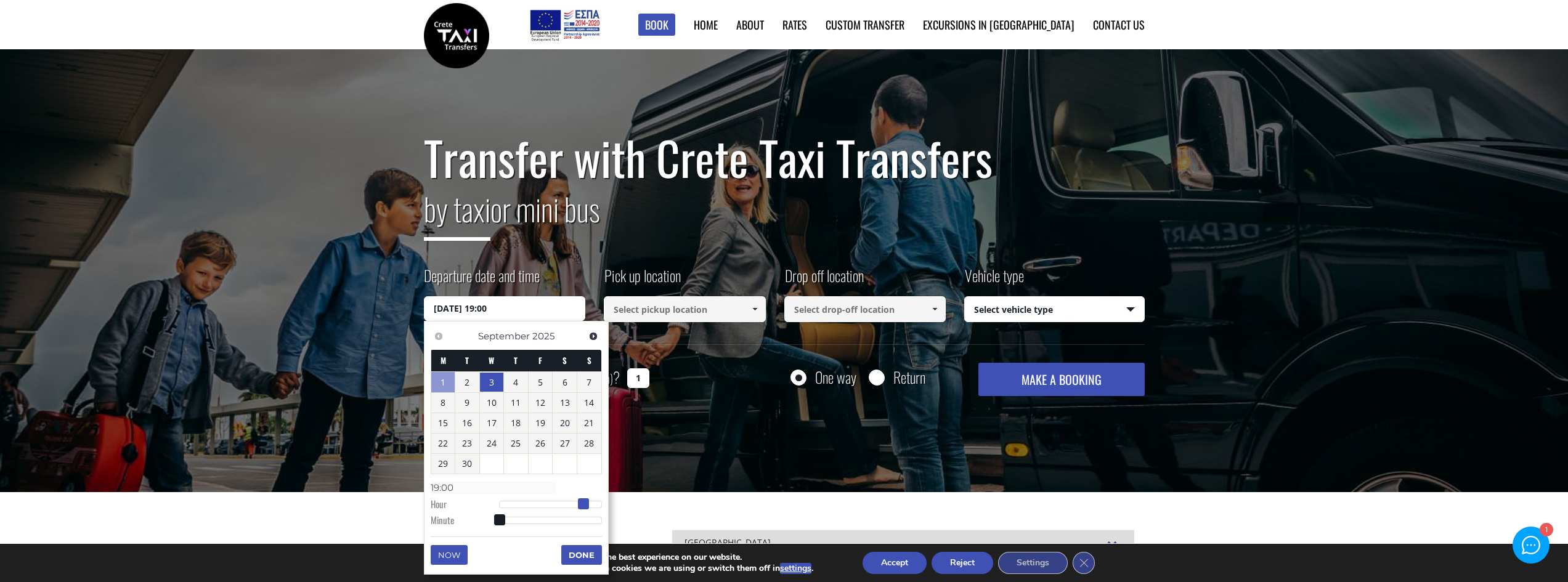
type input "03/09/2025 20:00"
type input "20:00"
type input "03/09/2025 21:00"
type input "21:00"
type input "03/09/2025 22:00"
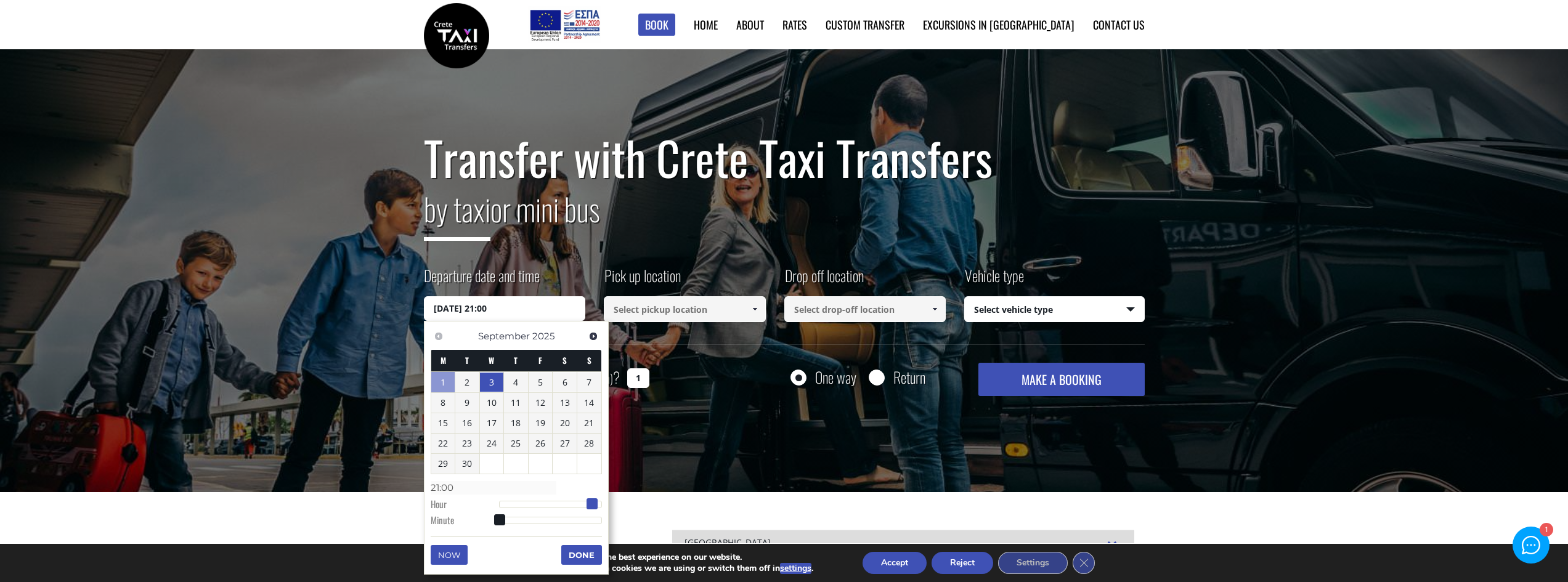
type input "22:00"
drag, startPoint x: 498, startPoint y: 508, endPoint x: 594, endPoint y: 516, distance: 96.3
click at [594, 516] on dl "Time 22:00 Hour Minute Second Millisecond Microsecond Time Zone -1200 -1100 -10…" at bounding box center [516, 503] width 172 height 52
type input "03/09/2025 22:36"
type input "22:36"
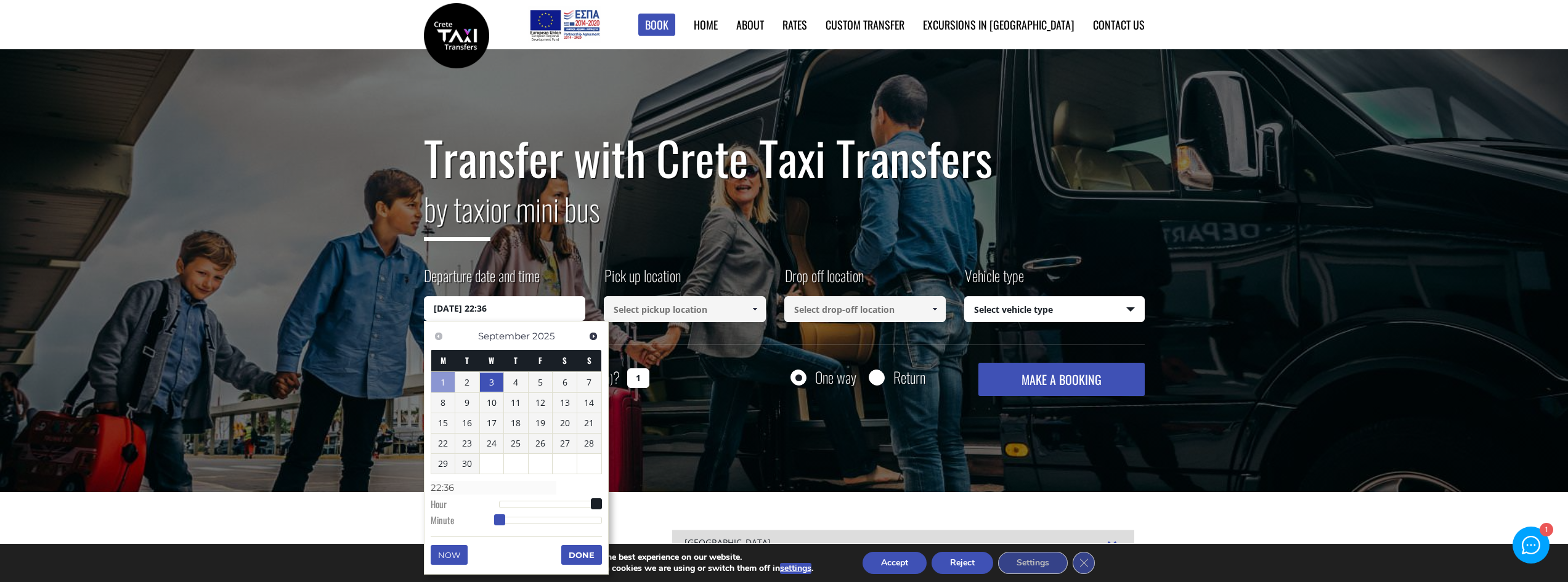
type input "03/09/2025 22:37"
type input "22:37"
type input "03/09/2025 22:38"
type input "22:38"
type input "03/09/2025 22:39"
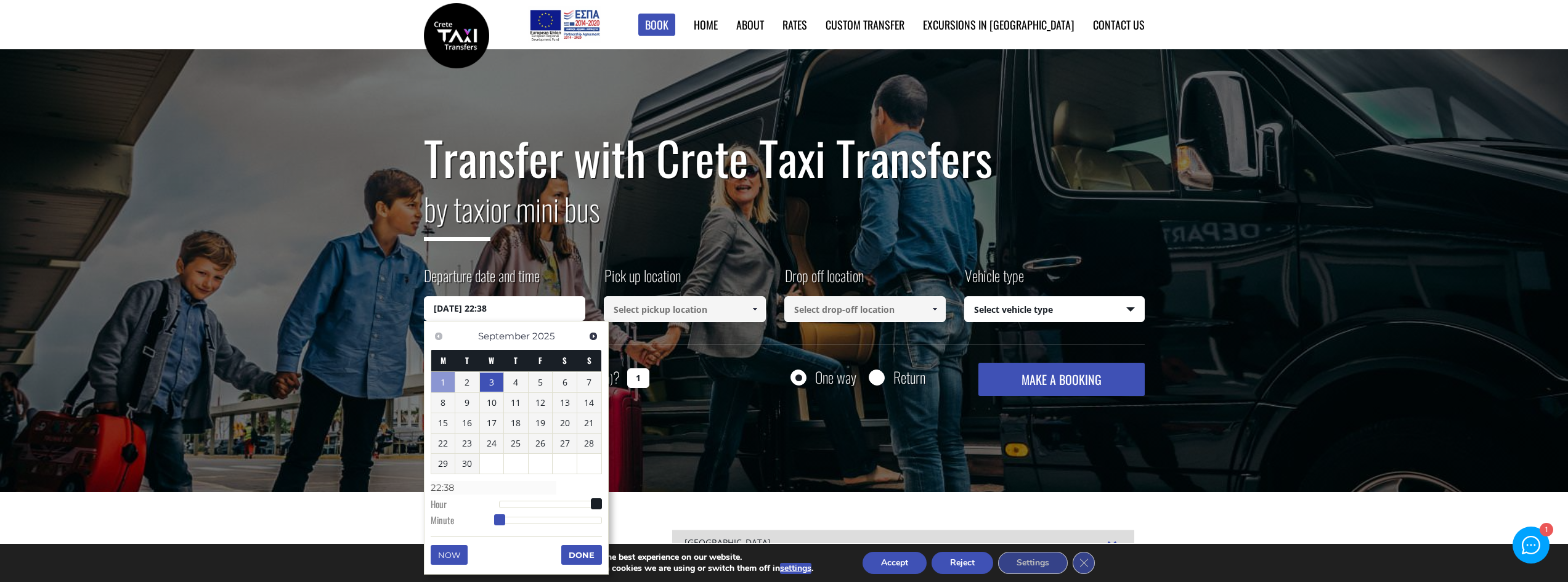
type input "22:39"
type input "03/09/2025 22:40"
type input "22:40"
type input "03/09/2025 22:41"
type input "22:41"
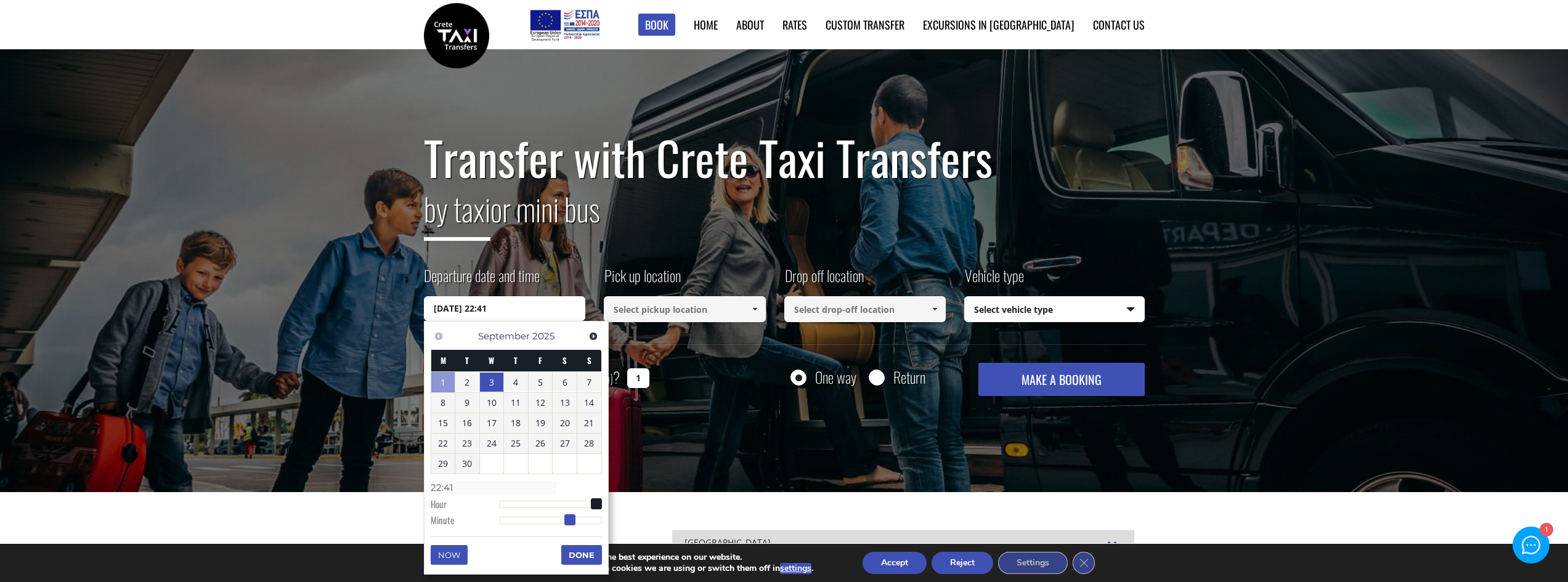
type input "03/09/2025 22:42"
type input "22:42"
type input "03/09/2025 22:43"
type input "22:43"
type input "03/09/2025 22:44"
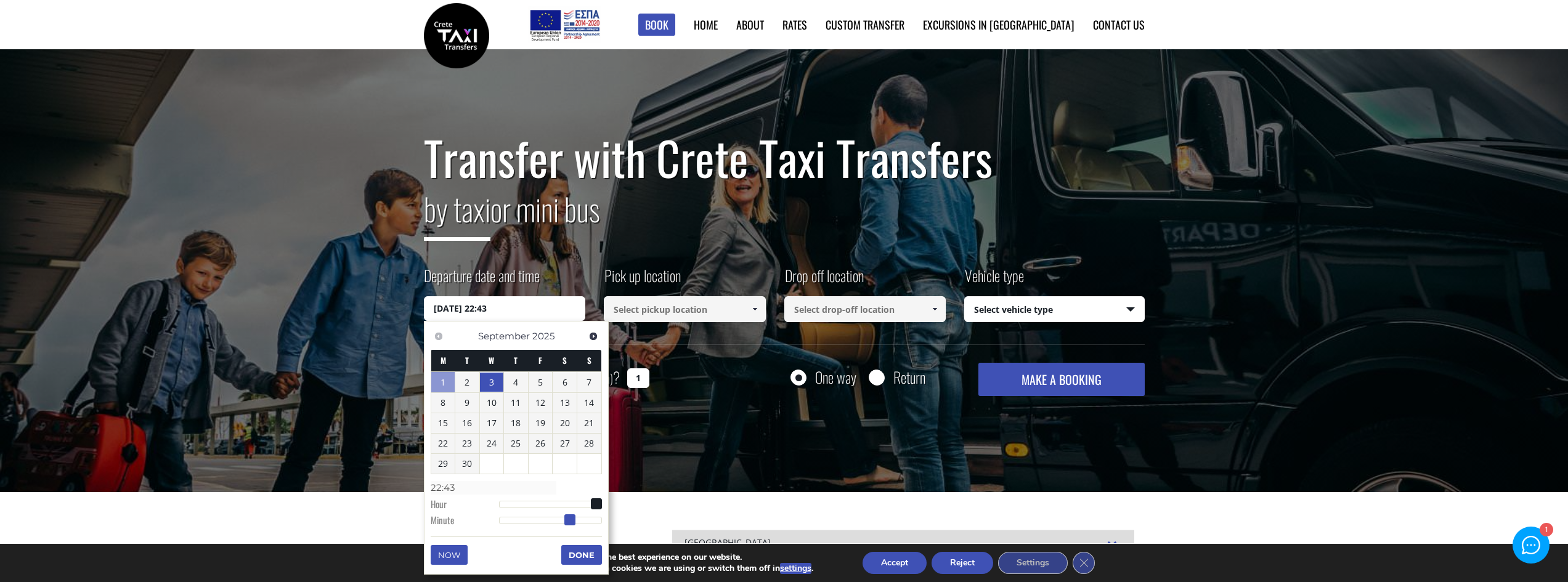
type input "22:44"
type input "03/09/2025 22:45"
type input "22:45"
type input "03/09/2025 22:46"
type input "22:46"
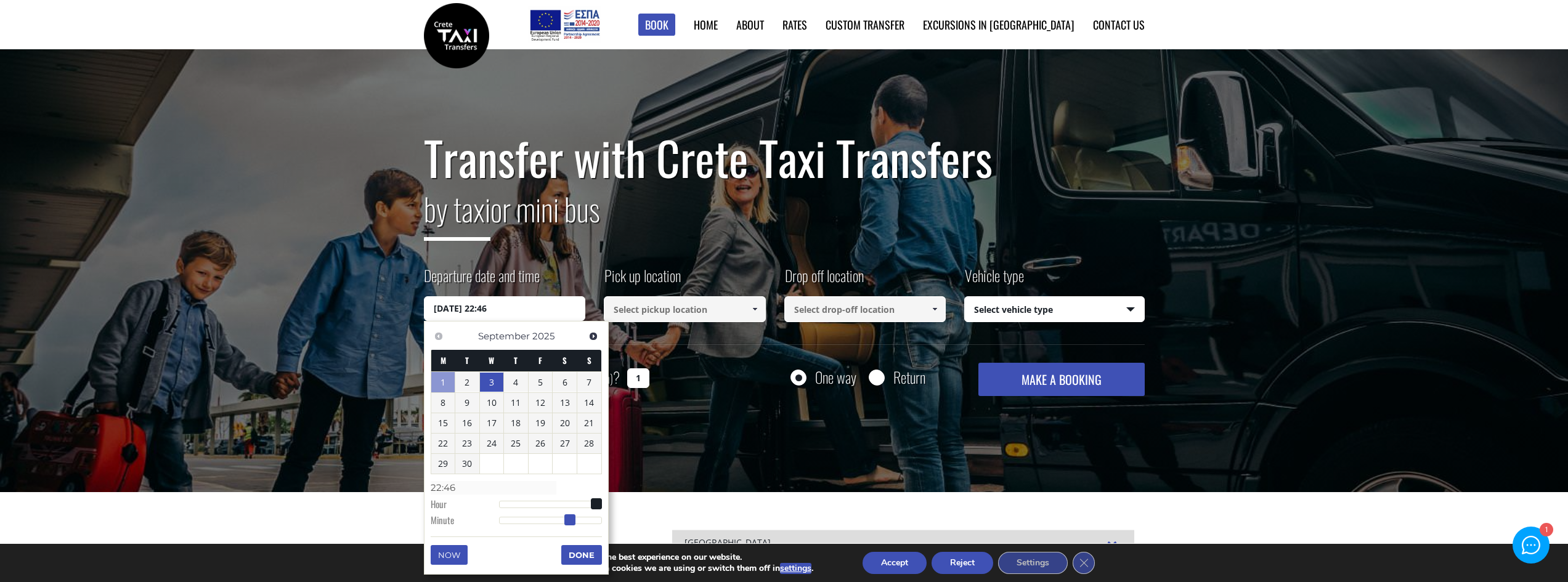
type input "03/09/2025 22:47"
type input "22:47"
type input "03/09/2025 22:48"
type input "22:48"
type input "03/09/2025 22:49"
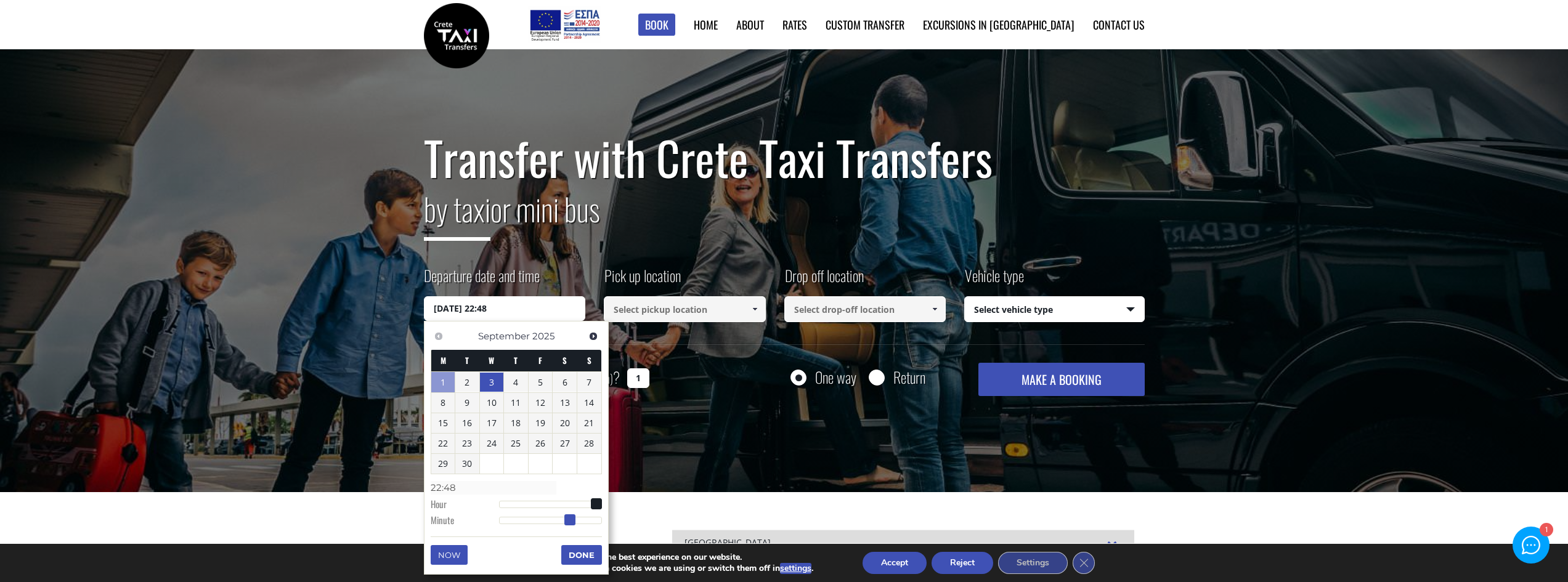
type input "22:49"
type input "03/09/2025 22:50"
type input "22:50"
drag, startPoint x: 498, startPoint y: 521, endPoint x: 585, endPoint y: 529, distance: 87.4
click at [585, 529] on dl "Time 22:50 Hour Minute Second Millisecond Microsecond Time Zone -1200 -1100 -10…" at bounding box center [516, 503] width 172 height 52
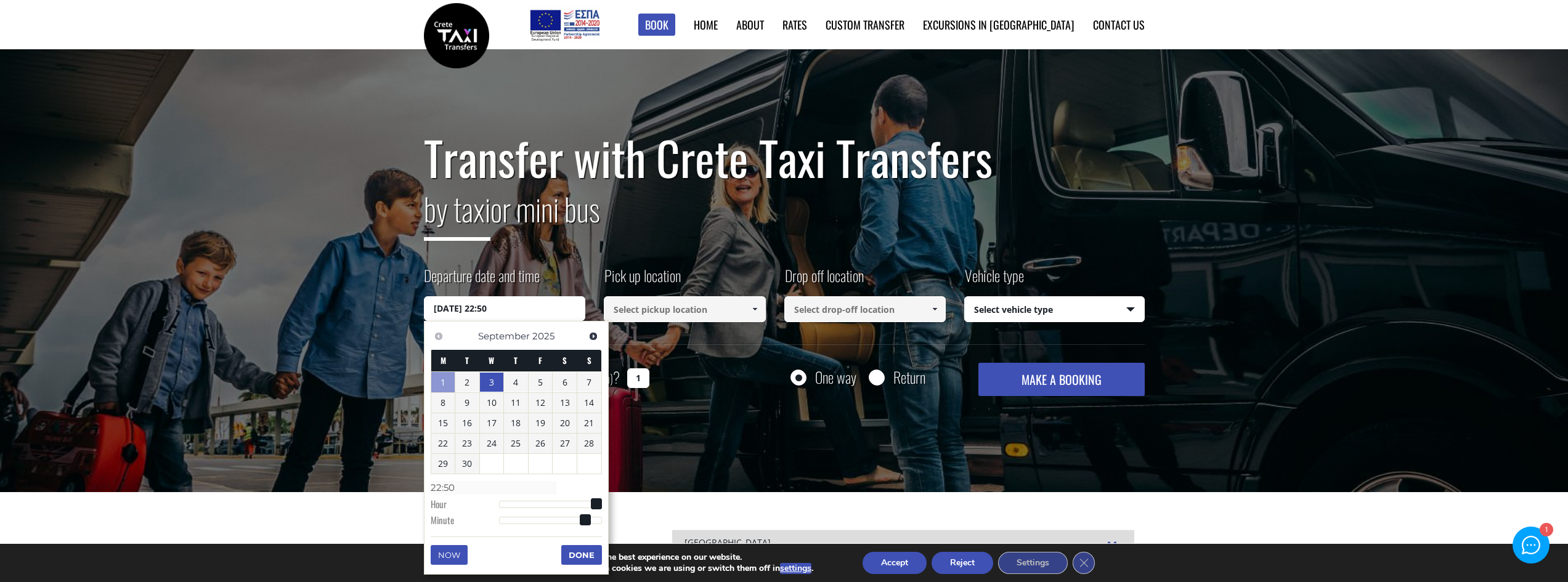
click at [572, 554] on button "Done" at bounding box center [581, 555] width 41 height 19
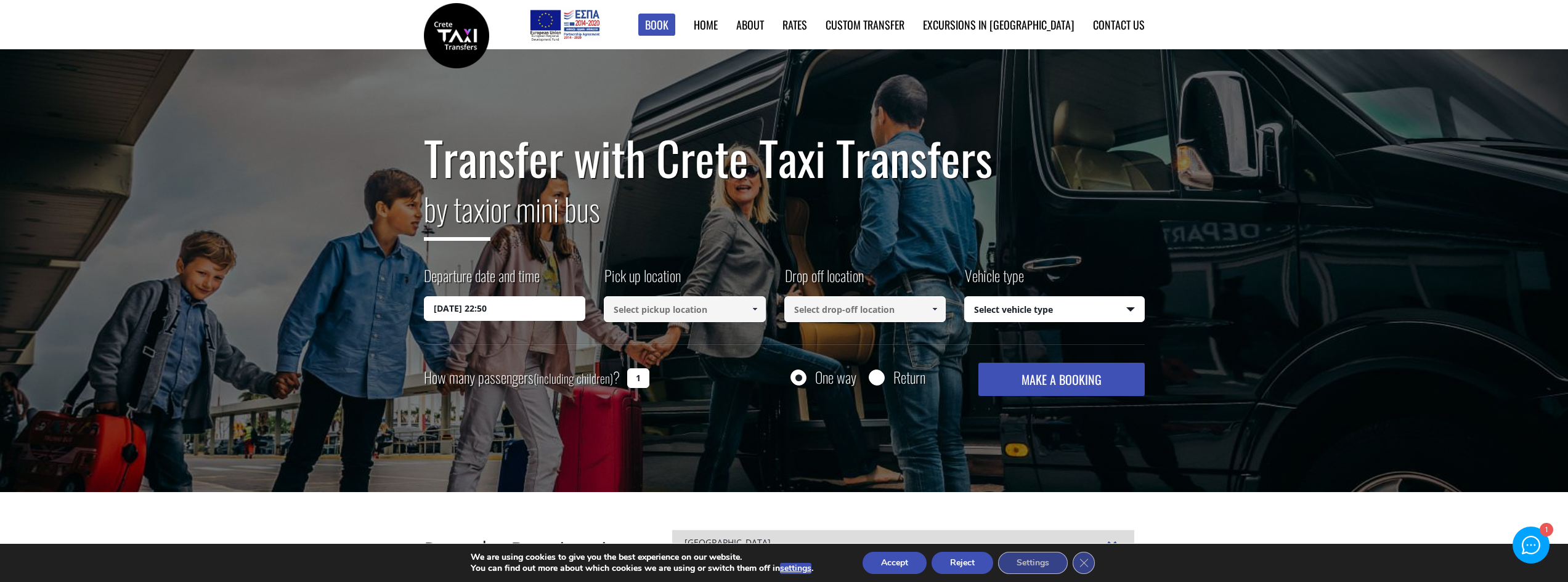
click at [710, 302] on input at bounding box center [684, 309] width 162 height 26
click at [761, 311] on link at bounding box center [754, 309] width 20 height 26
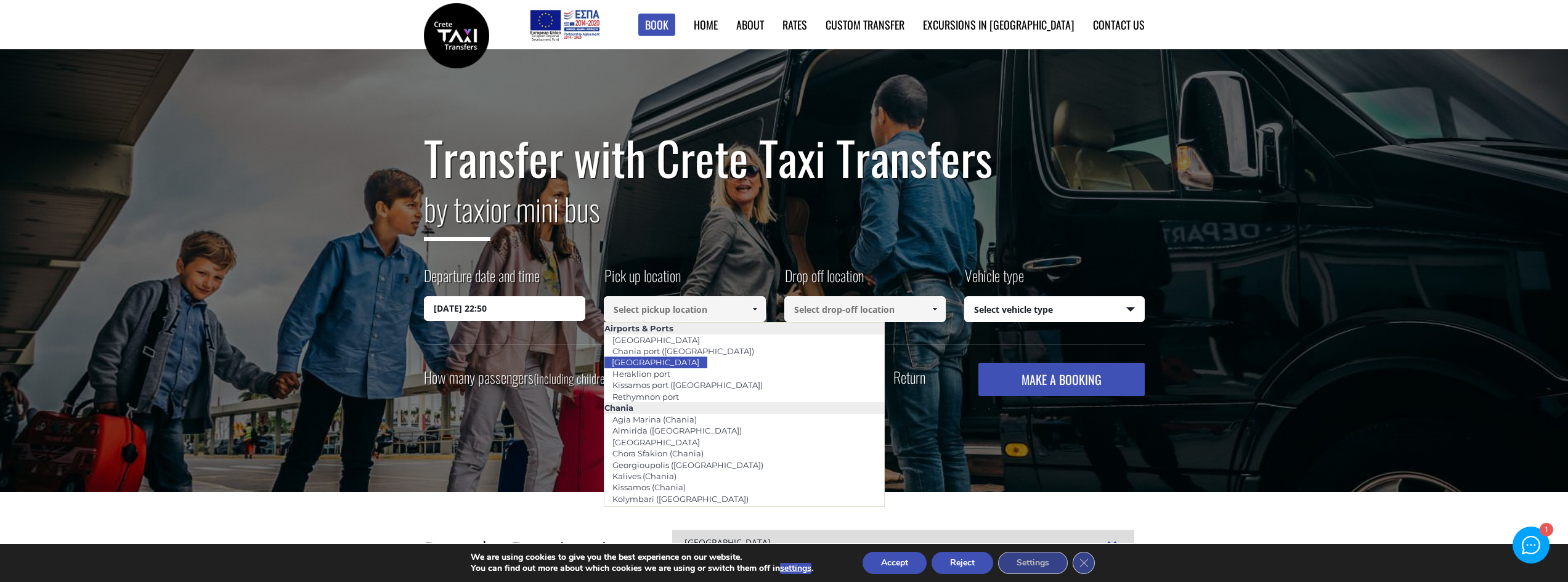
click at [678, 363] on link "[GEOGRAPHIC_DATA]" at bounding box center [655, 362] width 104 height 17
type input "[GEOGRAPHIC_DATA]"
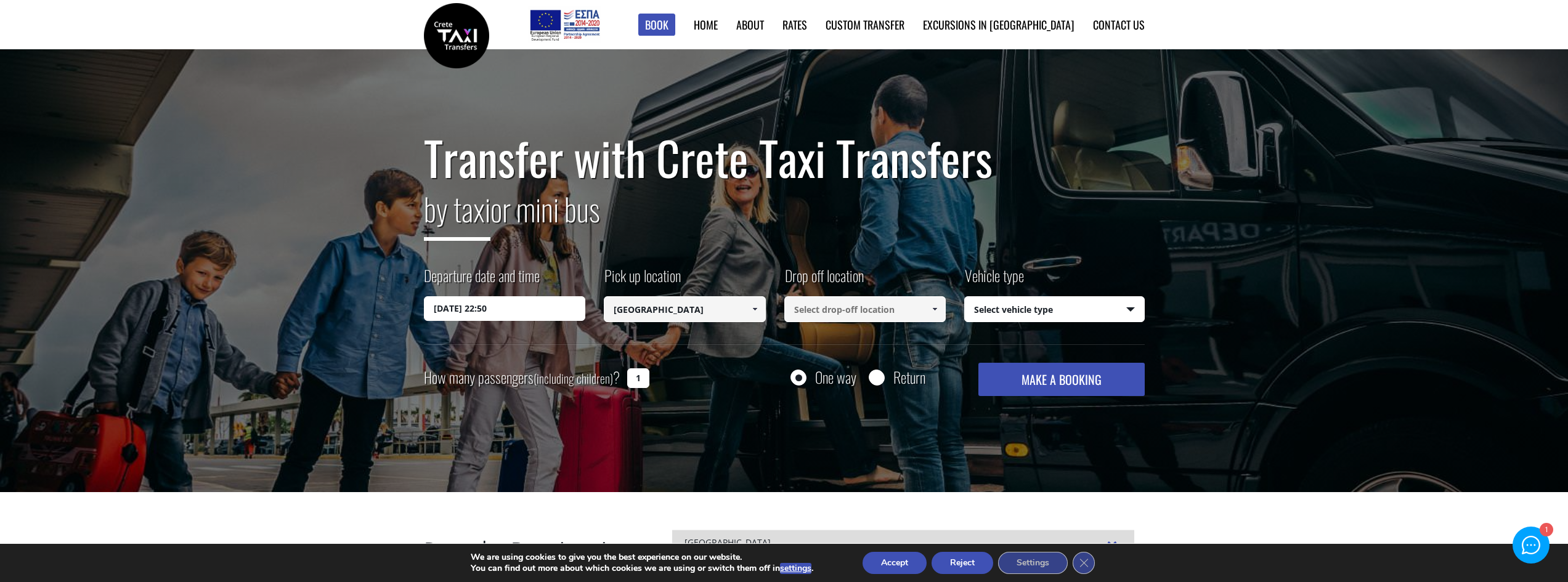
click at [840, 308] on input at bounding box center [865, 309] width 162 height 26
click at [936, 304] on span at bounding box center [934, 309] width 10 height 10
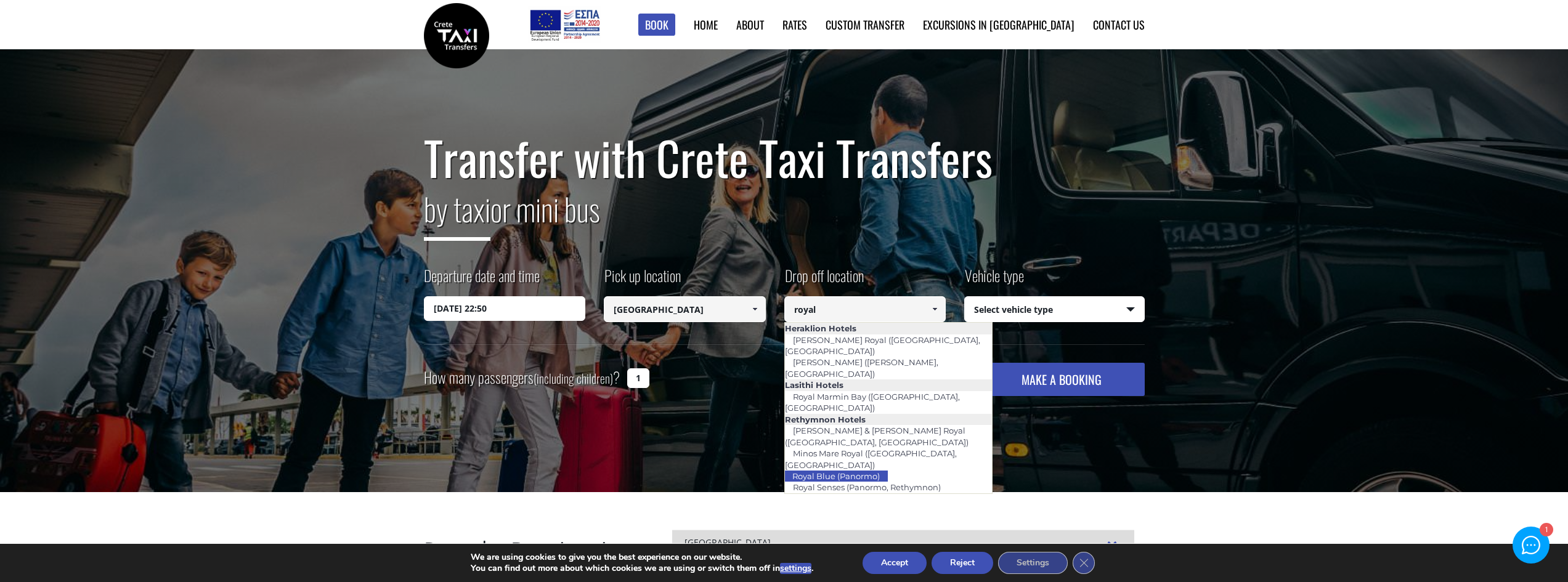
click at [812, 467] on link "Royal Blue (Panormo)" at bounding box center [836, 476] width 104 height 17
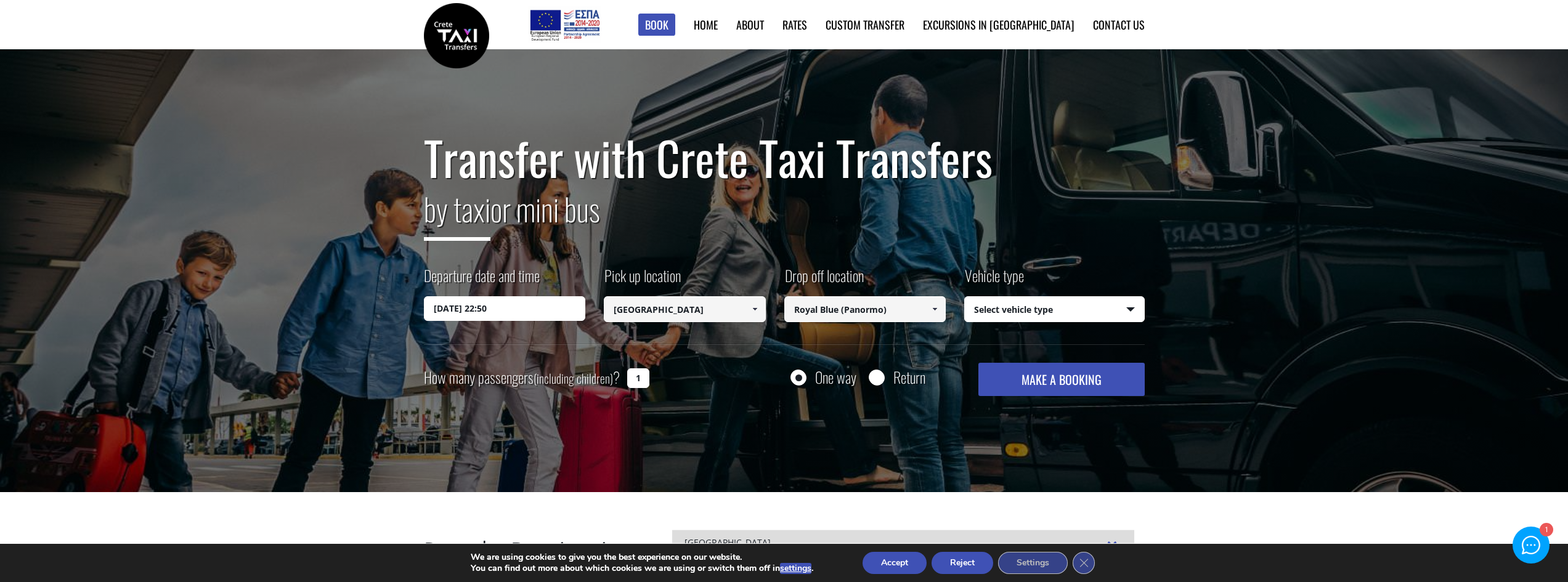
type input "Royal Blue (Panormo)"
click at [1079, 311] on select "Select vehicle type Taxi (4 passengers) Mercedes E Class Mini Van (7 passengers…" at bounding box center [1054, 310] width 179 height 26
select select "540"
click at [965, 297] on select "Select vehicle type Taxi (4 passengers) Mercedes E Class Mini Van (7 passengers…" at bounding box center [1054, 310] width 179 height 26
click at [640, 376] on input "1" at bounding box center [638, 378] width 22 height 19
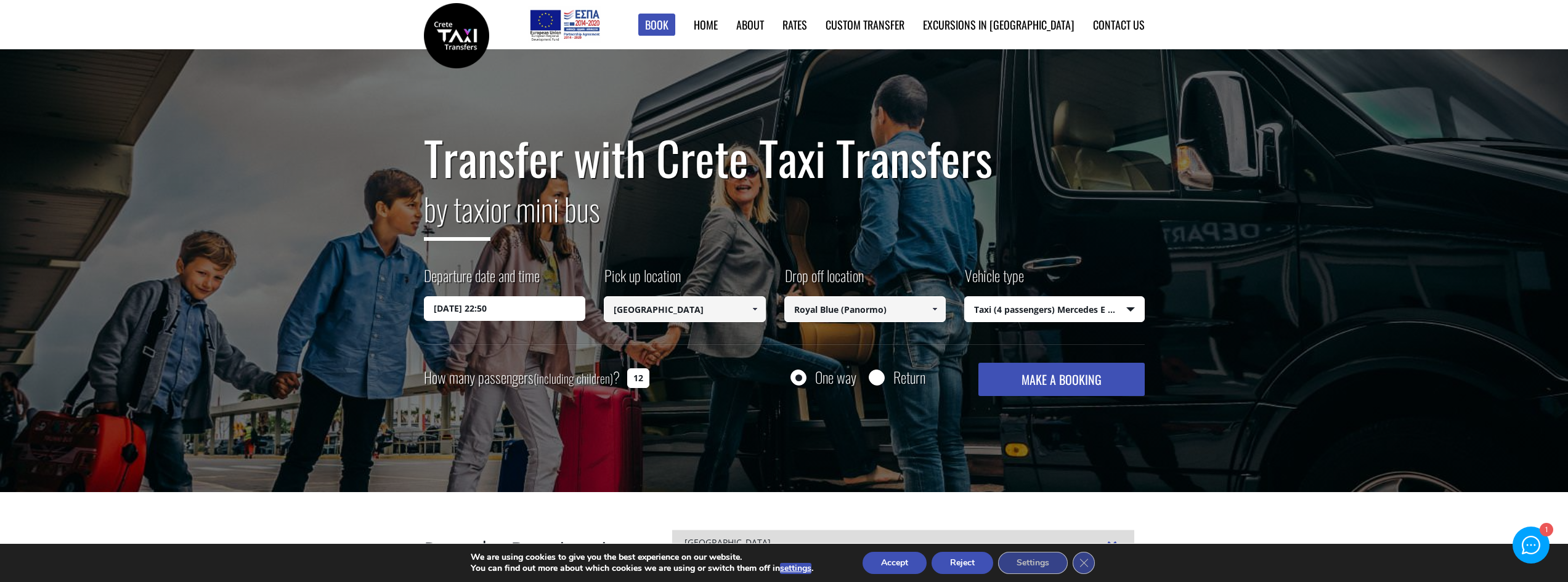
type input "1"
type input "2"
click at [1009, 384] on button "MAKE A BOOKING" at bounding box center [1061, 379] width 166 height 33
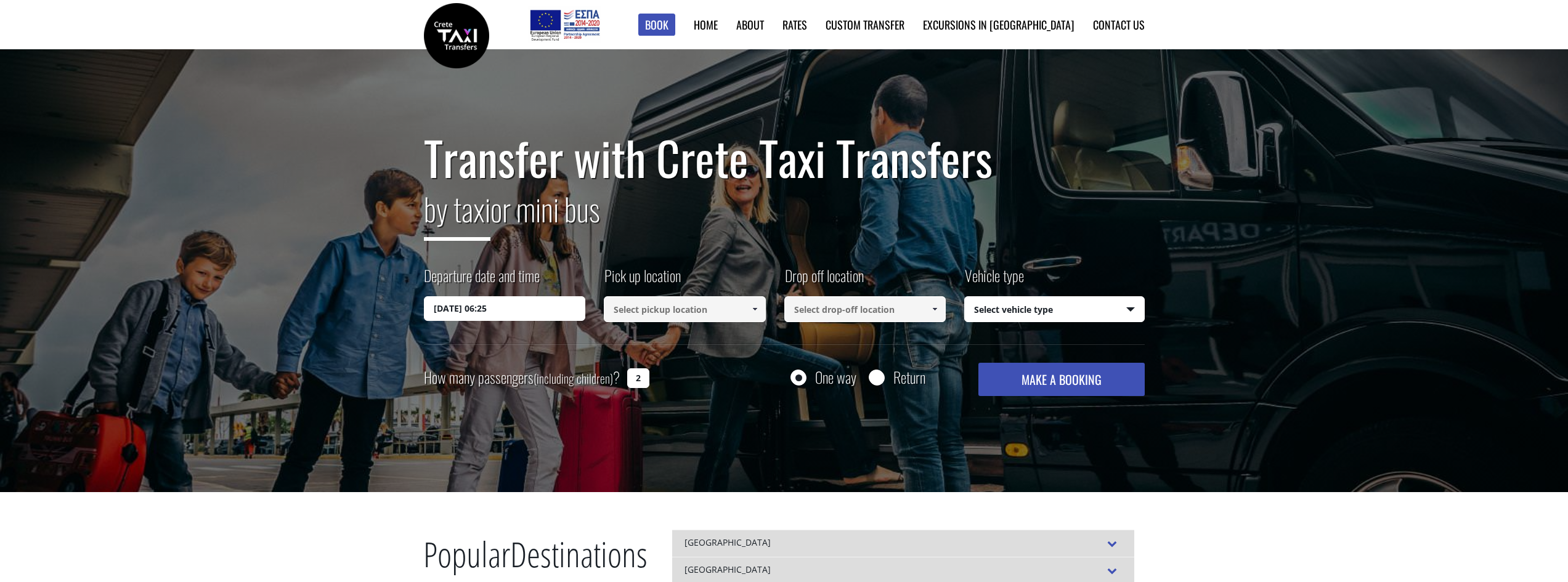
select select "540"
click at [504, 297] on label "Departure date and time" at bounding box center [482, 280] width 116 height 32
click at [504, 297] on input "02/09/2025 06:25" at bounding box center [505, 309] width 162 height 25
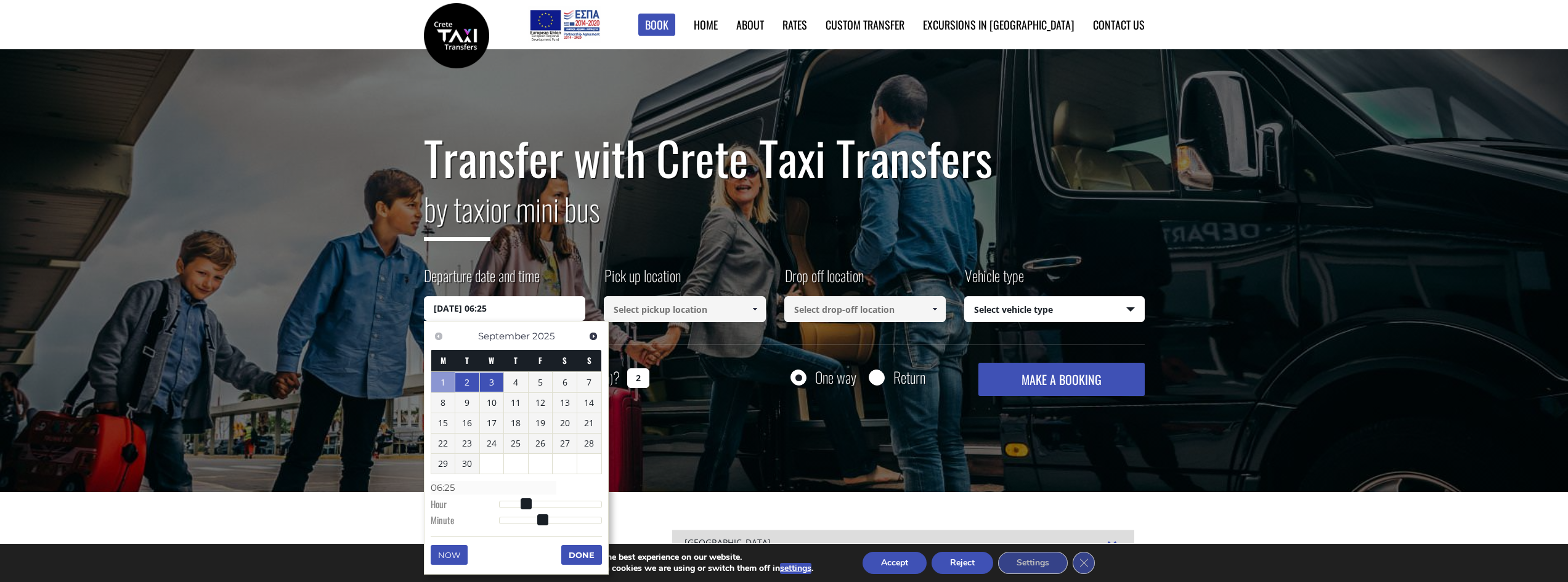
click at [494, 384] on link "3" at bounding box center [491, 383] width 24 height 19
type input "03/09/2025 00:00"
click at [477, 306] on input "03/09/2025 00:00" at bounding box center [505, 309] width 162 height 25
